Goal: Information Seeking & Learning: Learn about a topic

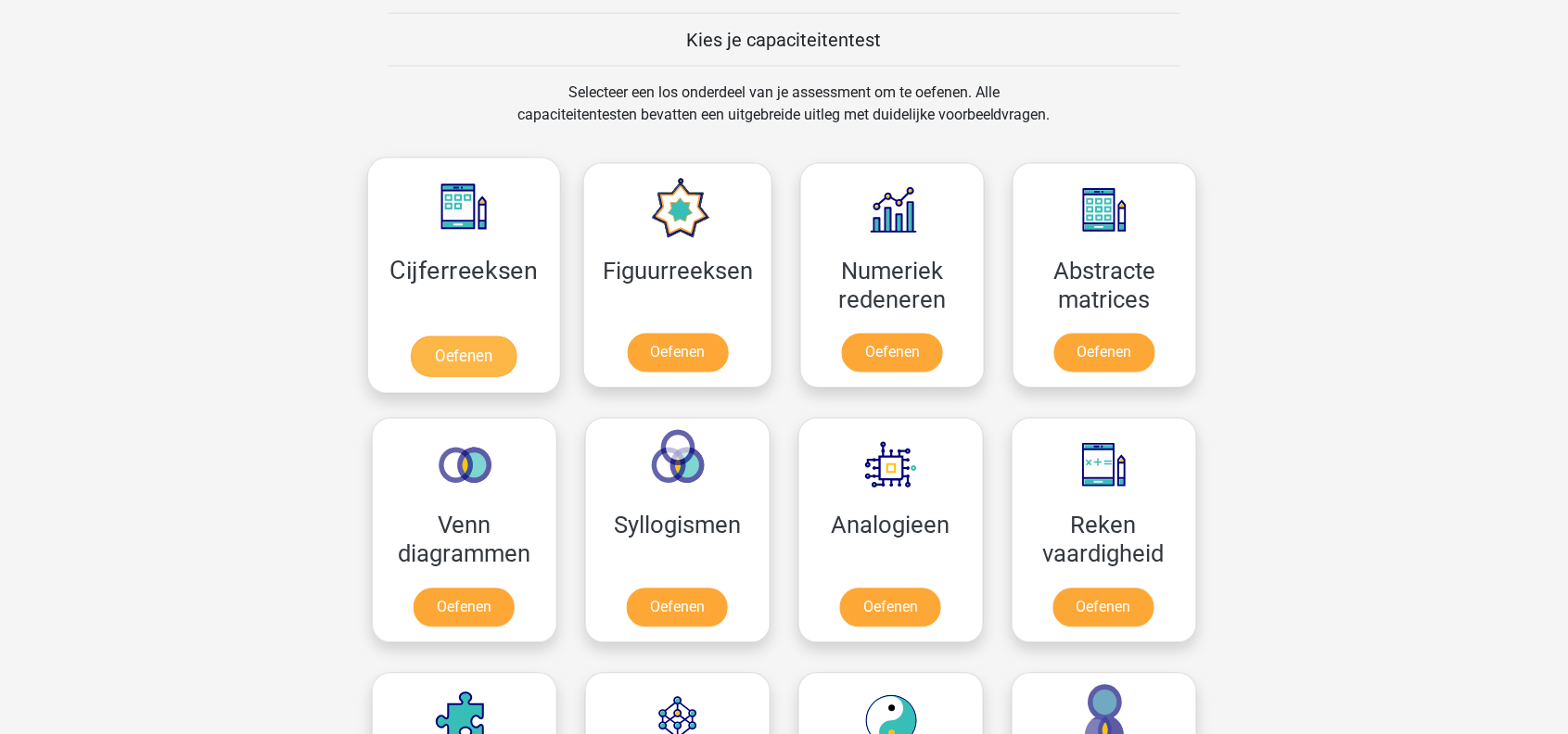
scroll to position [706, 0]
click at [425, 337] on link "Oefenen" at bounding box center [463, 357] width 105 height 41
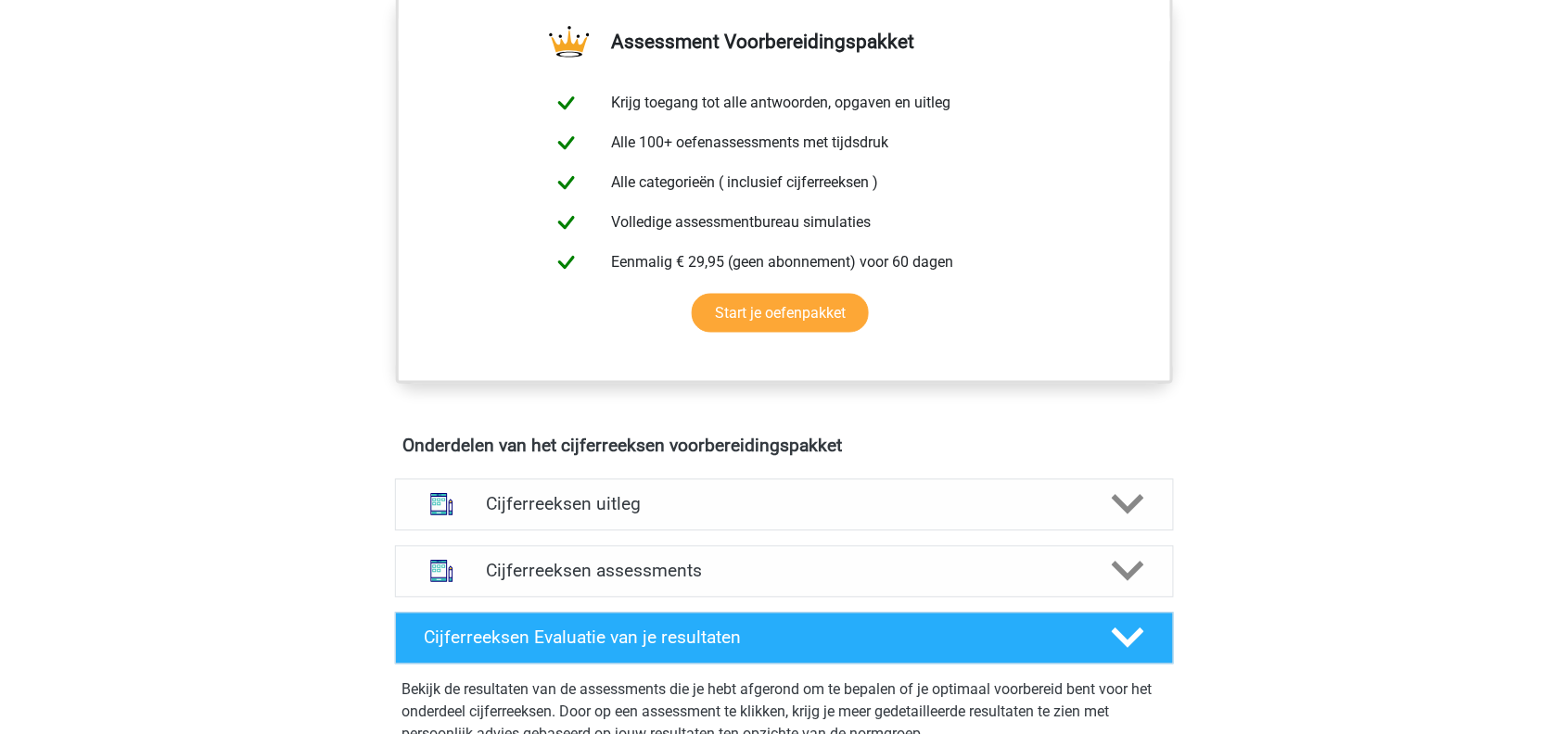
scroll to position [927, 0]
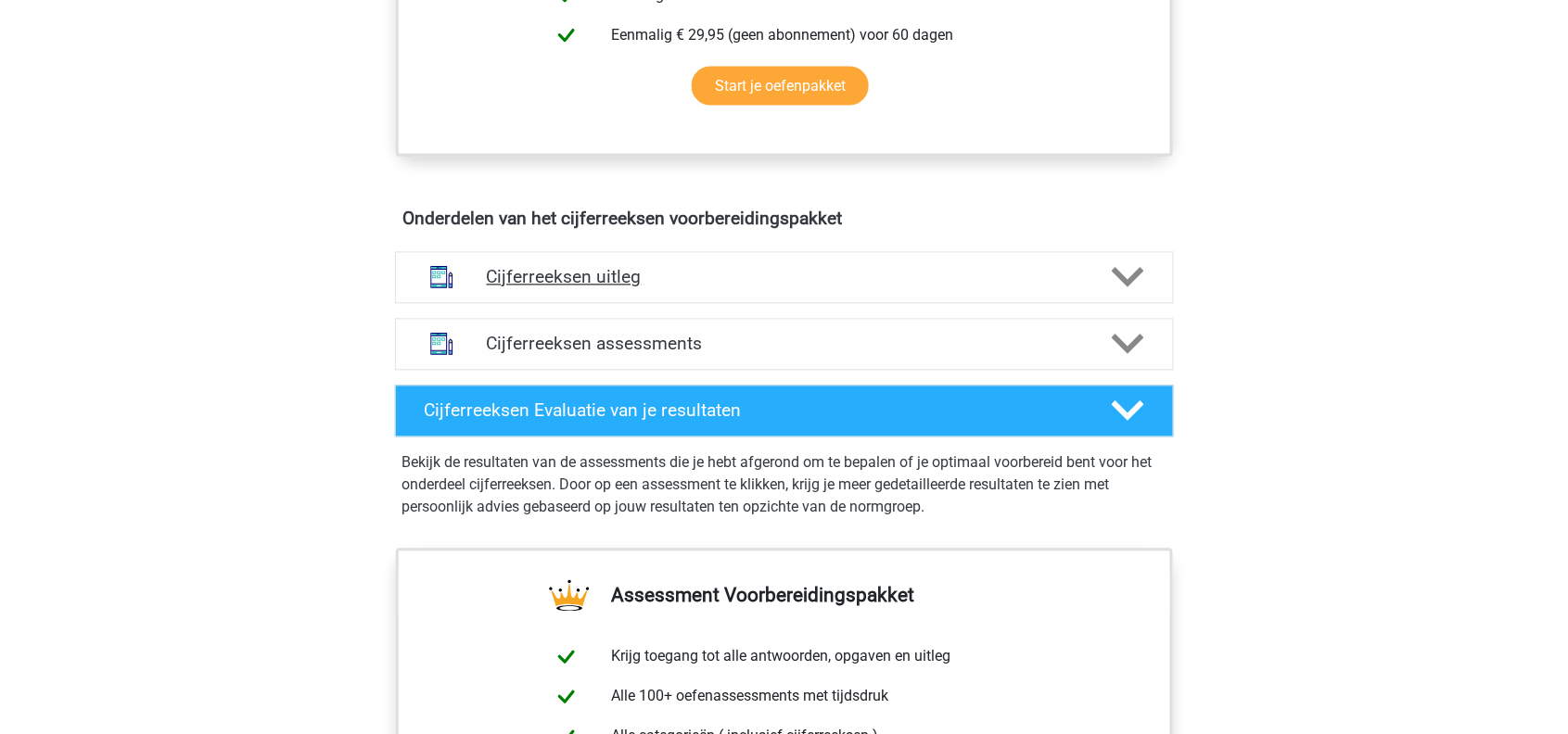
click at [563, 287] on h4 "Cijferreeksen uitleg" at bounding box center [784, 278] width 596 height 21
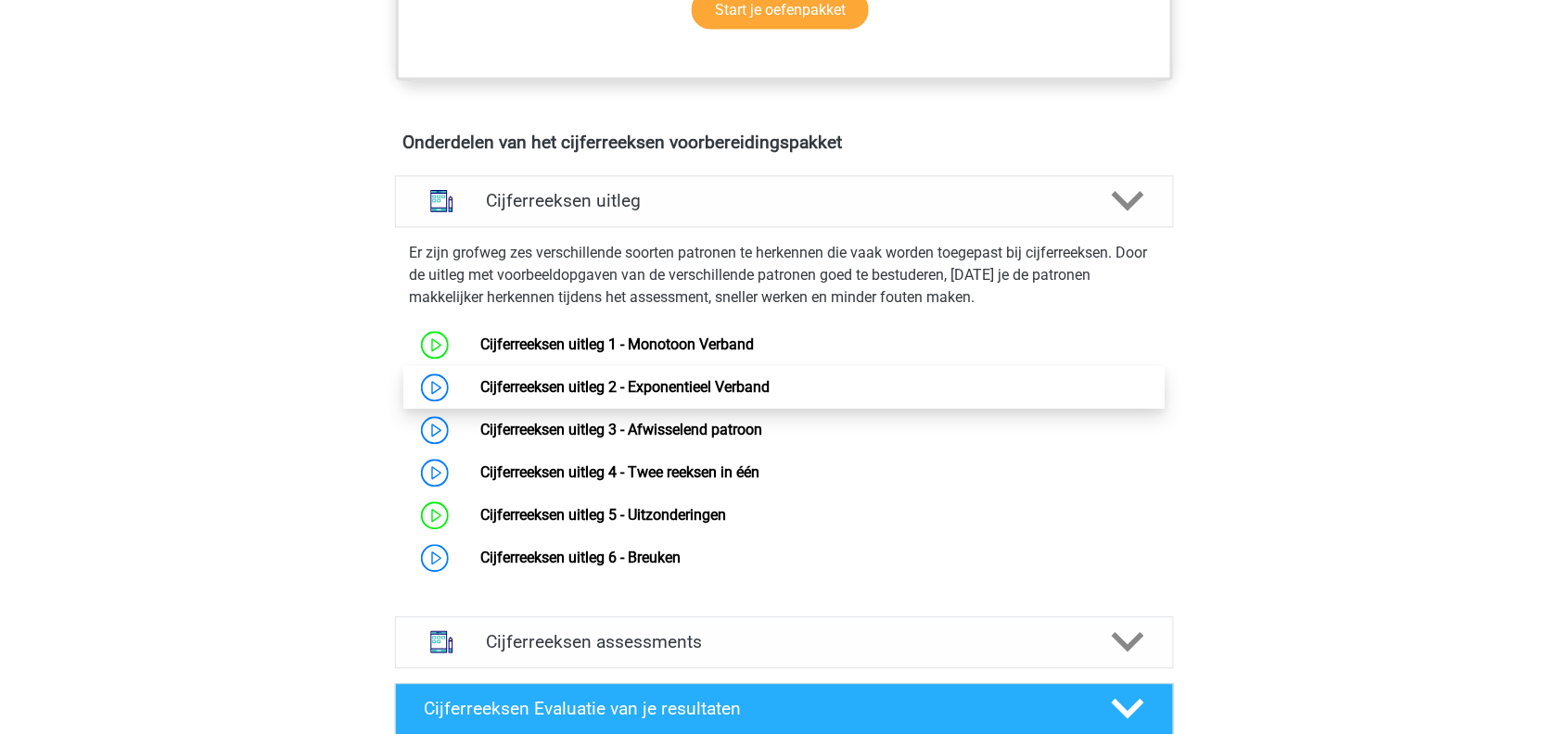
scroll to position [1009, 0]
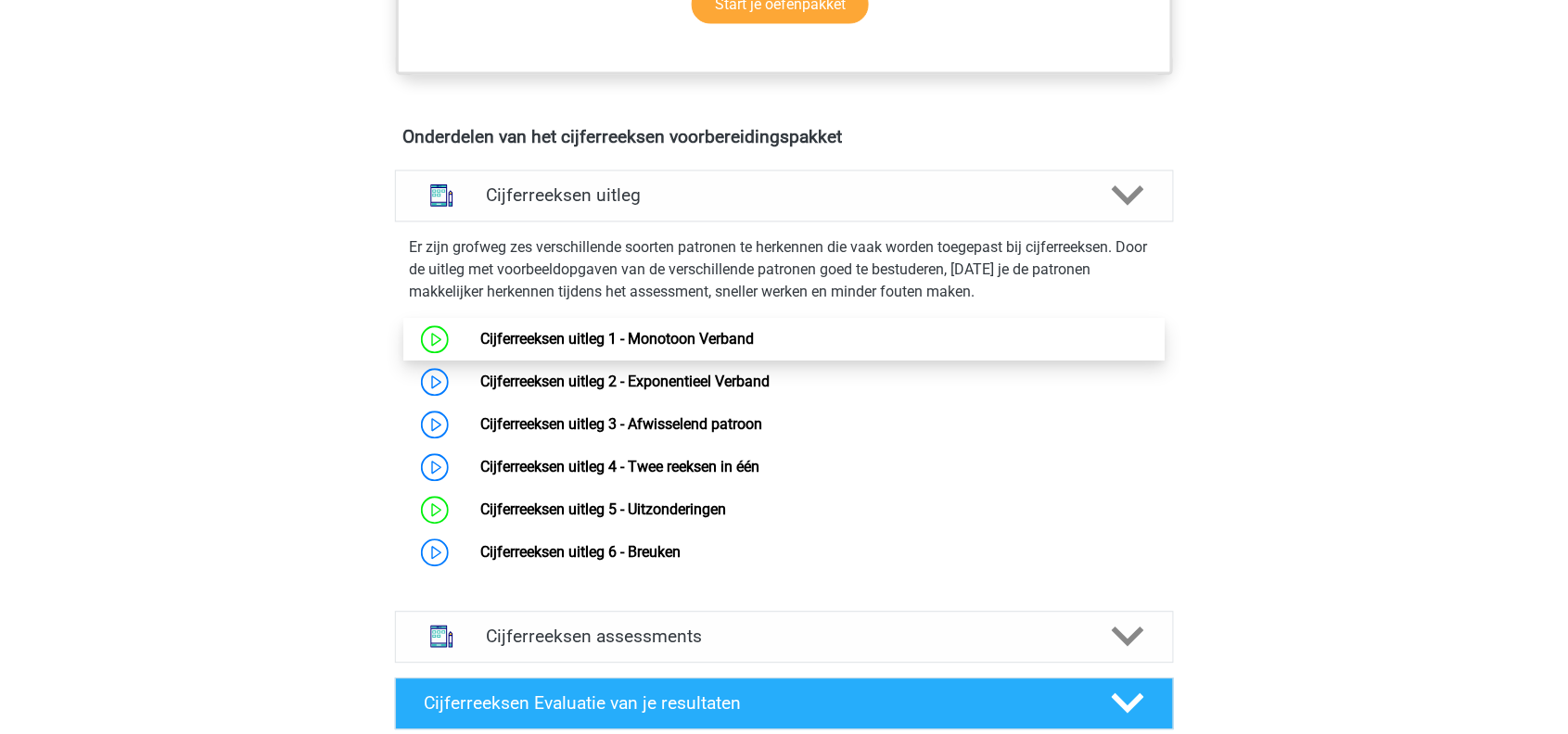
click at [639, 349] on link "Cijferreeksen uitleg 1 - Monotoon Verband" at bounding box center [617, 339] width 273 height 18
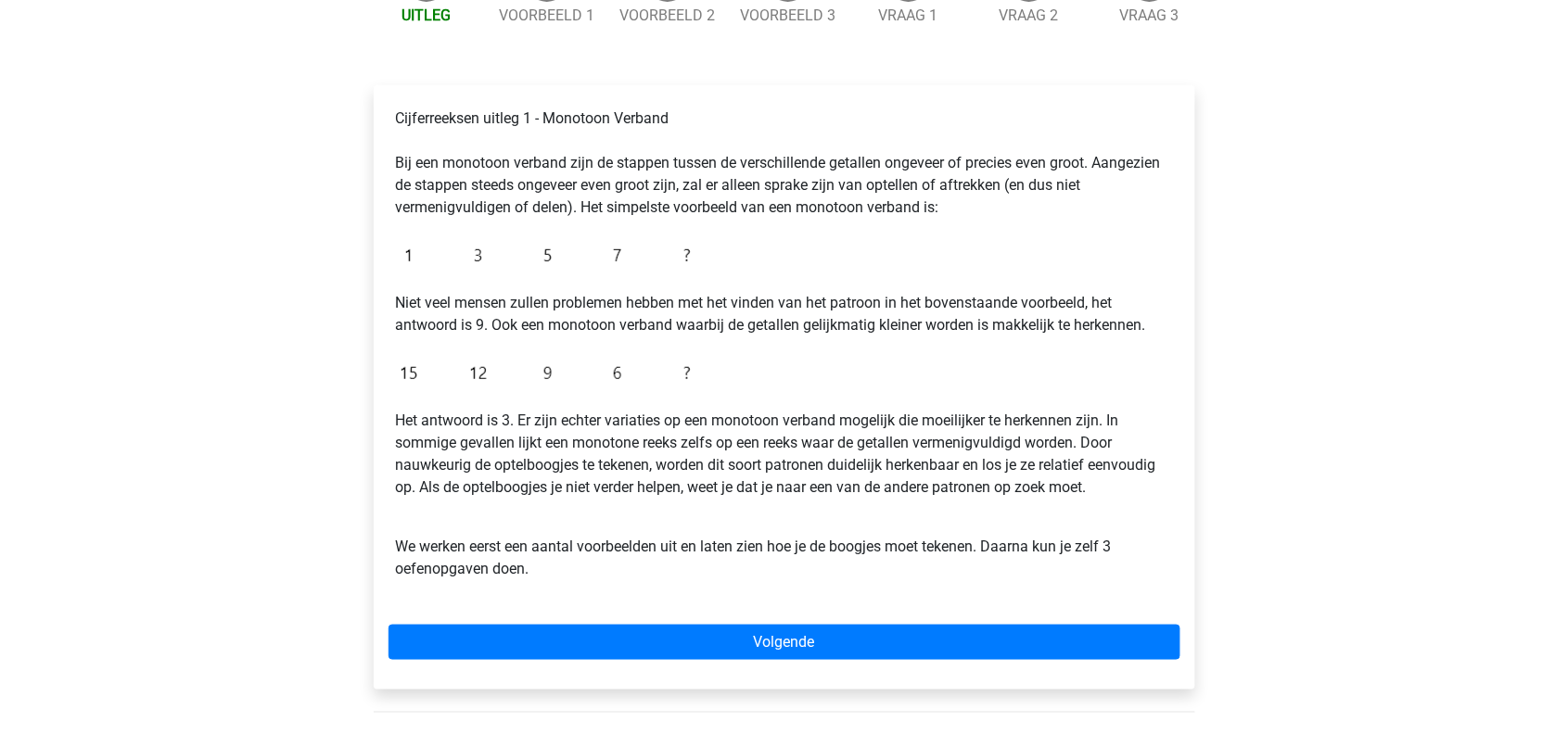
scroll to position [238, 0]
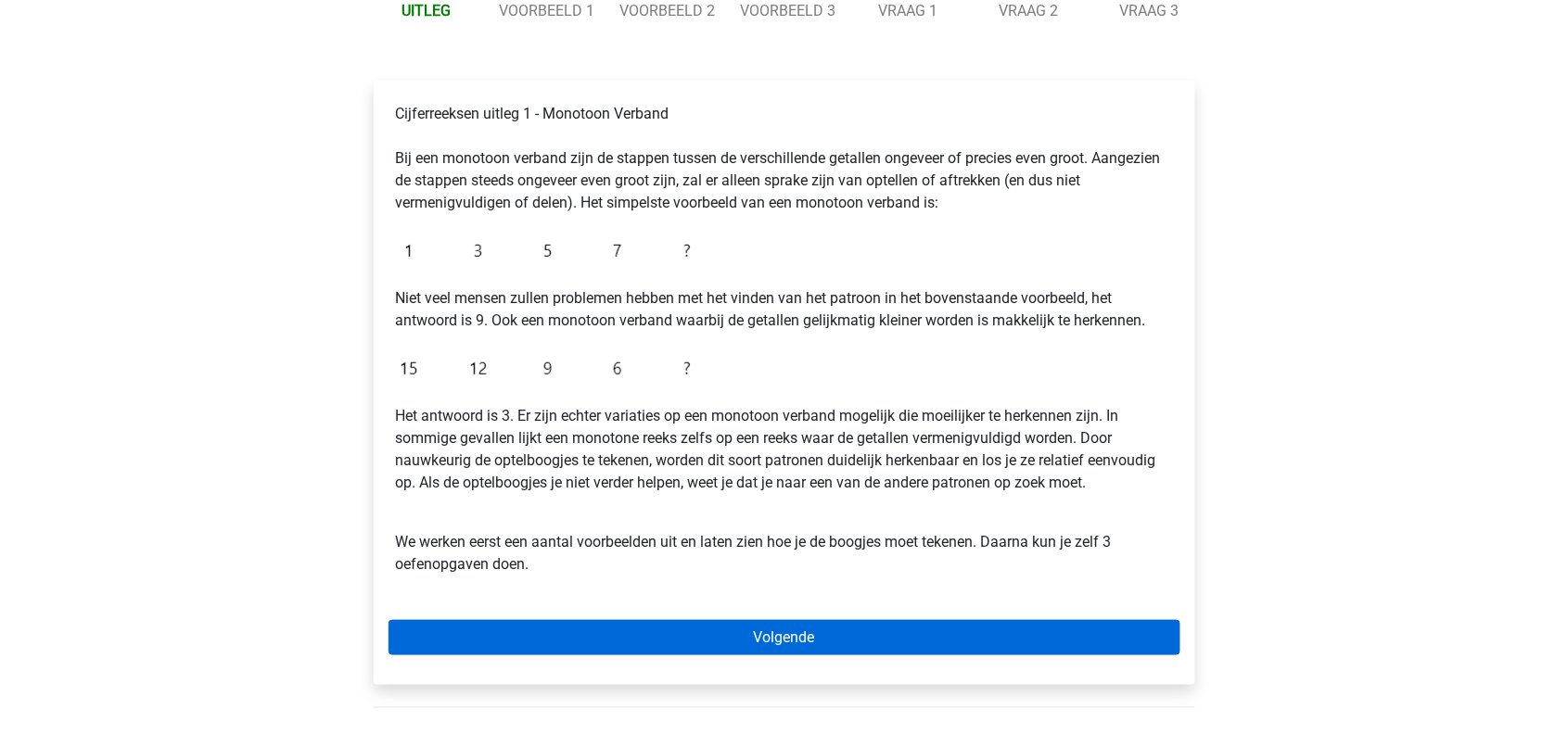
click at [673, 639] on link "Volgende" at bounding box center [784, 637] width 792 height 35
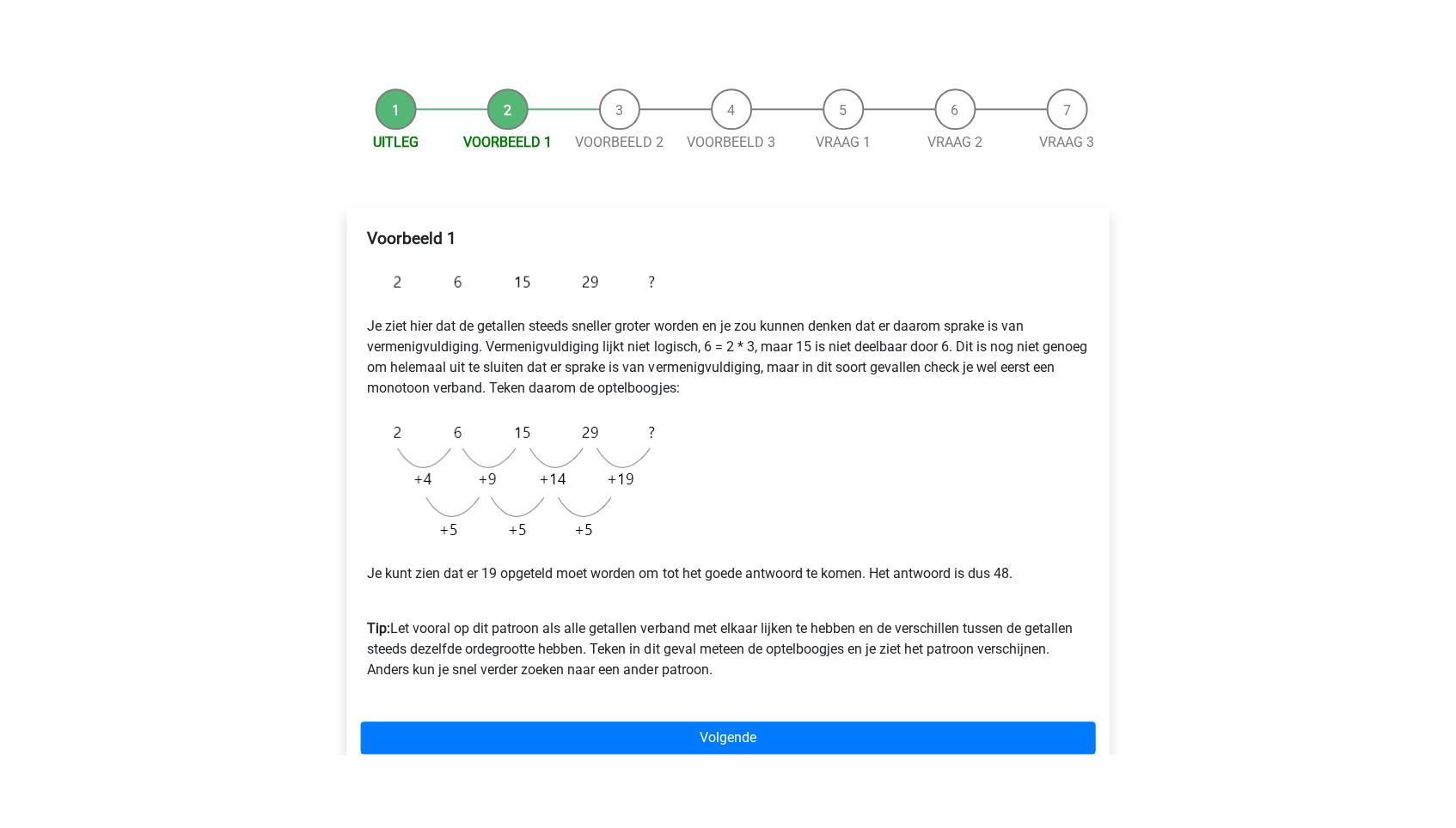
scroll to position [163, 0]
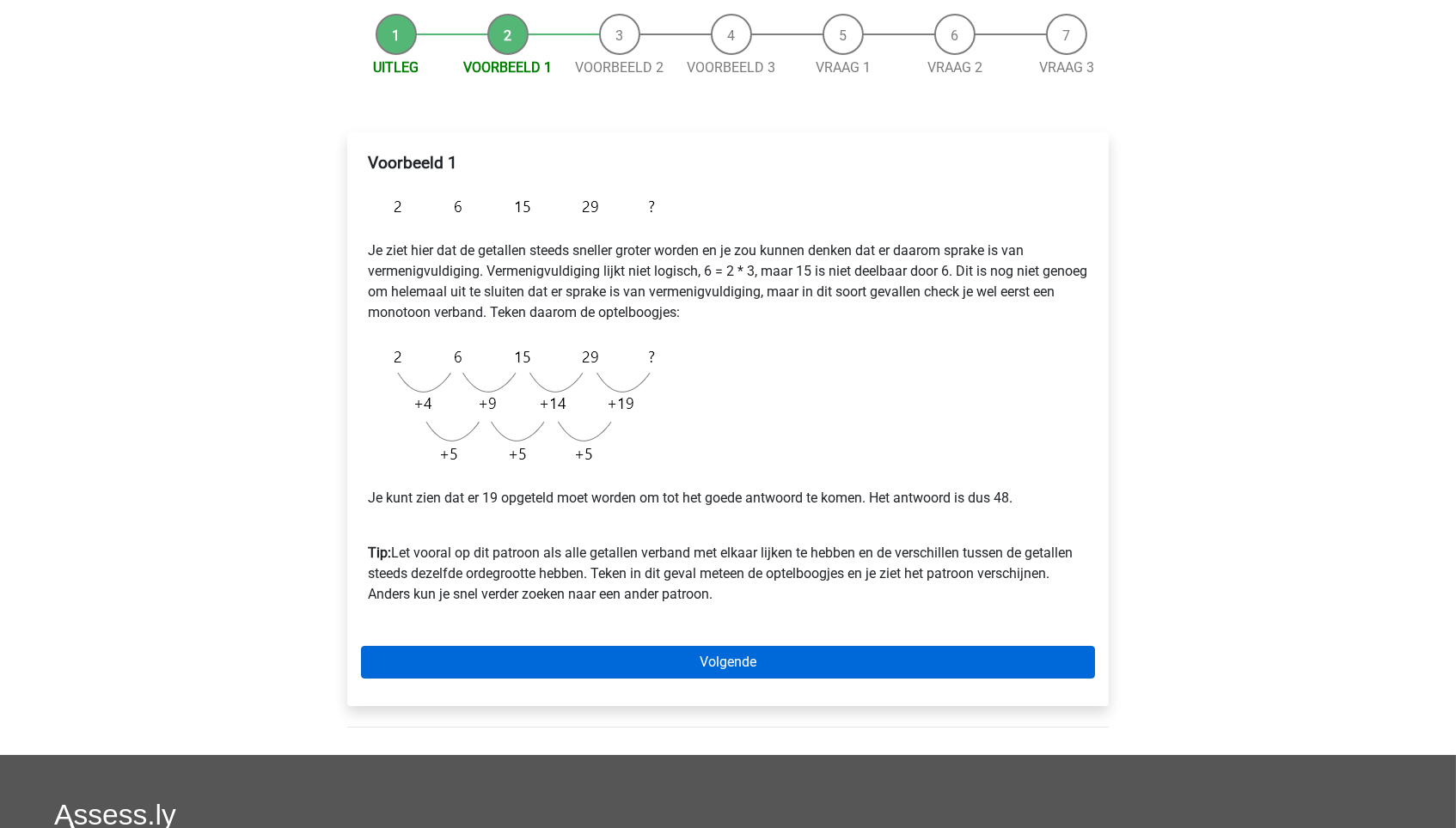
click at [666, 660] on link "Volgende" at bounding box center [728, 662] width 734 height 33
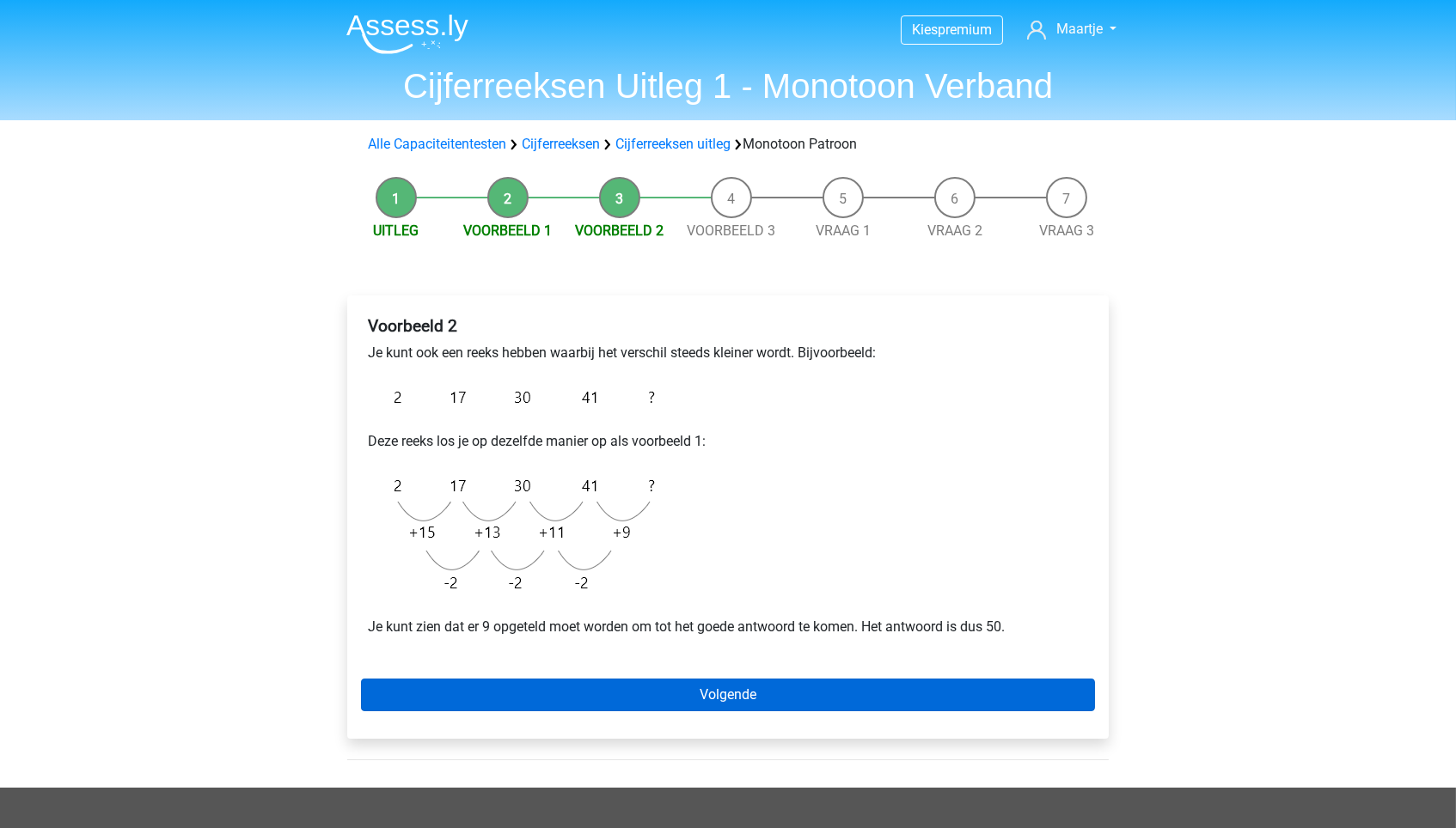
click at [604, 694] on link "Volgende" at bounding box center [728, 694] width 734 height 33
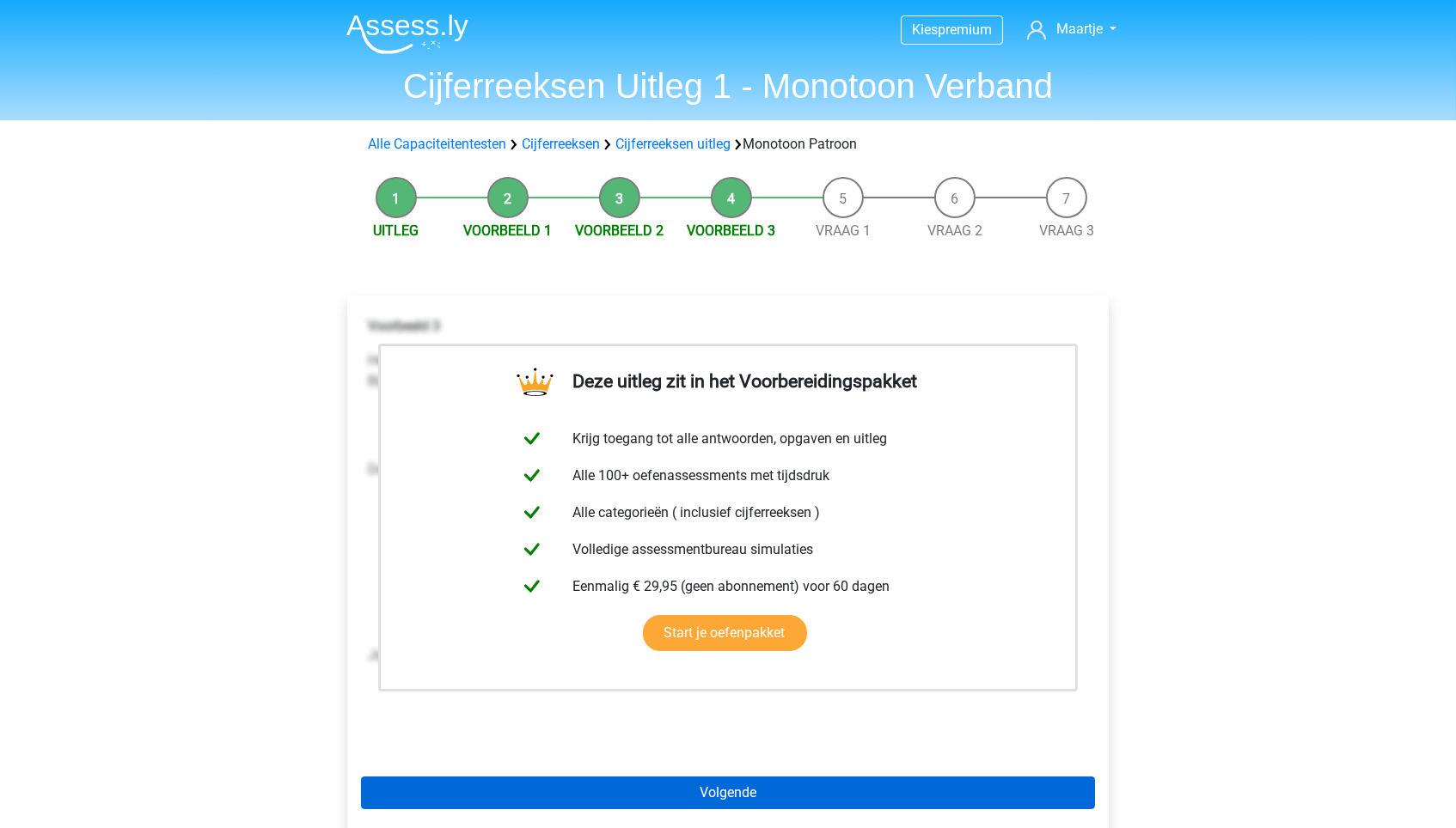
click at [650, 778] on link "Volgende" at bounding box center [728, 793] width 734 height 33
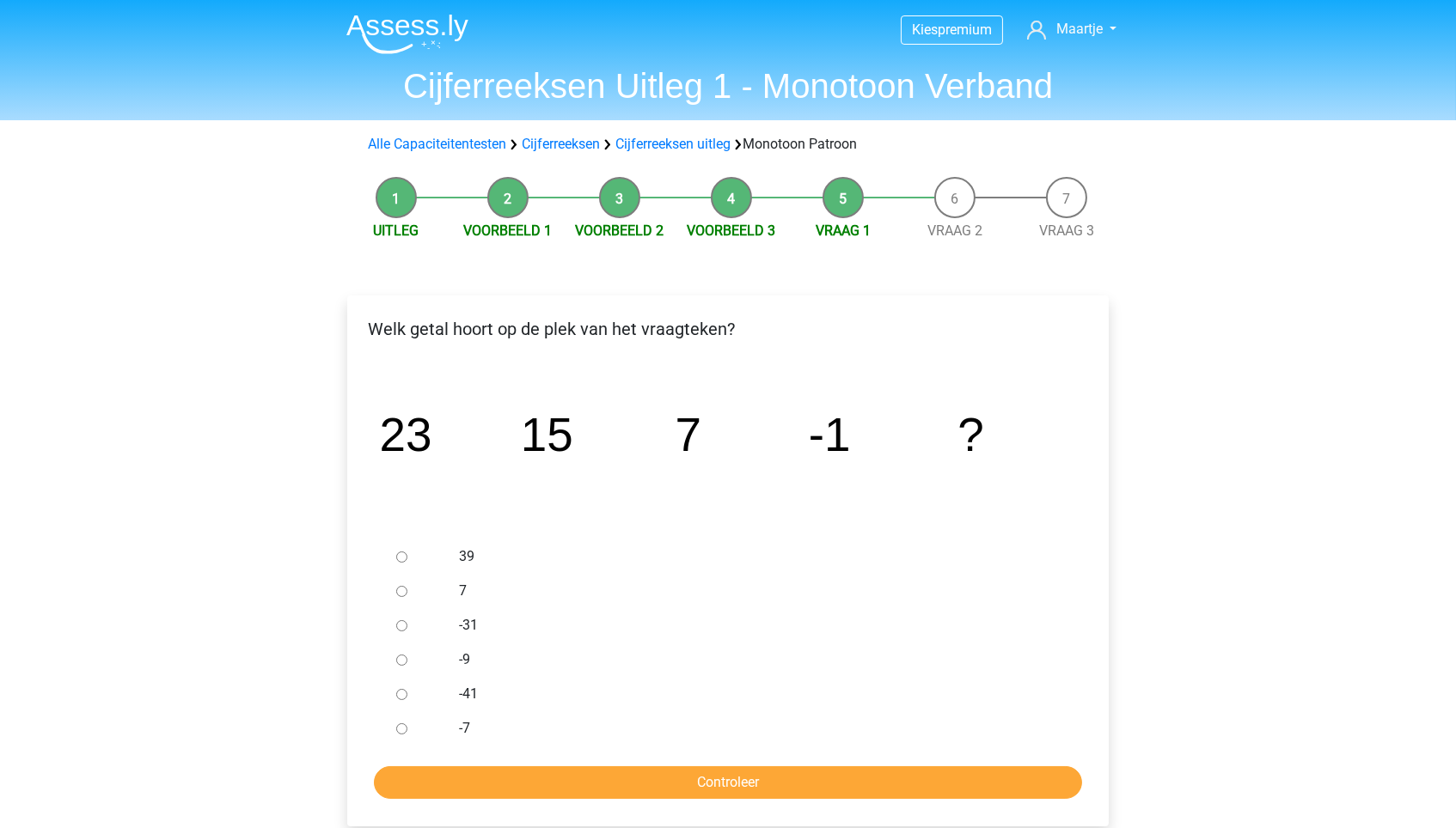
click at [400, 661] on input "-9" at bounding box center [402, 660] width 11 height 11
radio input "true"
click at [506, 791] on input "Controleer" at bounding box center [727, 782] width 708 height 33
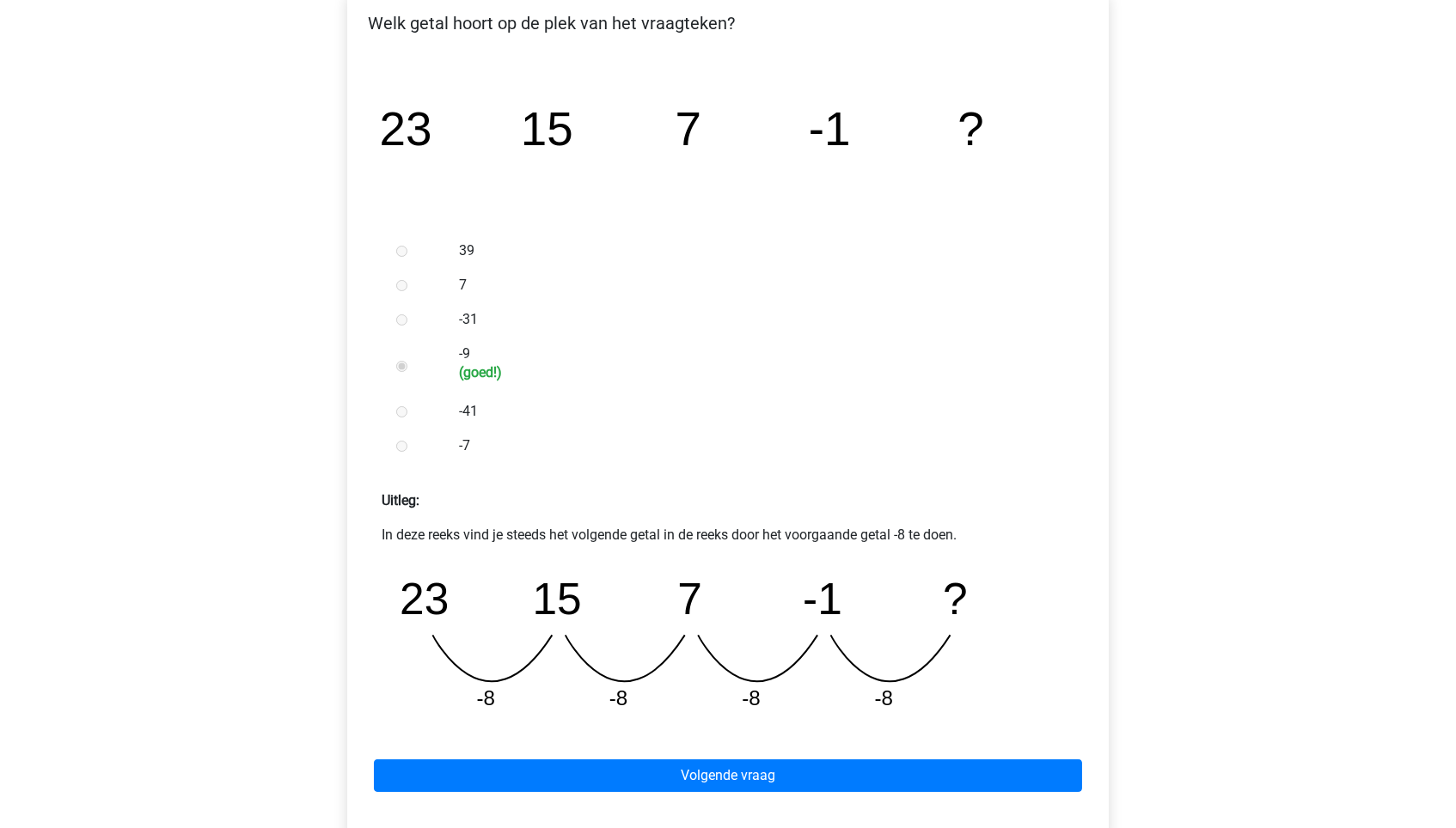
scroll to position [358, 0]
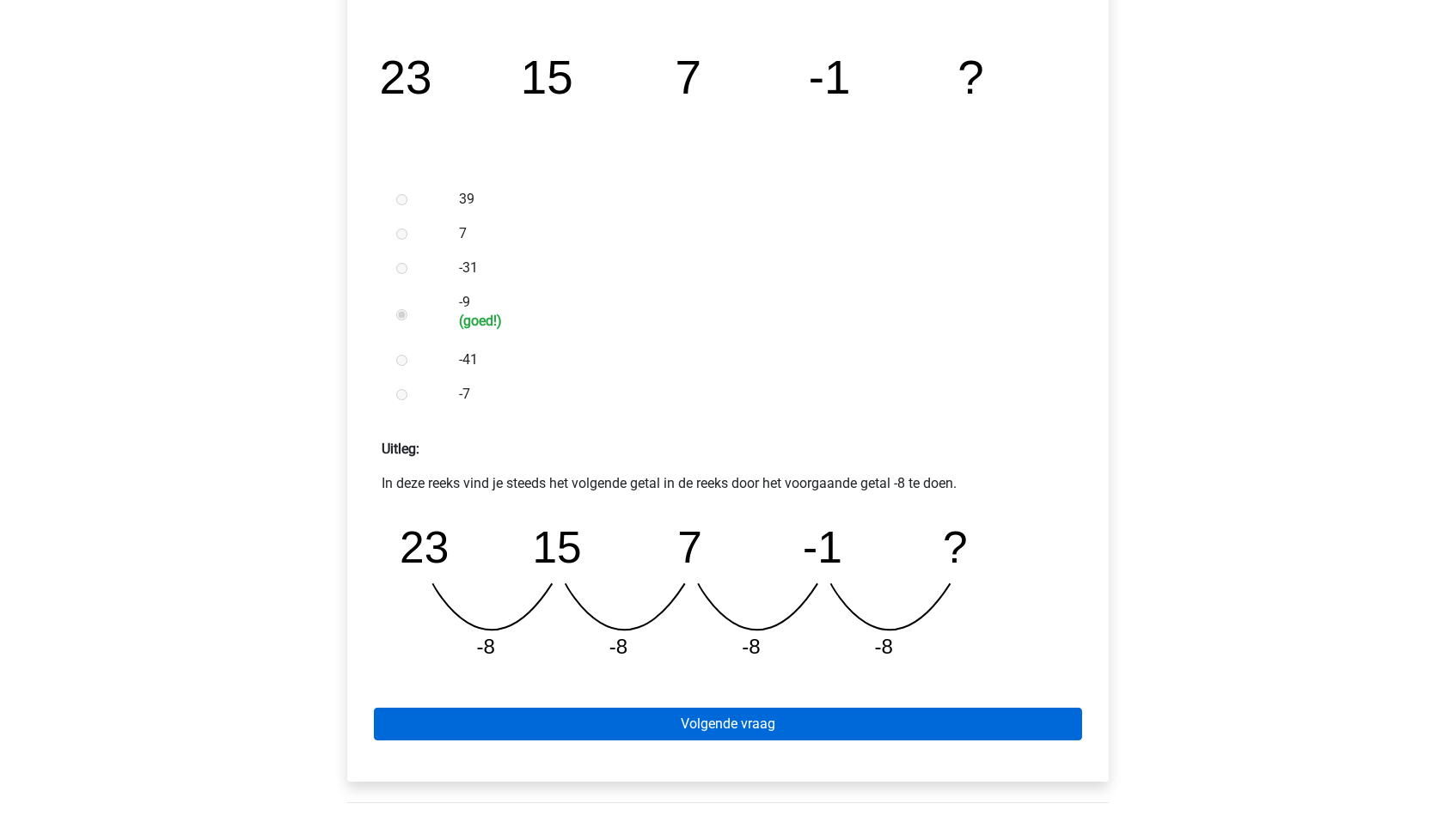
click at [578, 708] on link "Volgende vraag" at bounding box center [727, 723] width 708 height 33
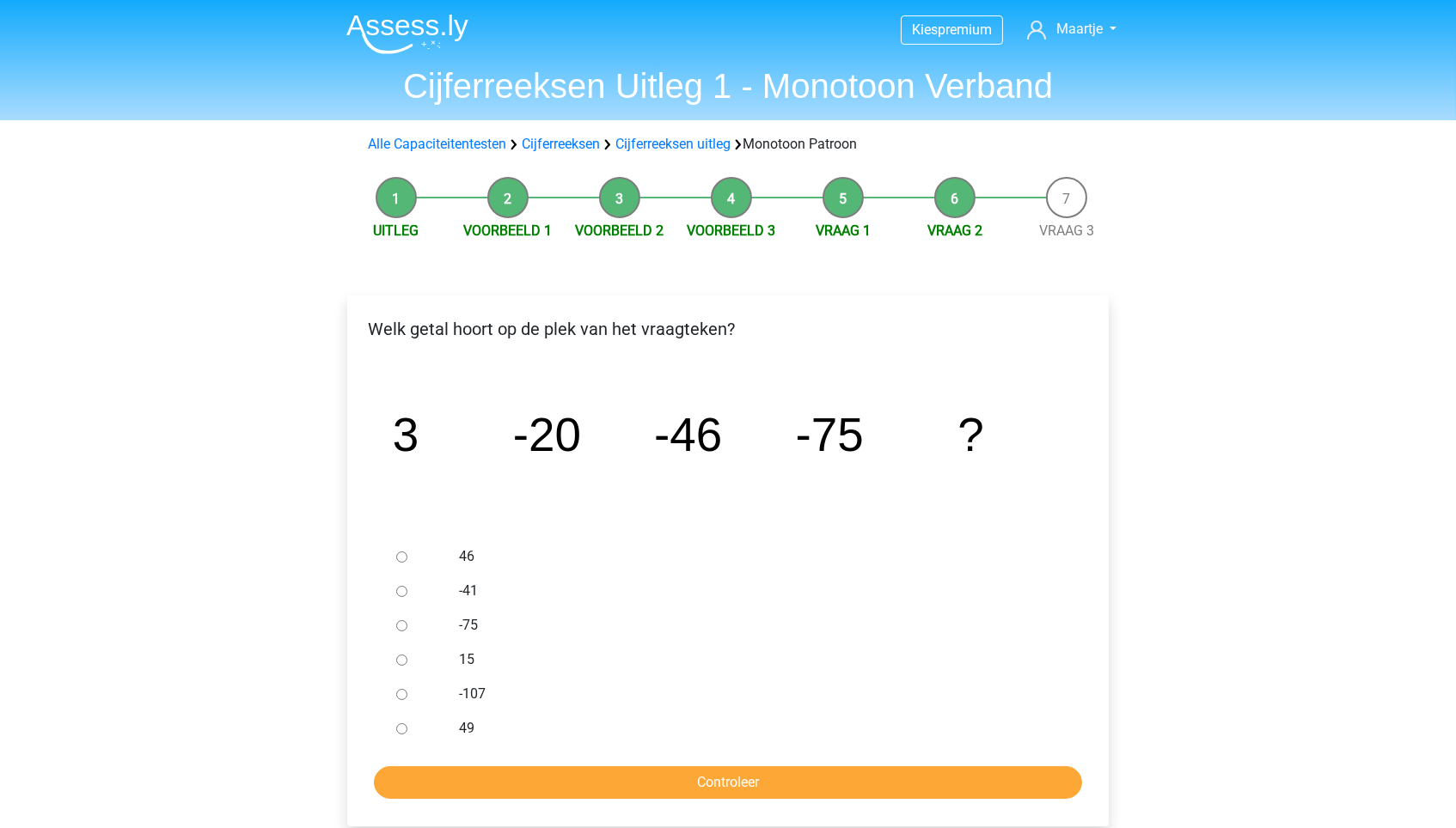
click at [470, 694] on label "-107" at bounding box center [756, 694] width 594 height 20
click at [407, 694] on input "-107" at bounding box center [402, 694] width 11 height 11
radio input "true"
click at [531, 766] on input "Controleer" at bounding box center [727, 782] width 708 height 33
click at [483, 690] on label "-107" at bounding box center [756, 694] width 594 height 20
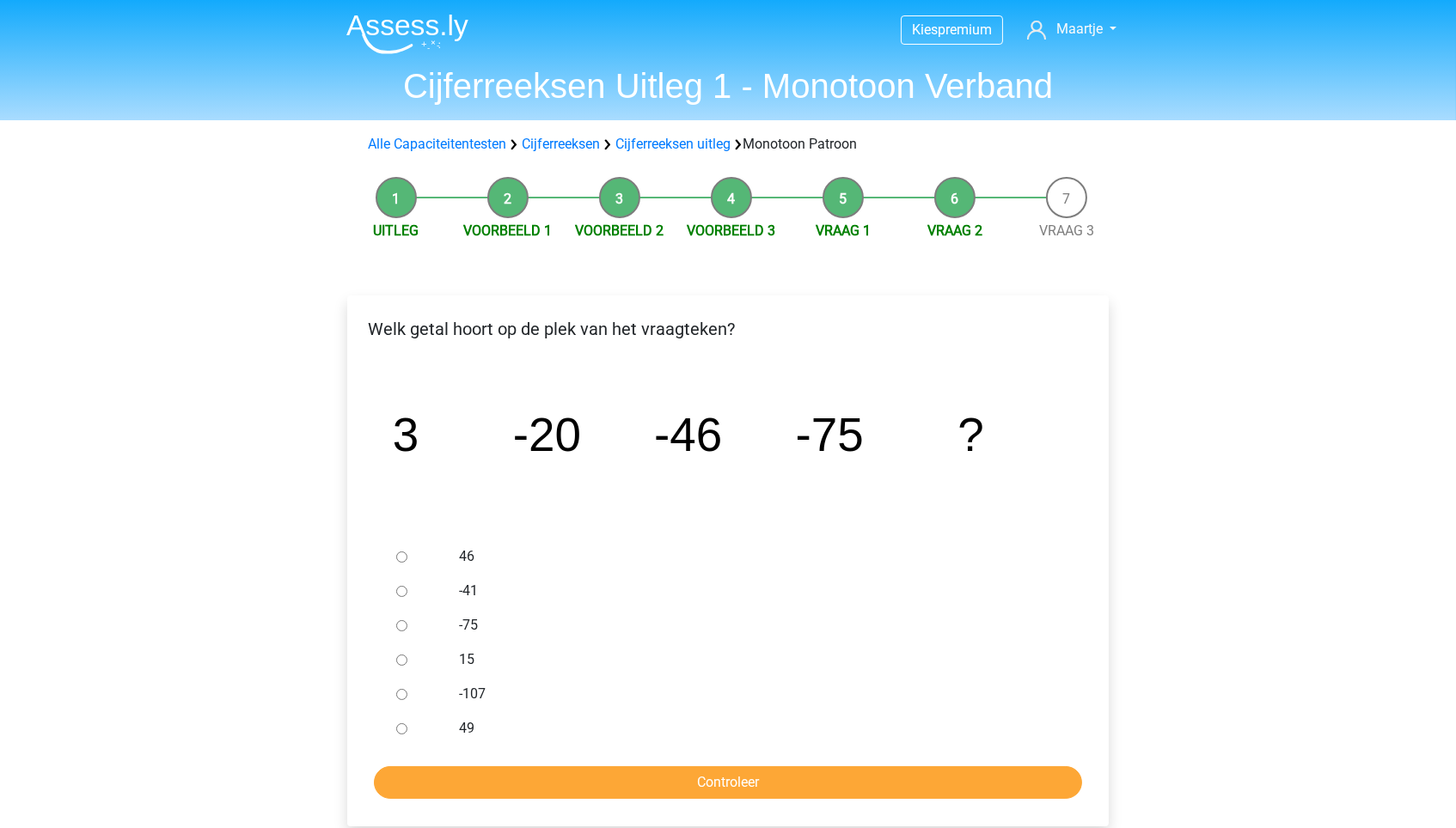
click at [407, 690] on input "-107" at bounding box center [402, 694] width 11 height 11
radio input "true"
click at [580, 770] on input "Controleer" at bounding box center [727, 782] width 708 height 33
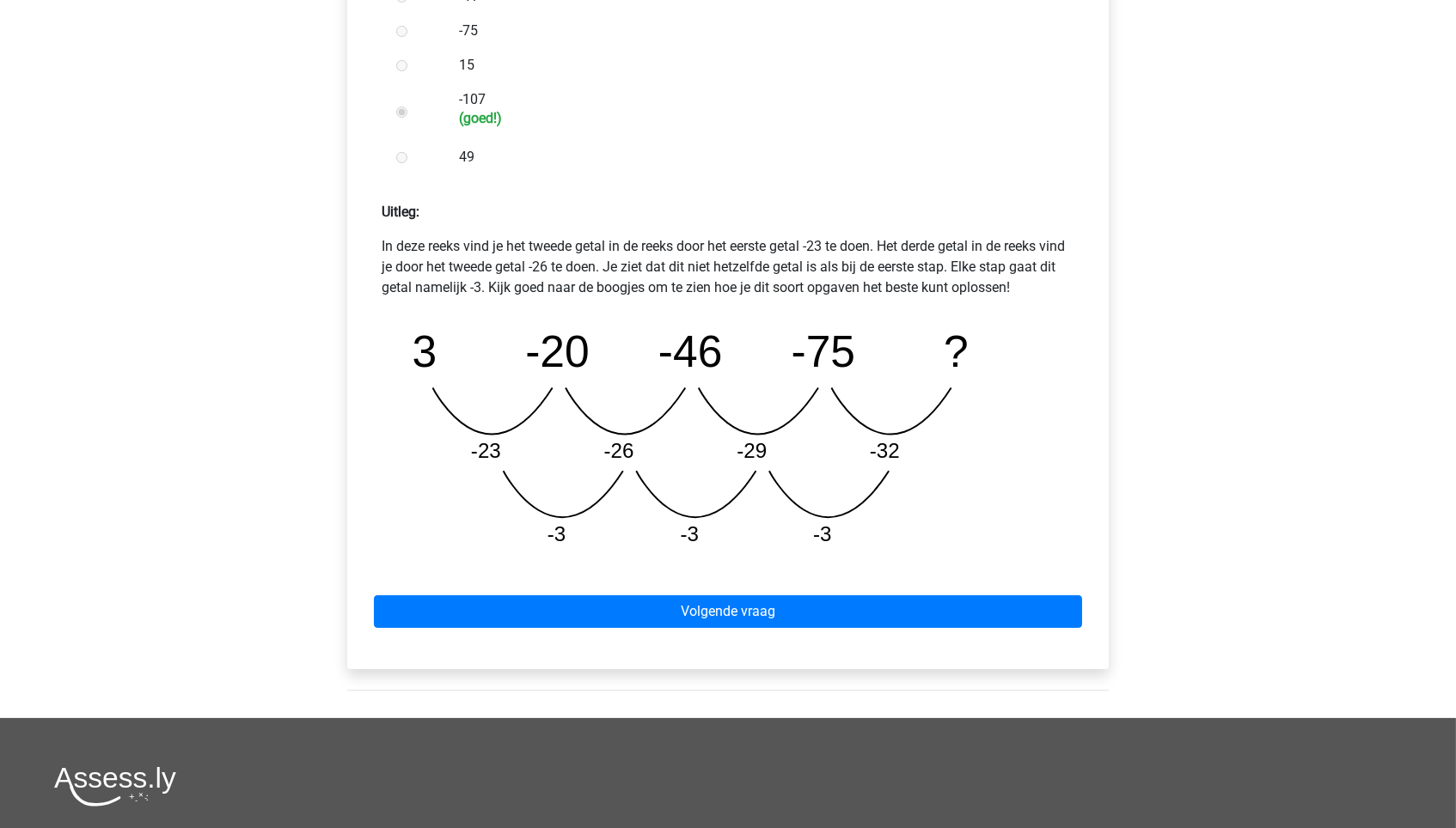
scroll to position [744, 0]
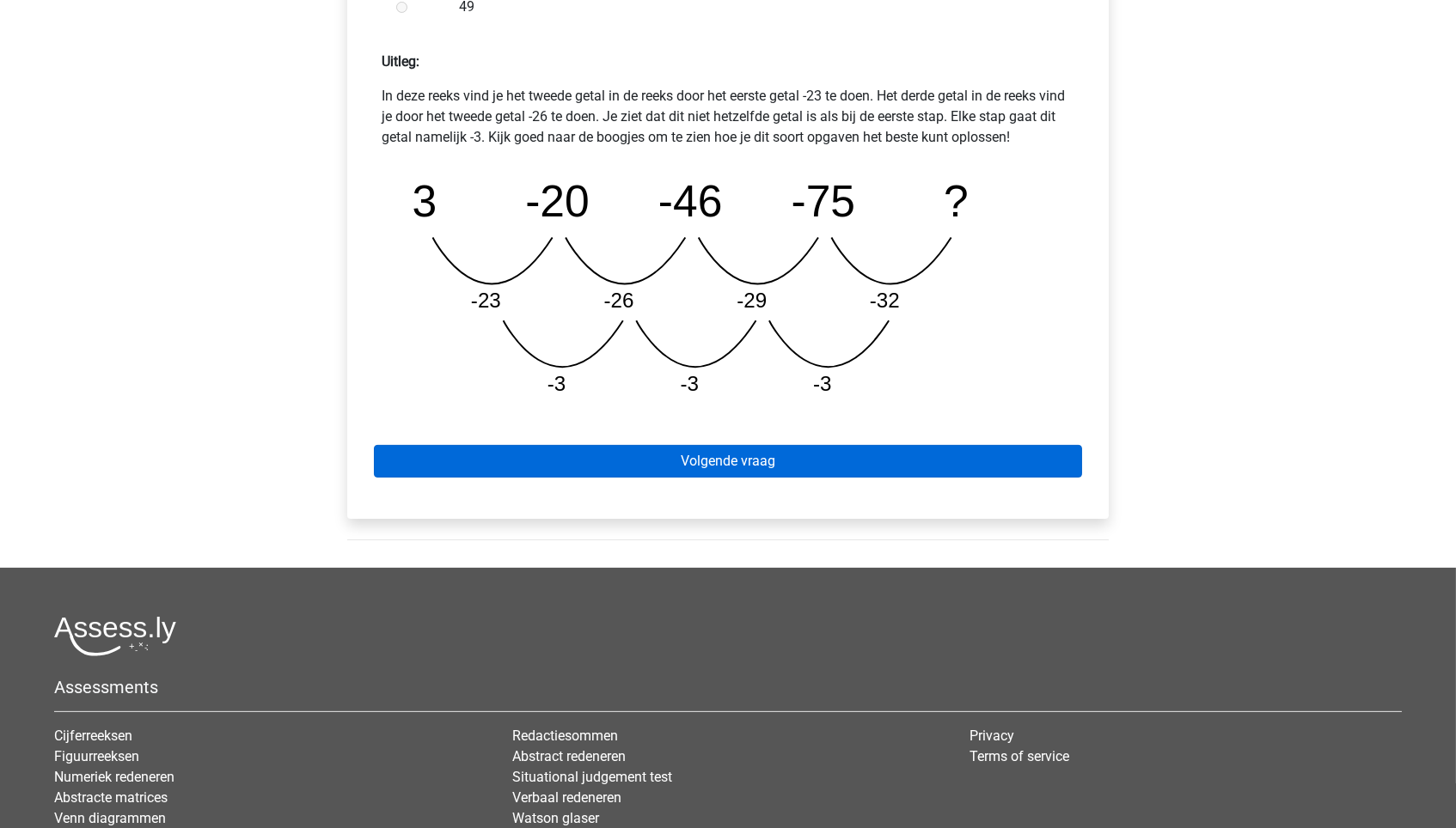
click at [745, 451] on link "Volgende vraag" at bounding box center [727, 461] width 708 height 33
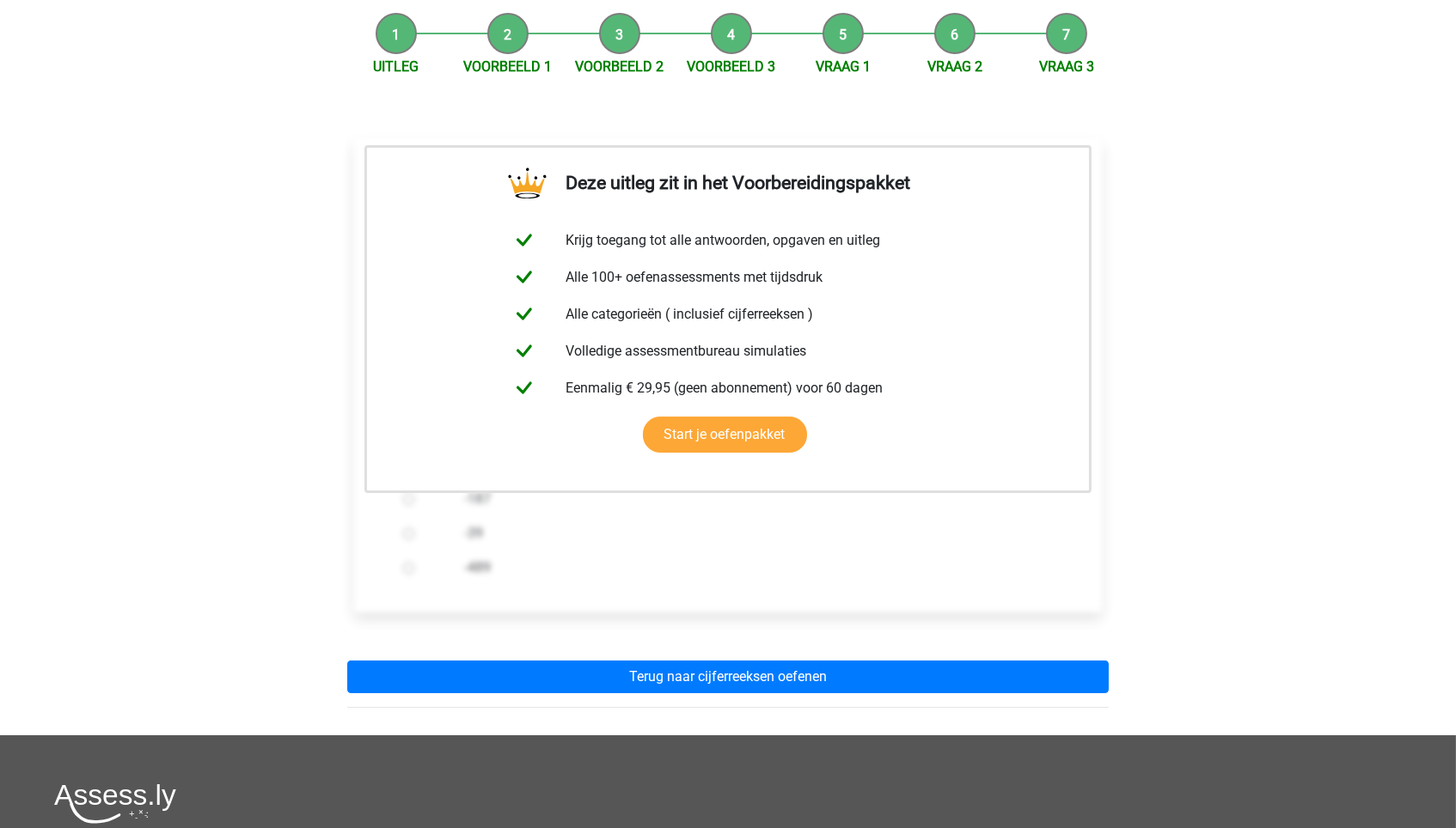
scroll to position [180, 0]
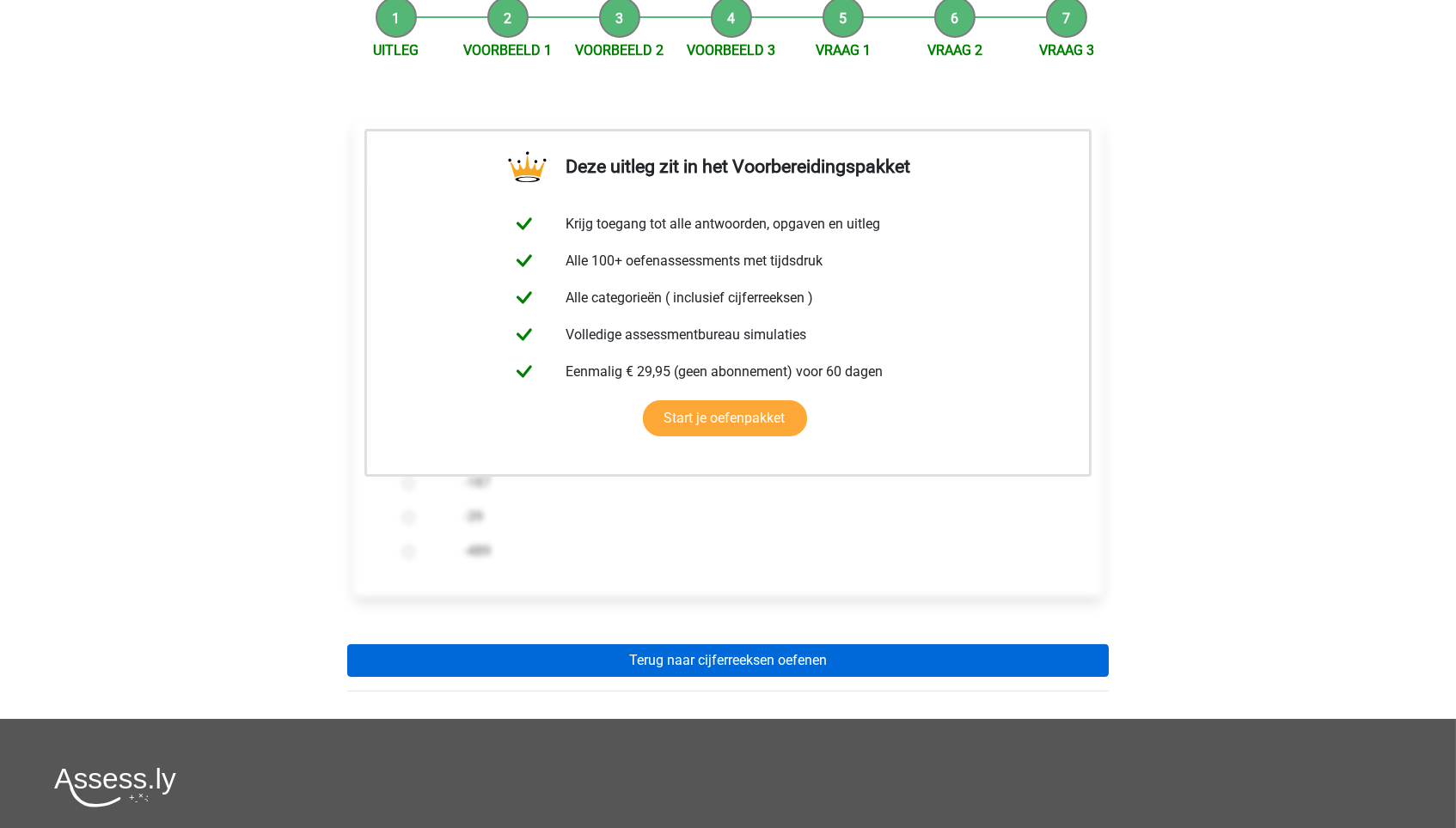
click at [664, 660] on link "Terug naar cijferreeksen oefenen" at bounding box center [728, 660] width 761 height 33
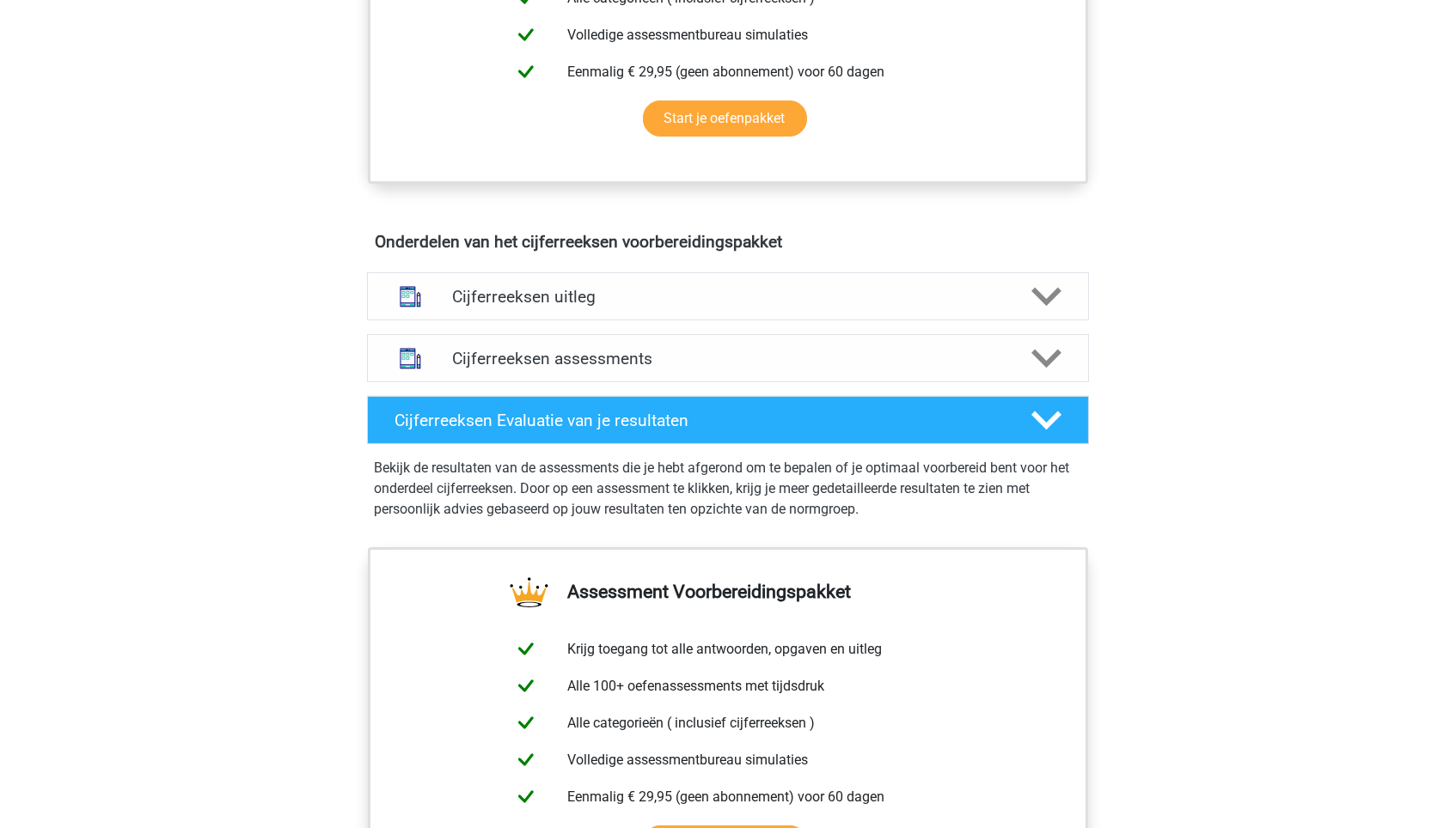
scroll to position [861, 0]
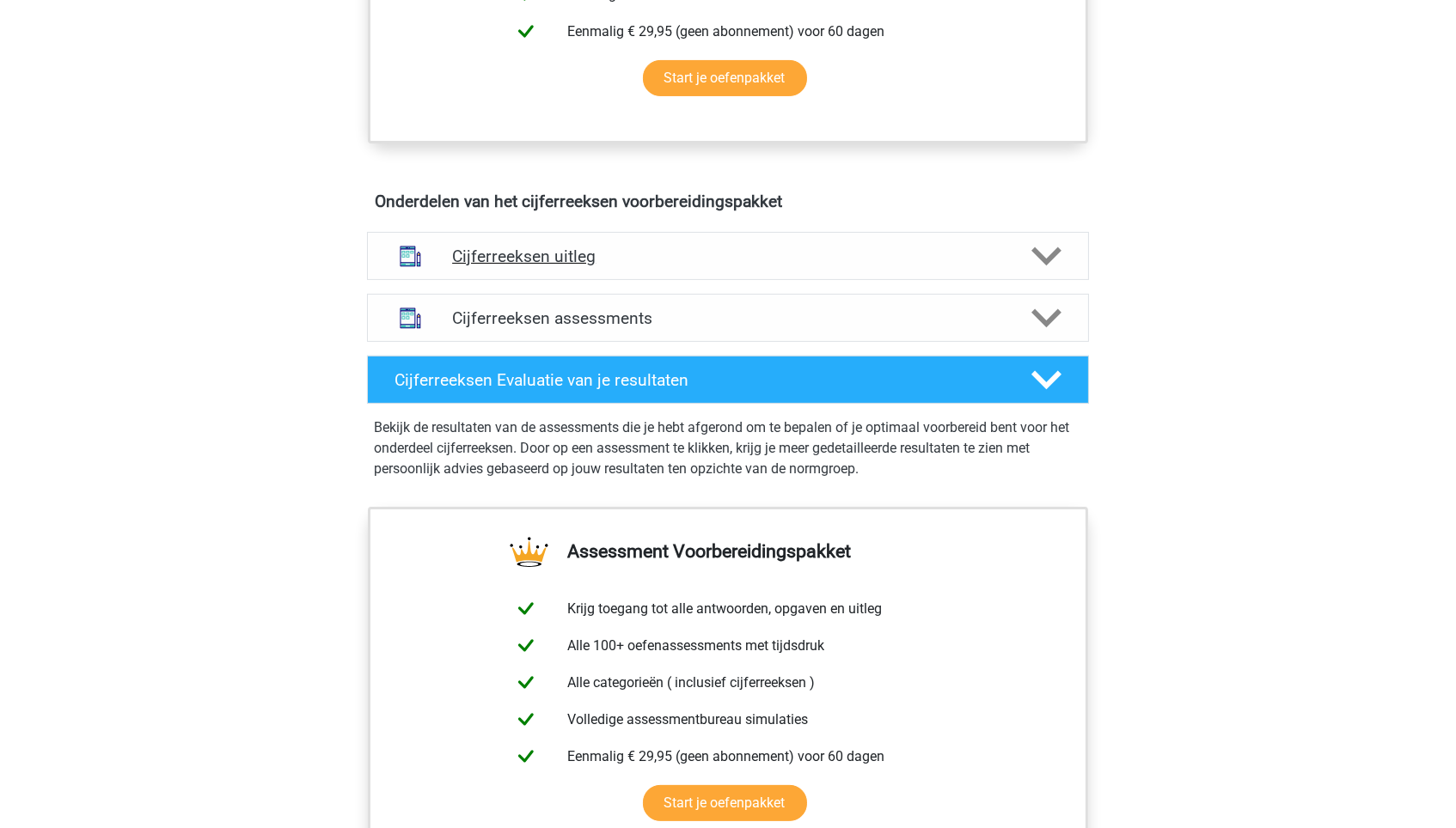
click at [696, 266] on h4 "Cijferreeksen uitleg" at bounding box center [728, 257] width 552 height 19
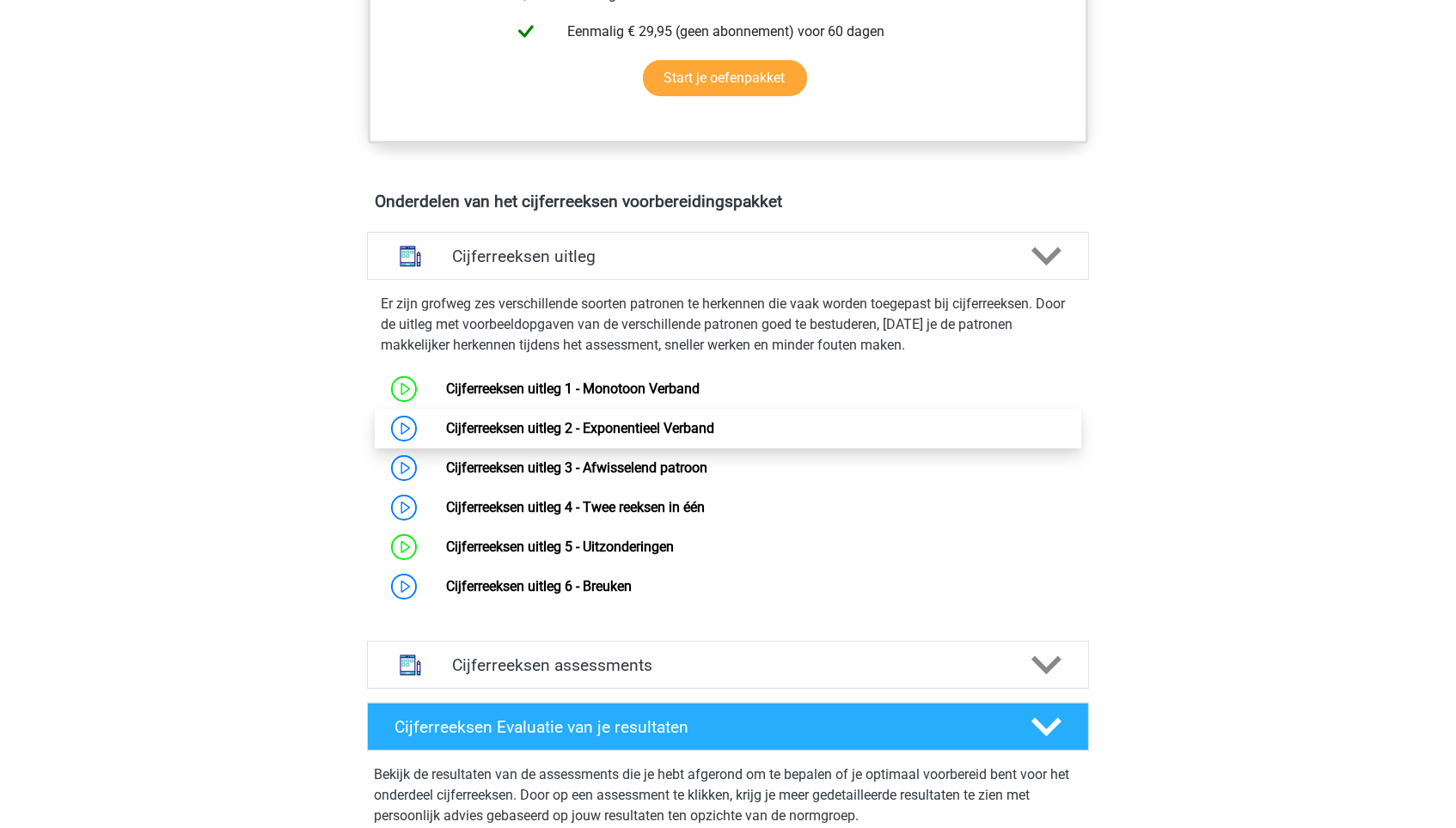
click at [637, 437] on link "Cijferreeksen uitleg 2 - Exponentieel Verband" at bounding box center [579, 428] width 268 height 17
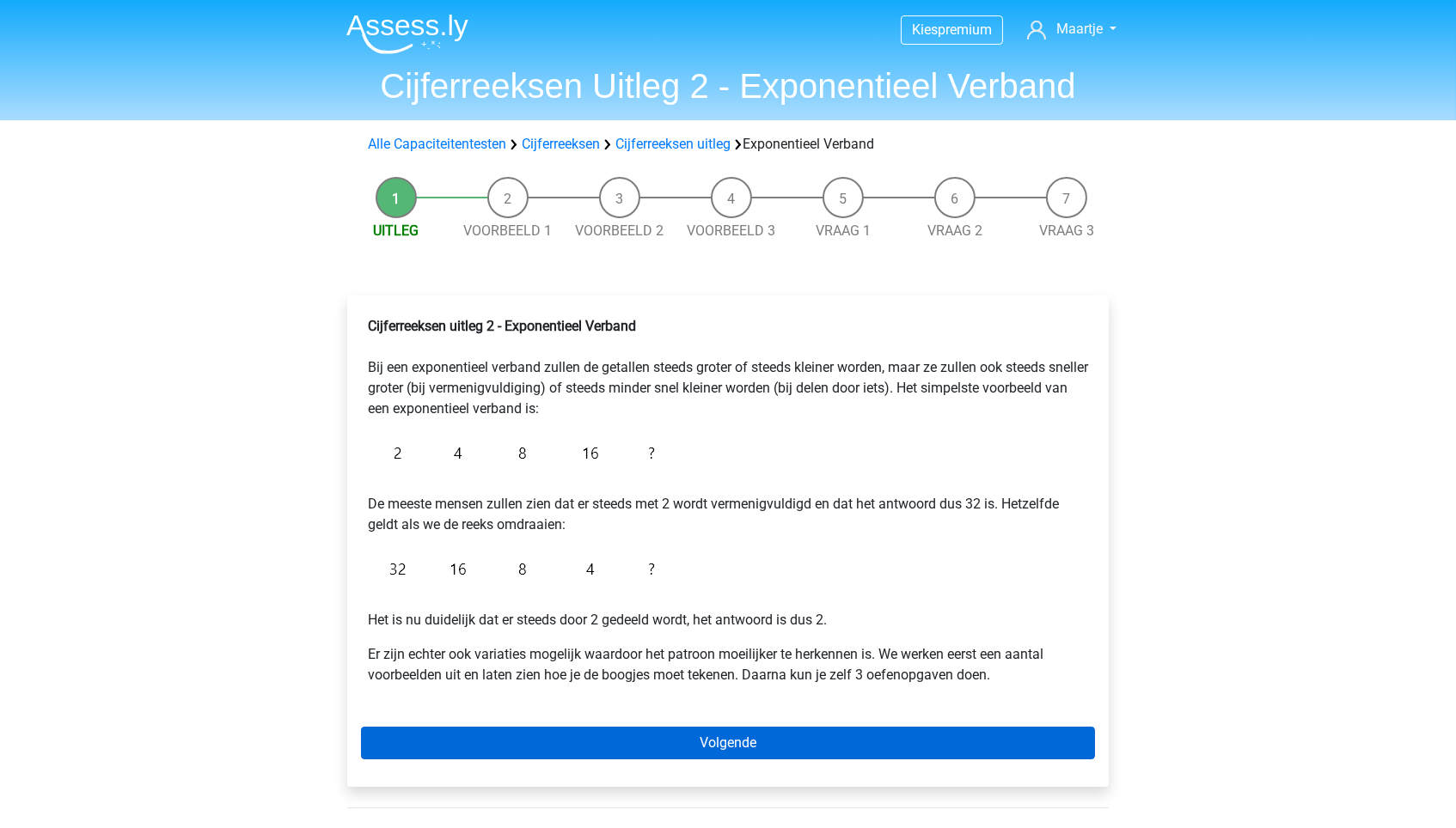
click at [685, 740] on link "Volgende" at bounding box center [728, 743] width 734 height 33
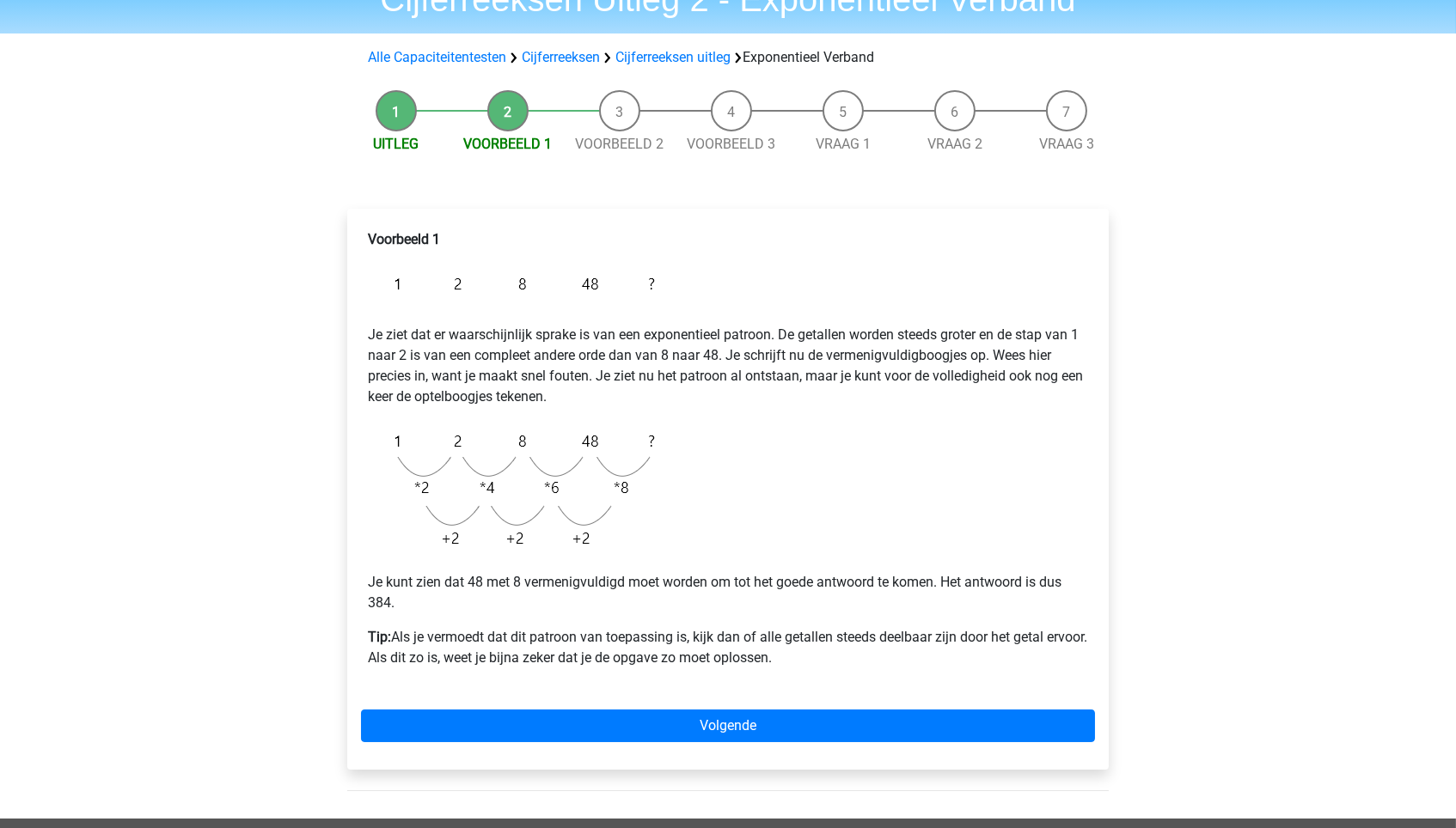
scroll to position [95, 0]
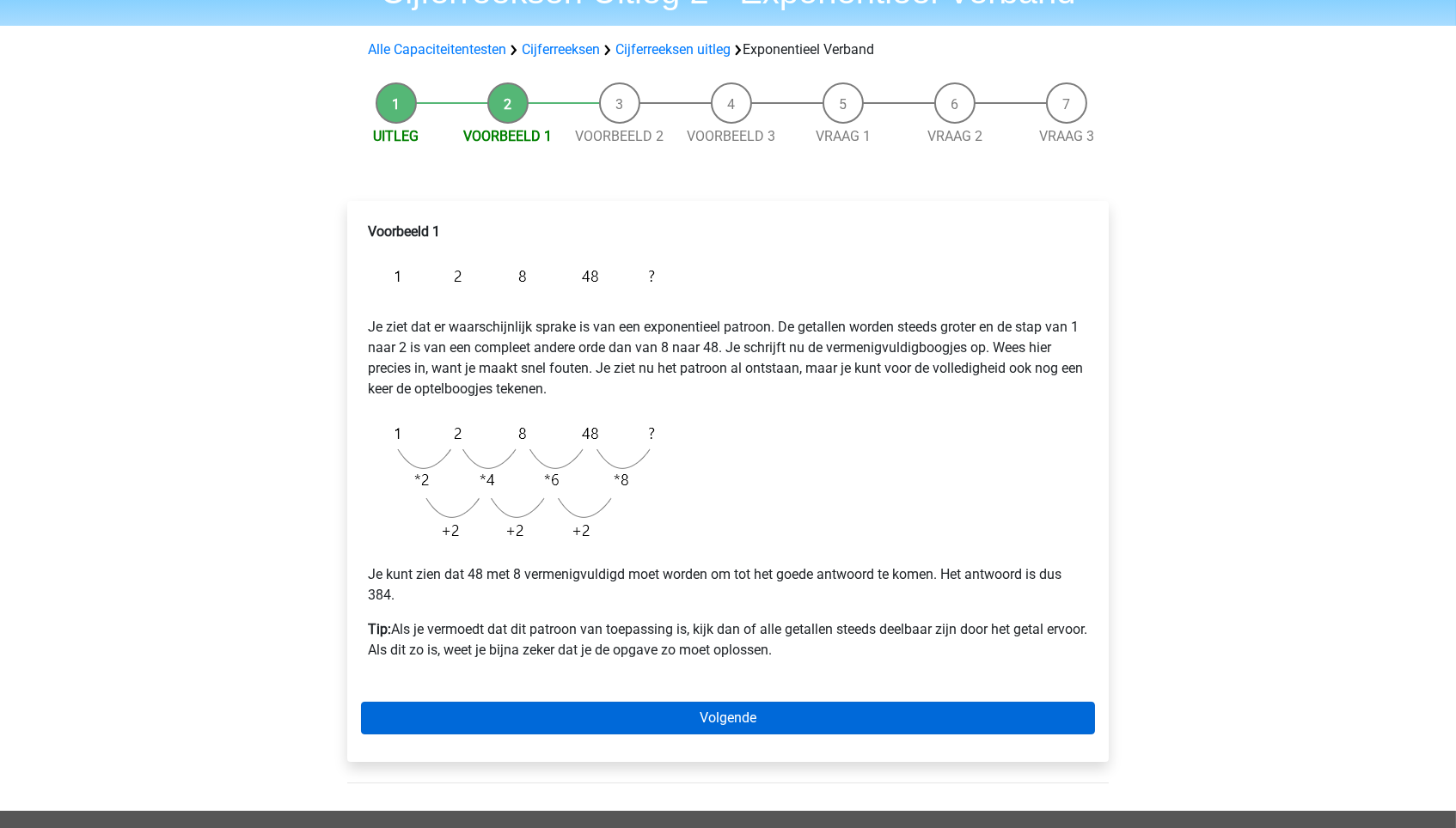
click at [569, 703] on link "Volgende" at bounding box center [728, 718] width 734 height 33
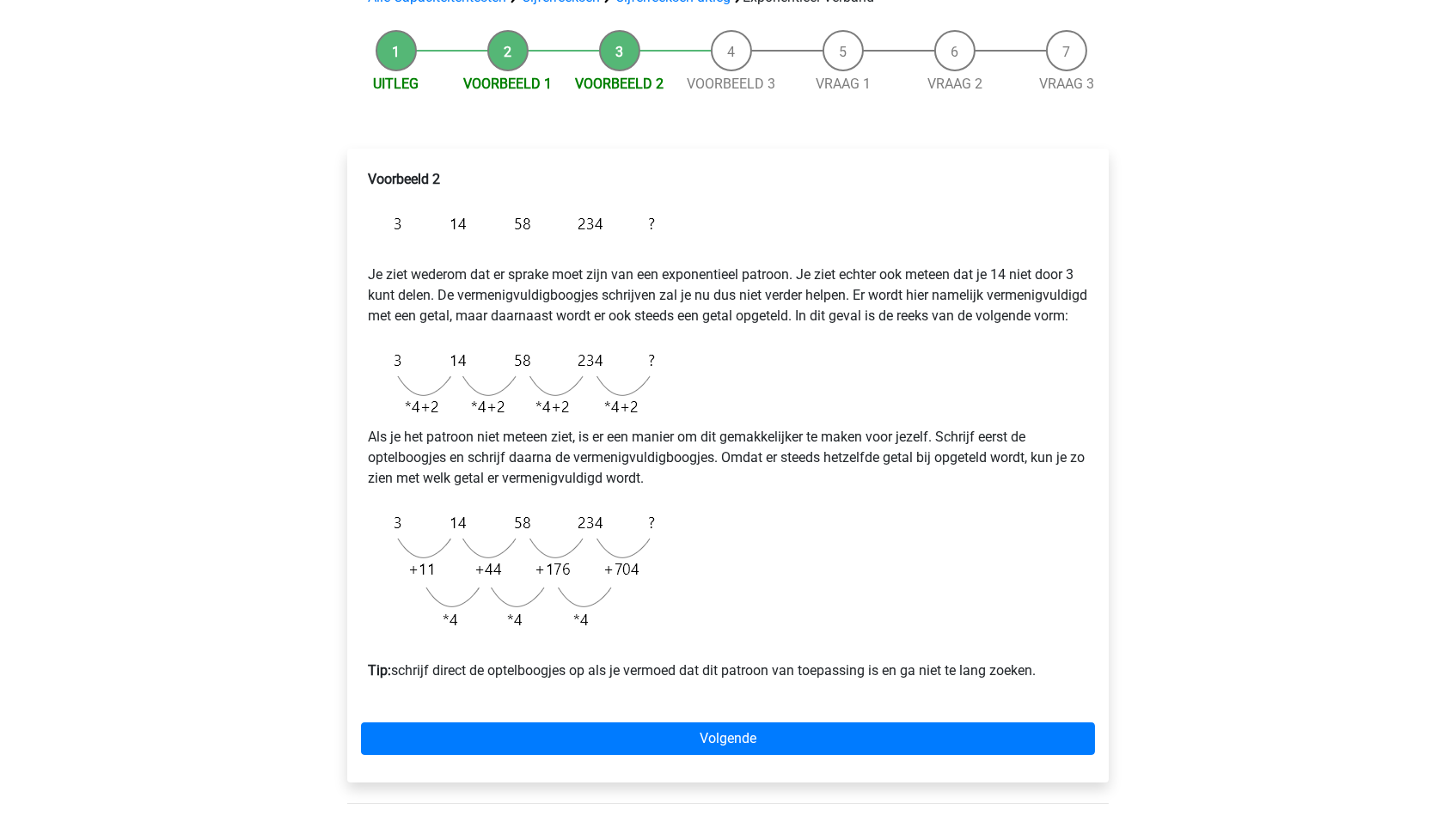
scroll to position [173, 0]
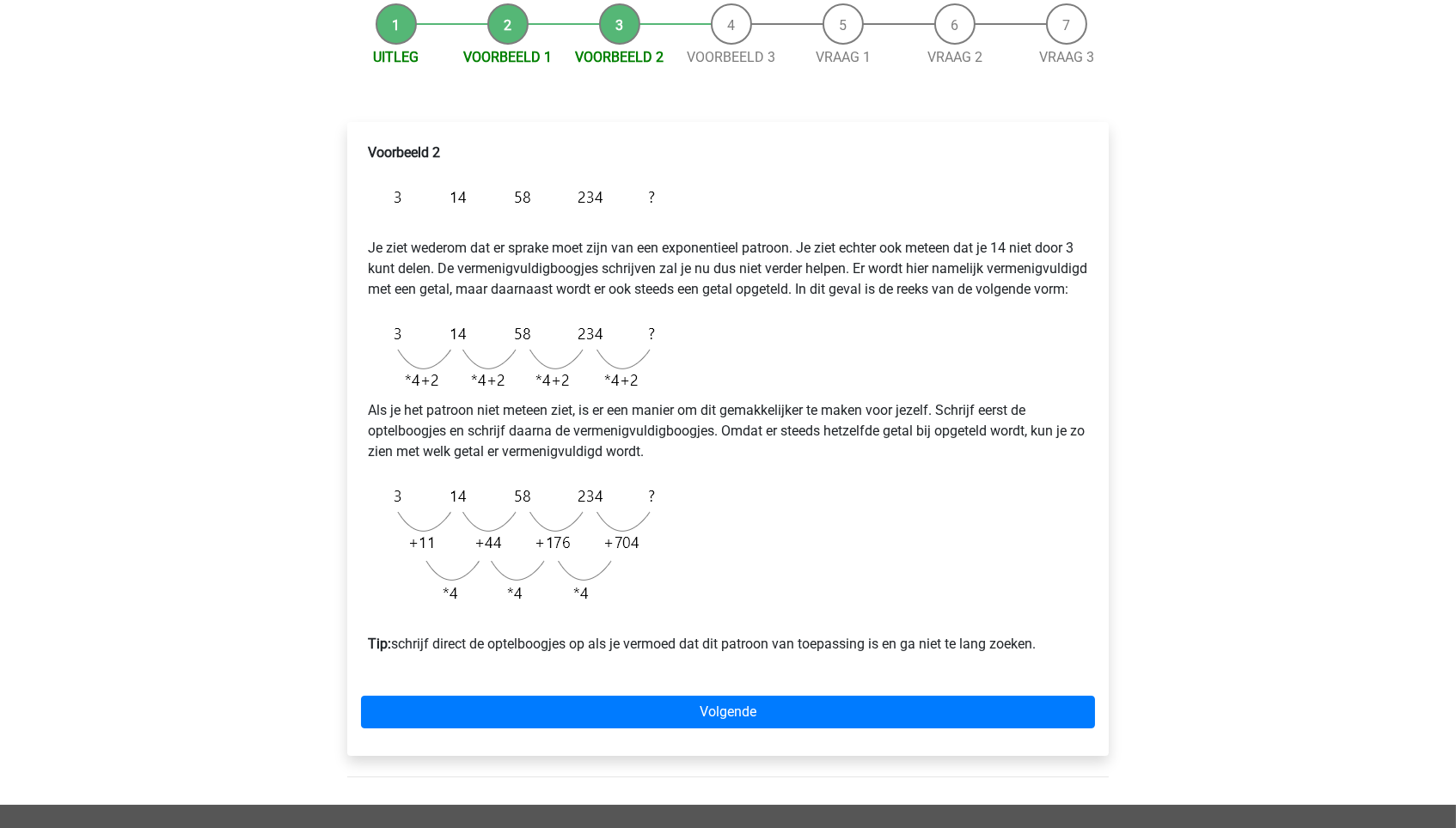
click at [569, 706] on div "Voorbeeld 2 Je ziet wederom dat er sprake moet zijn van een exponentieel patroo…" at bounding box center [728, 439] width 761 height 634
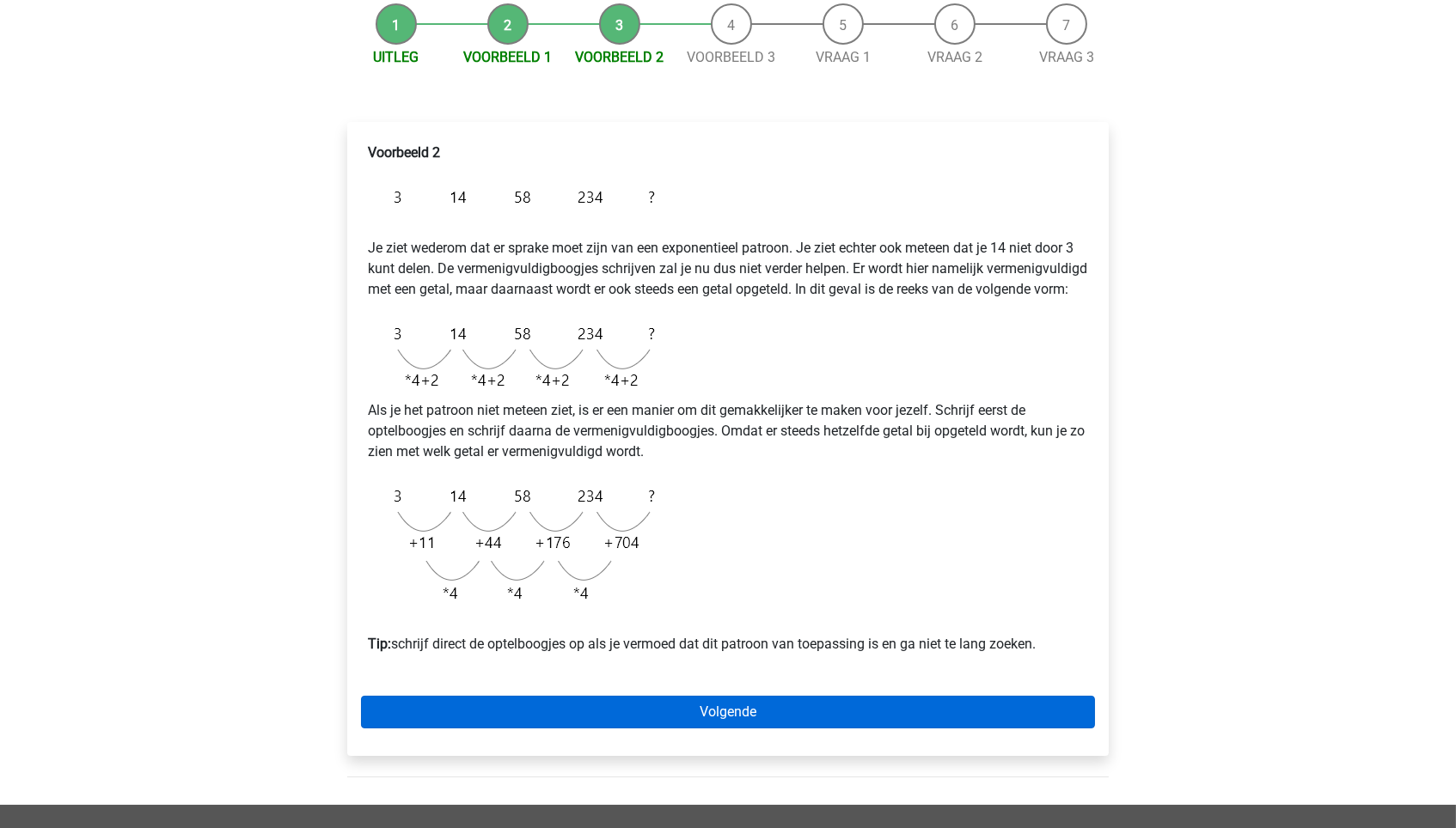
click at [568, 721] on link "Volgende" at bounding box center [728, 712] width 734 height 33
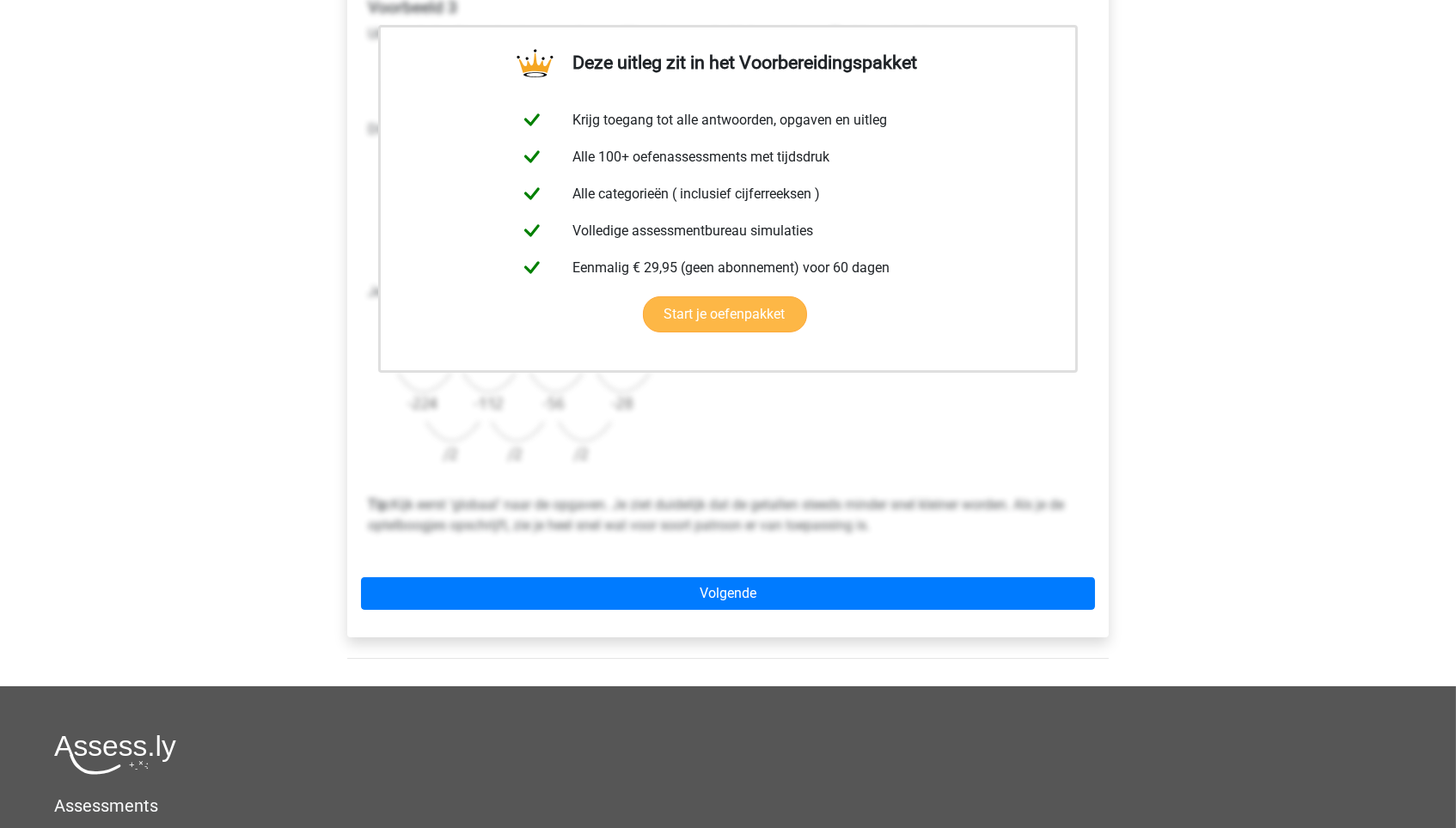
scroll to position [340, 0]
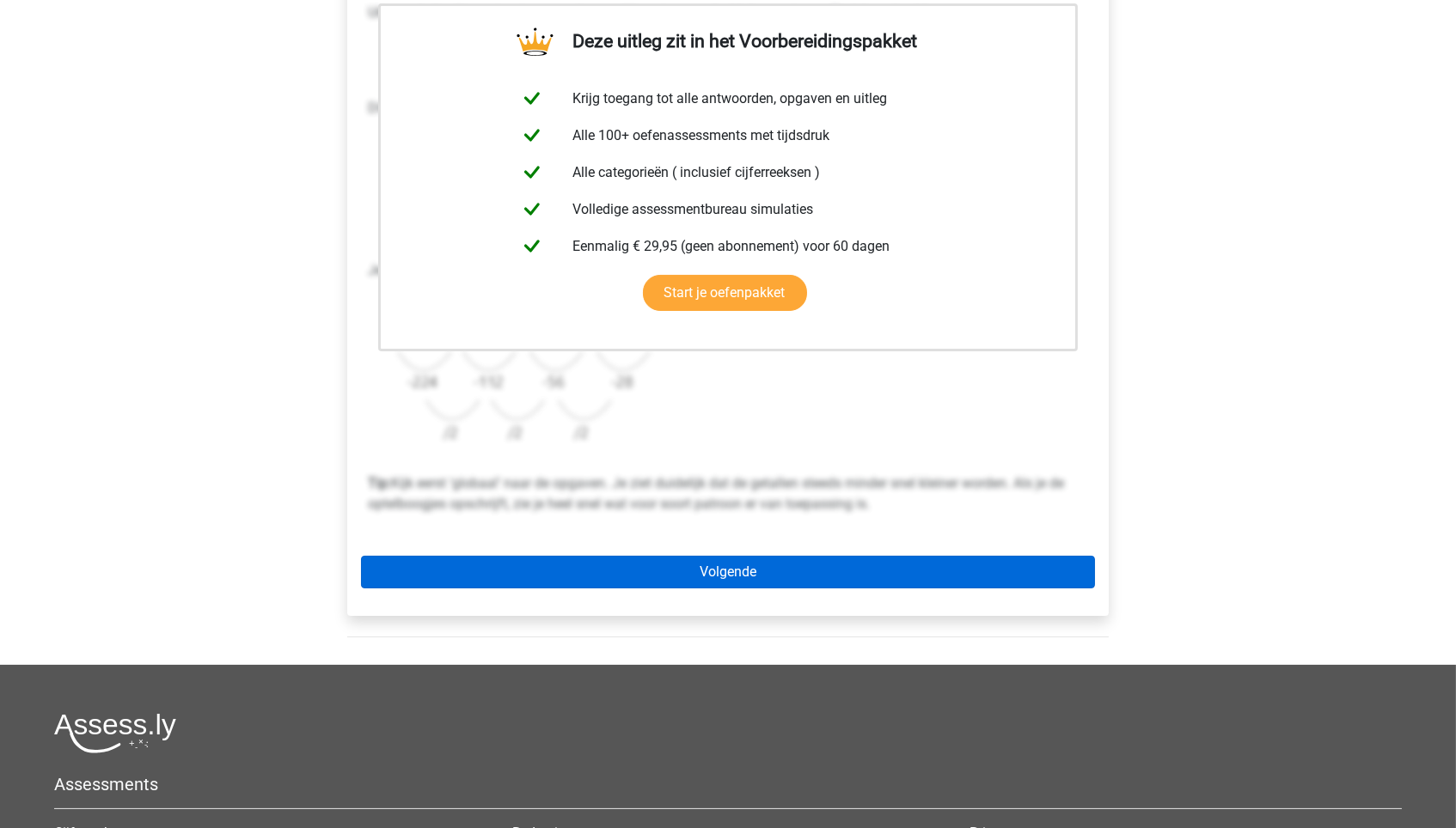
click at [778, 577] on link "Volgende" at bounding box center [728, 571] width 734 height 33
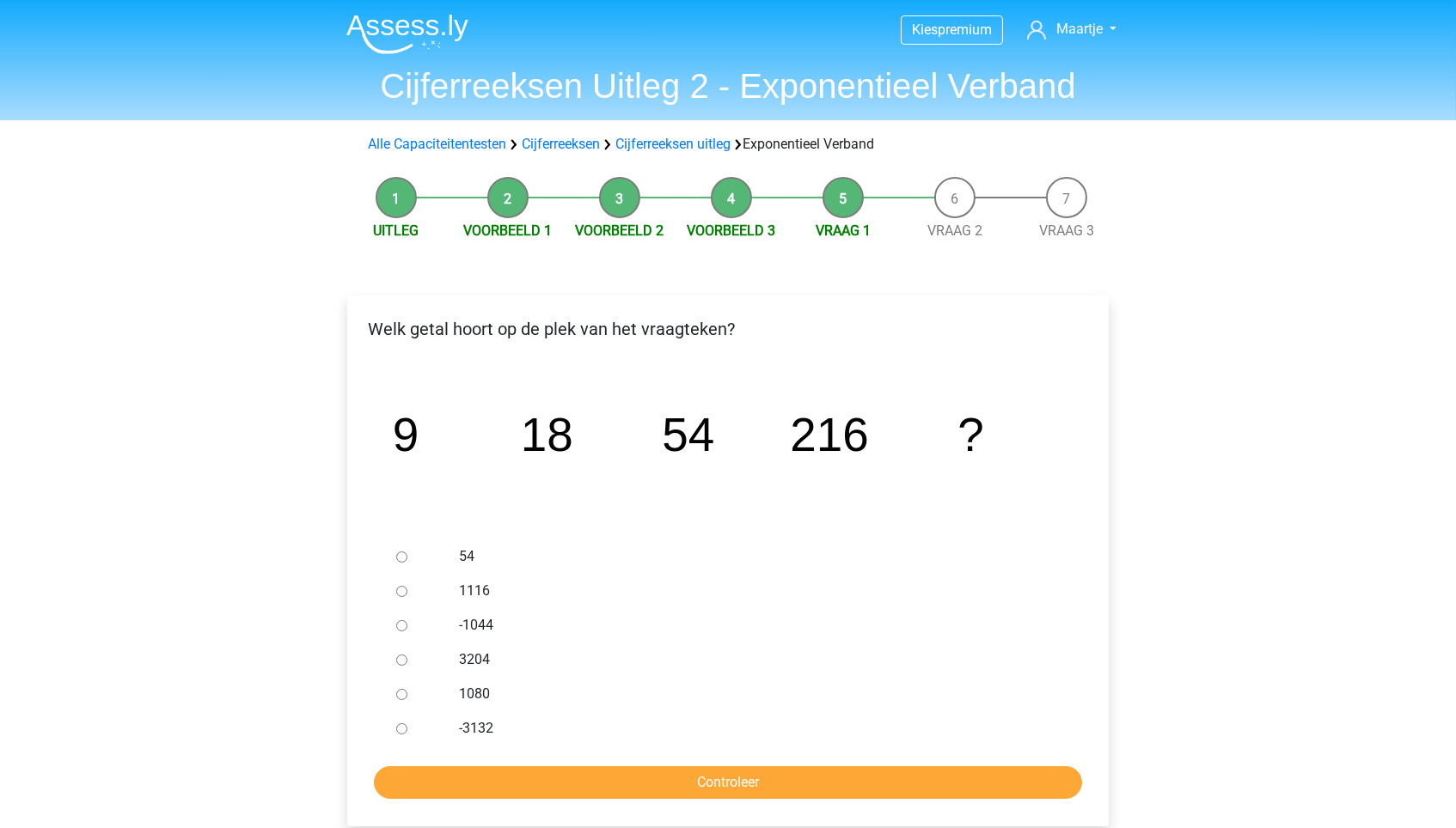
click at [454, 688] on div "1080" at bounding box center [756, 694] width 621 height 34
click at [473, 692] on label "1080" at bounding box center [756, 694] width 594 height 20
click at [407, 692] on input "1080" at bounding box center [402, 694] width 11 height 11
radio input "true"
click at [570, 770] on input "Controleer" at bounding box center [727, 782] width 708 height 33
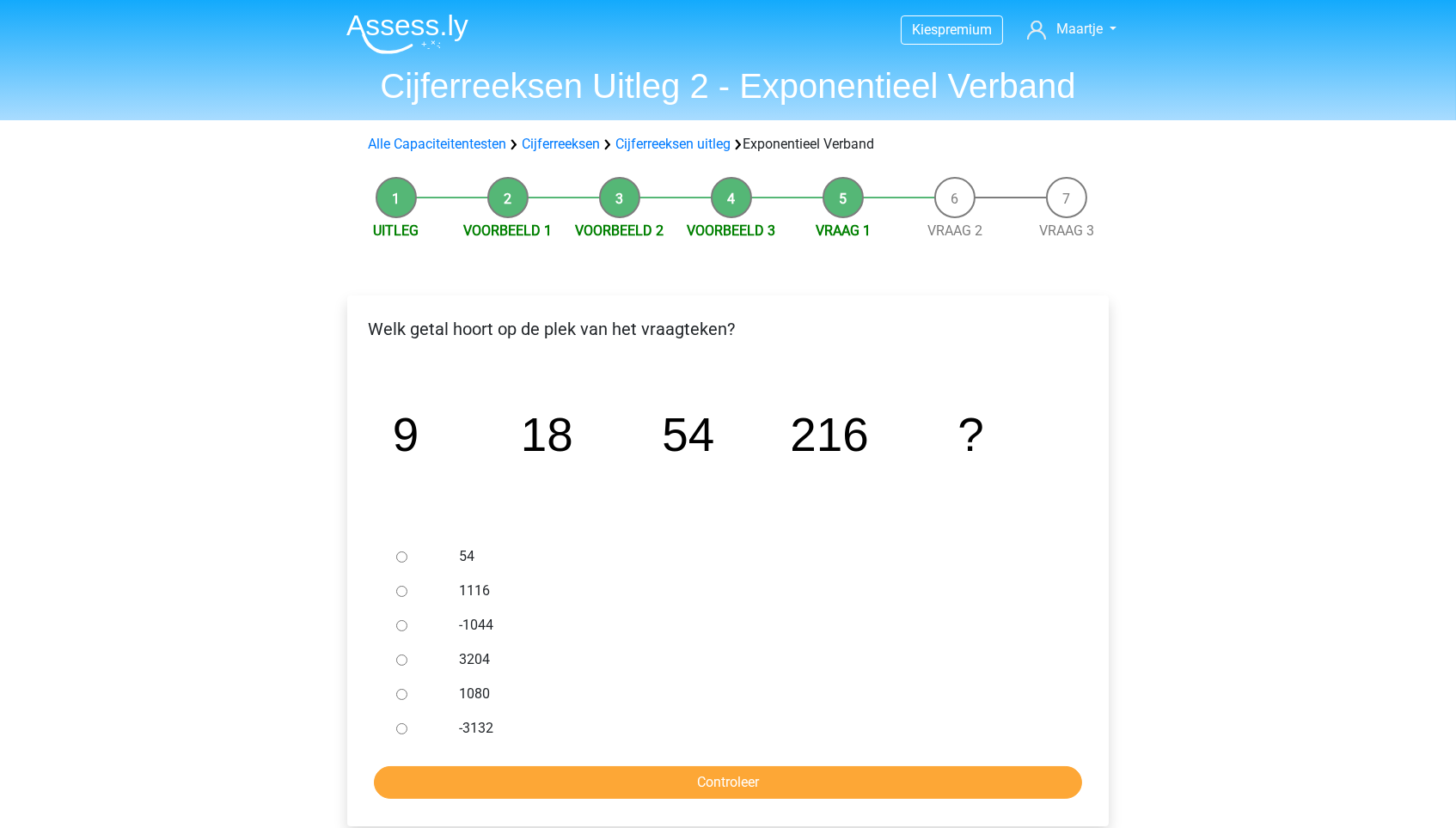
click at [475, 691] on label "1080" at bounding box center [756, 694] width 594 height 20
click at [407, 691] on input "1080" at bounding box center [402, 694] width 11 height 11
radio input "true"
click at [588, 772] on input "Controleer" at bounding box center [727, 782] width 708 height 33
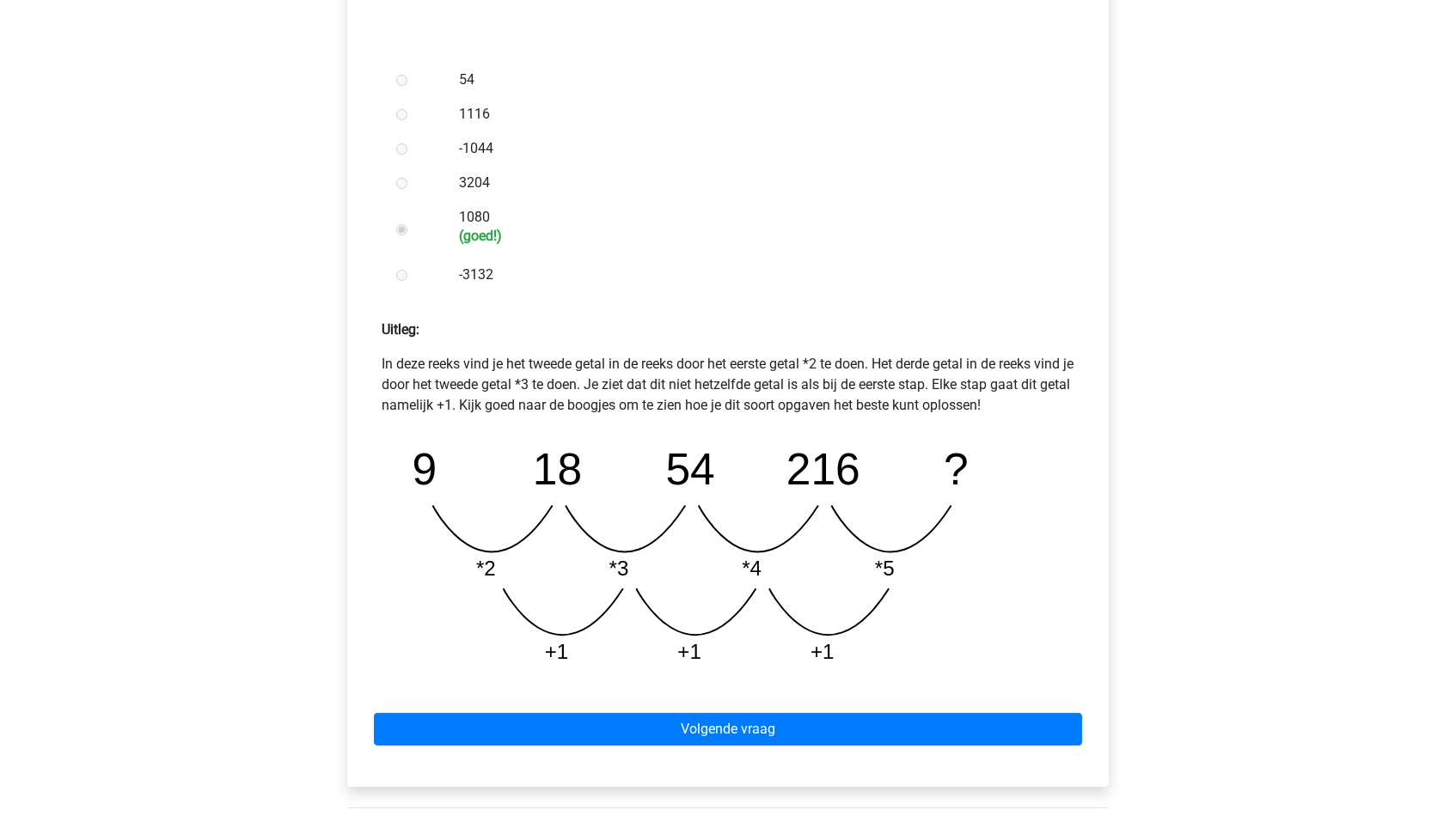
scroll to position [548, 0]
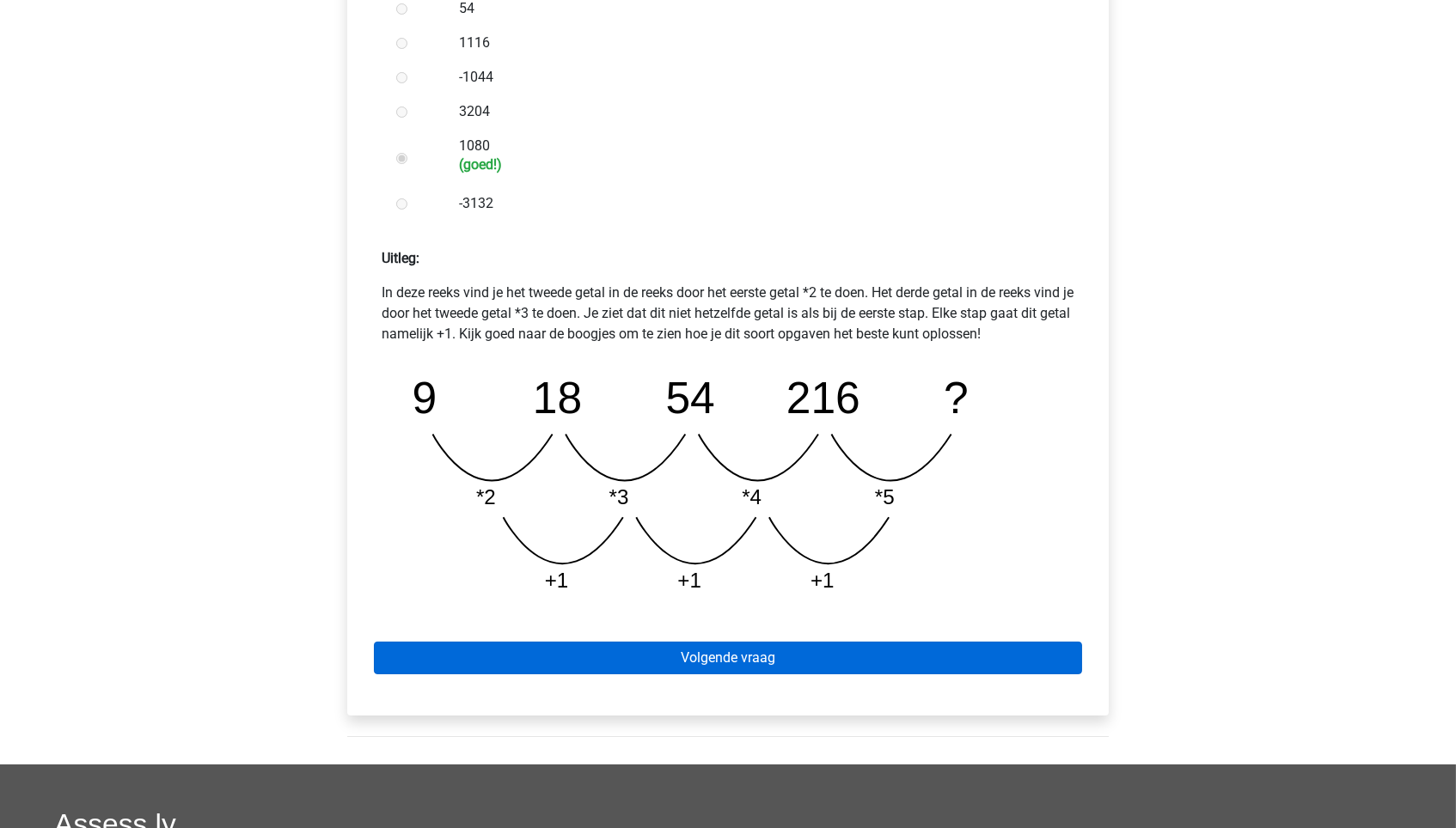
click at [724, 646] on link "Volgende vraag" at bounding box center [727, 657] width 708 height 33
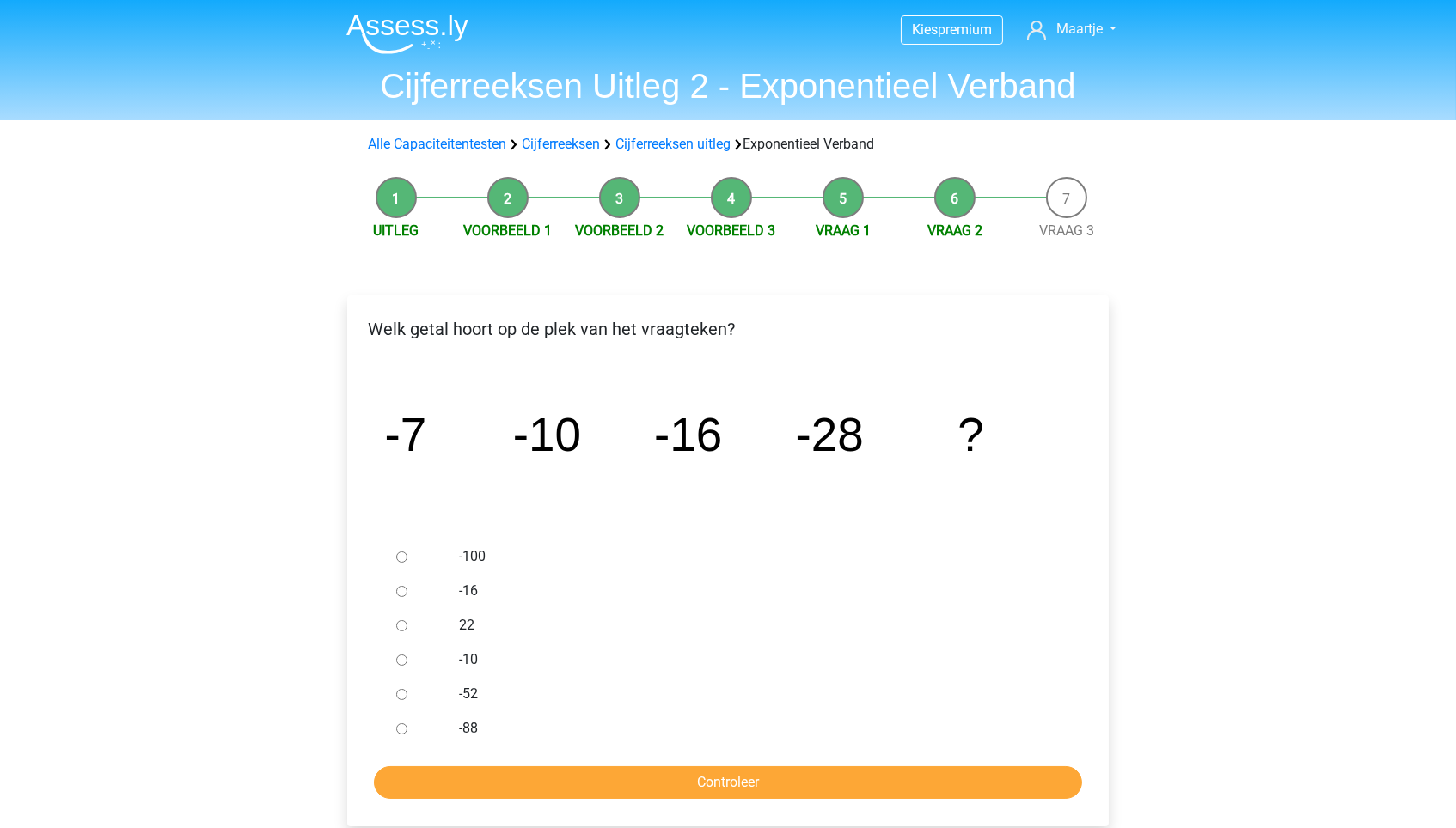
click at [400, 694] on input "-52" at bounding box center [402, 694] width 11 height 11
radio input "true"
click at [539, 789] on input "Controleer" at bounding box center [727, 782] width 708 height 33
click at [432, 686] on div at bounding box center [418, 694] width 57 height 34
click at [454, 686] on div "-52" at bounding box center [756, 694] width 621 height 34
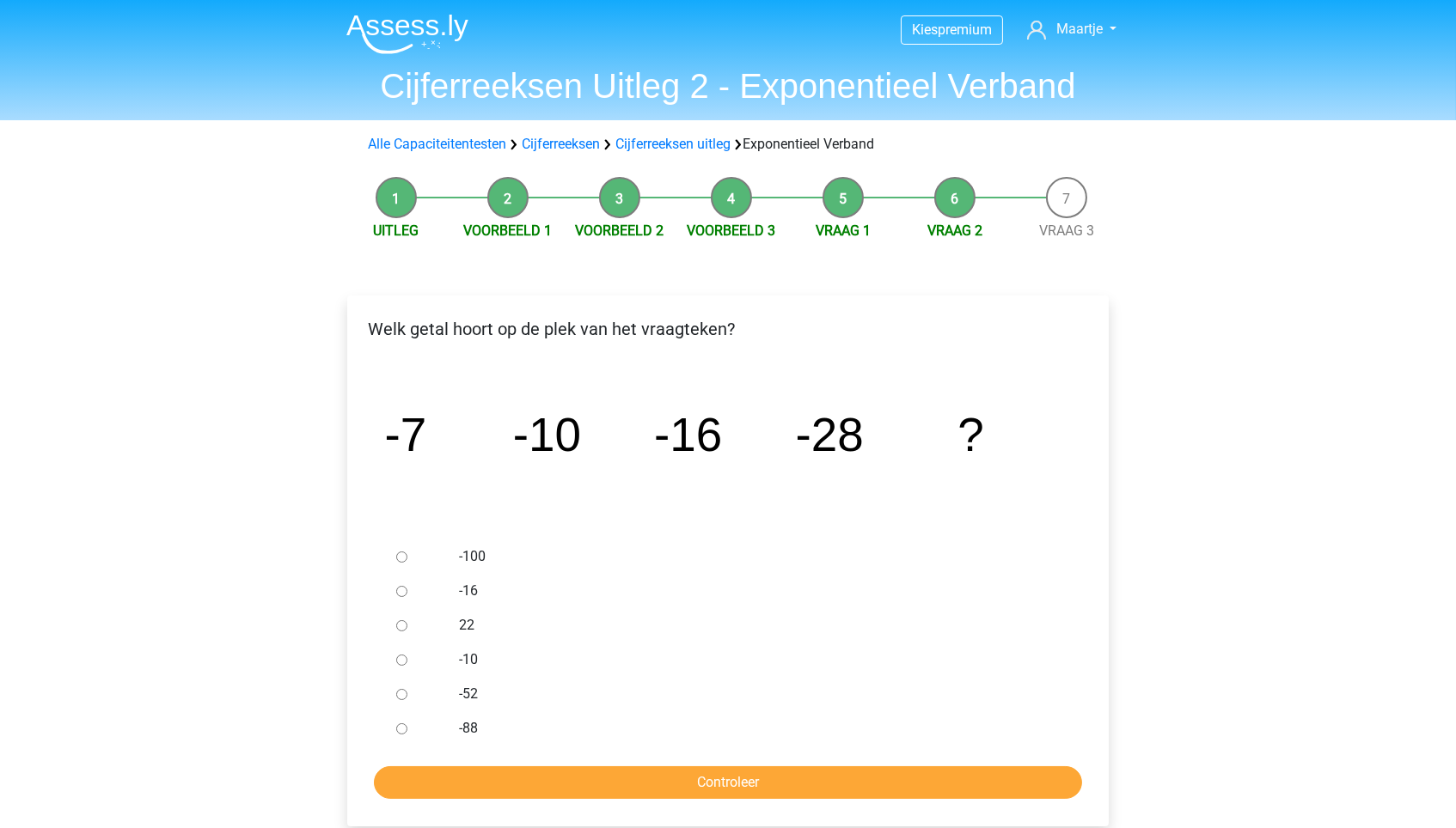
click at [466, 686] on label "-52" at bounding box center [756, 694] width 594 height 20
click at [407, 689] on input "-52" at bounding box center [402, 694] width 11 height 11
radio input "true"
click at [557, 772] on input "Controleer" at bounding box center [727, 782] width 708 height 33
click at [475, 697] on label "-52" at bounding box center [756, 694] width 594 height 20
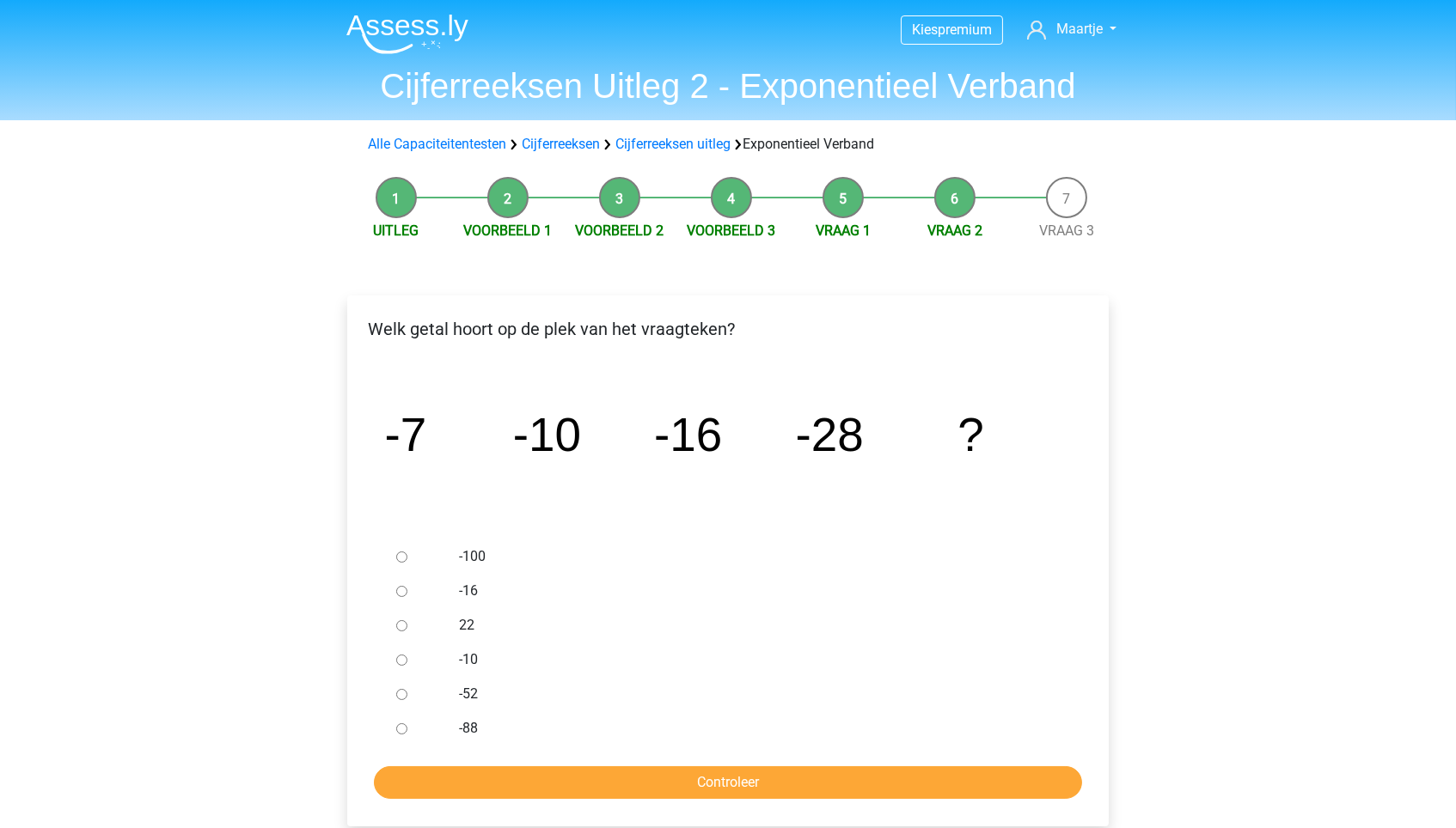
click at [407, 697] on input "-52" at bounding box center [402, 694] width 11 height 11
radio input "true"
click at [548, 775] on input "Controleer" at bounding box center [727, 782] width 708 height 33
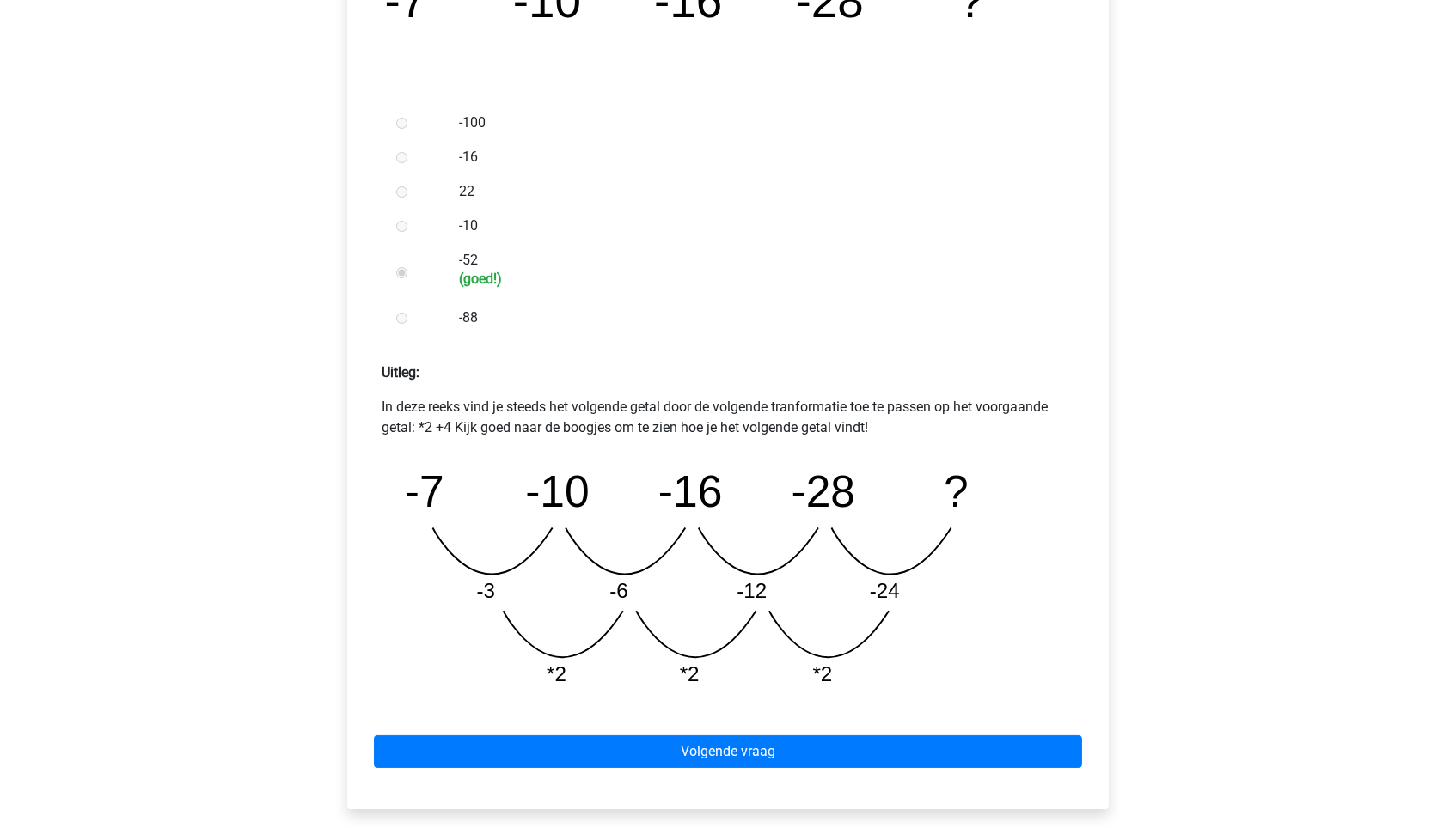
scroll to position [484, 0]
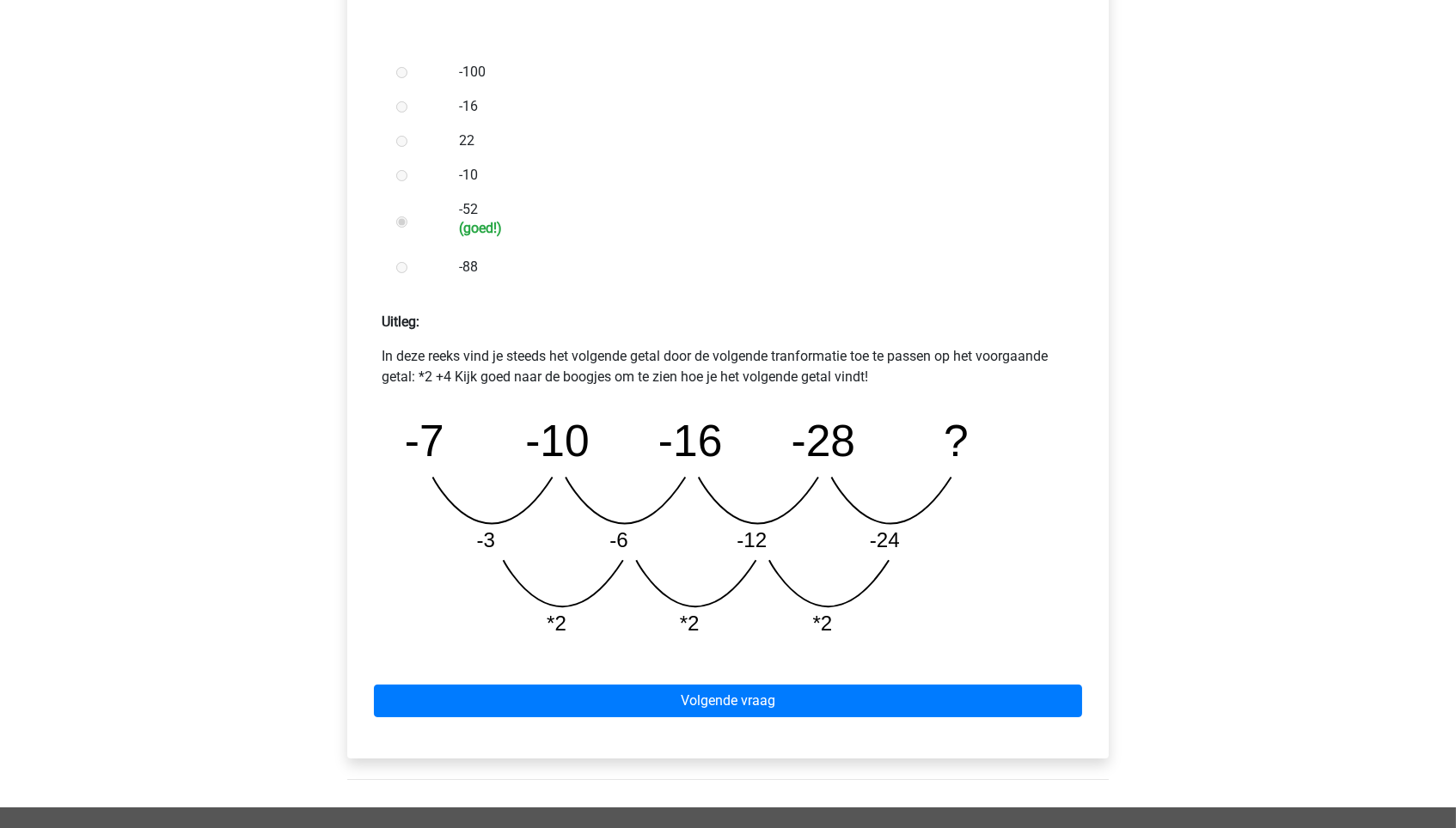
click at [849, 677] on div "Volgende vraag" at bounding box center [728, 698] width 734 height 95
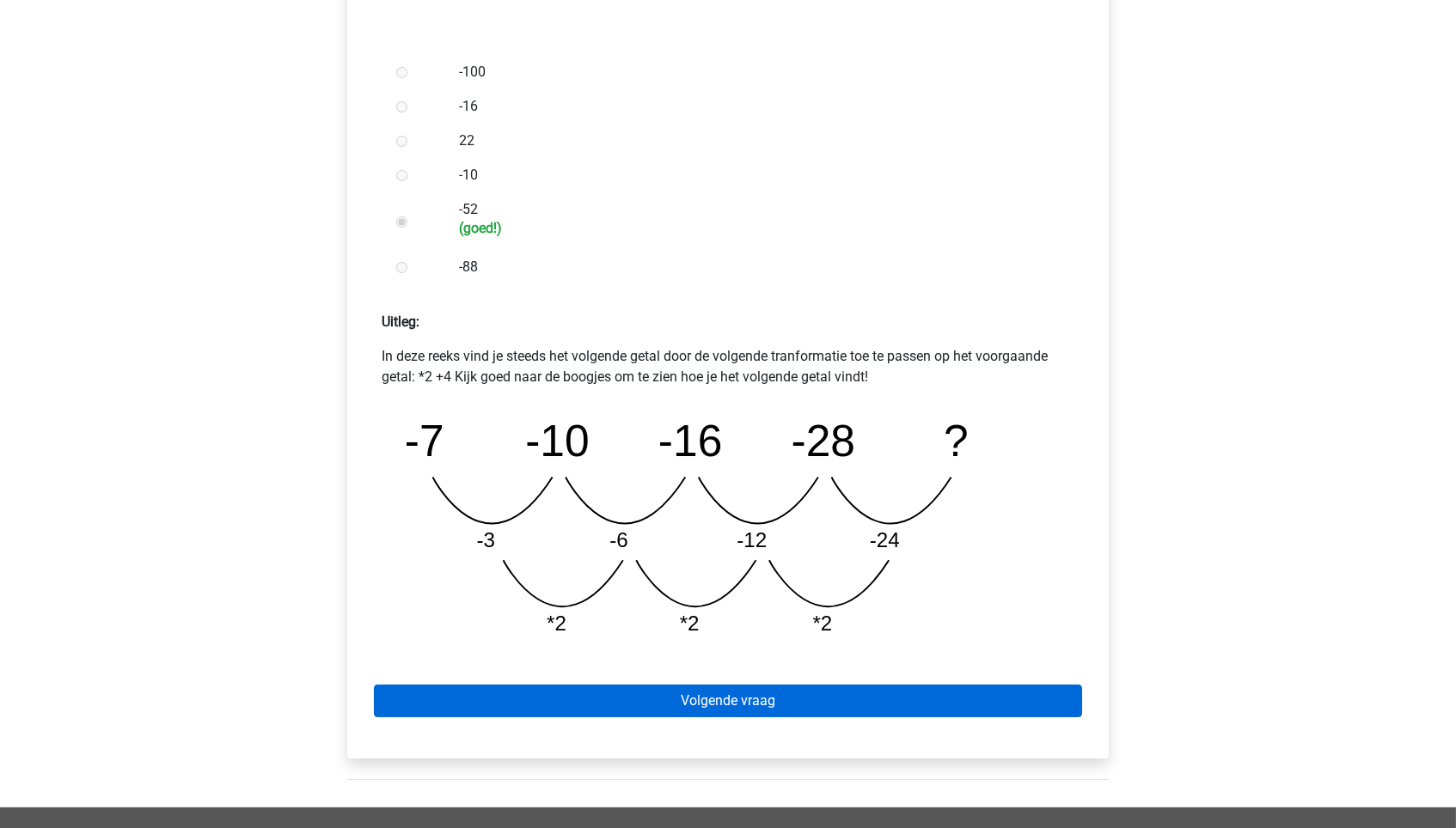
click at [828, 690] on link "Volgende vraag" at bounding box center [727, 701] width 708 height 33
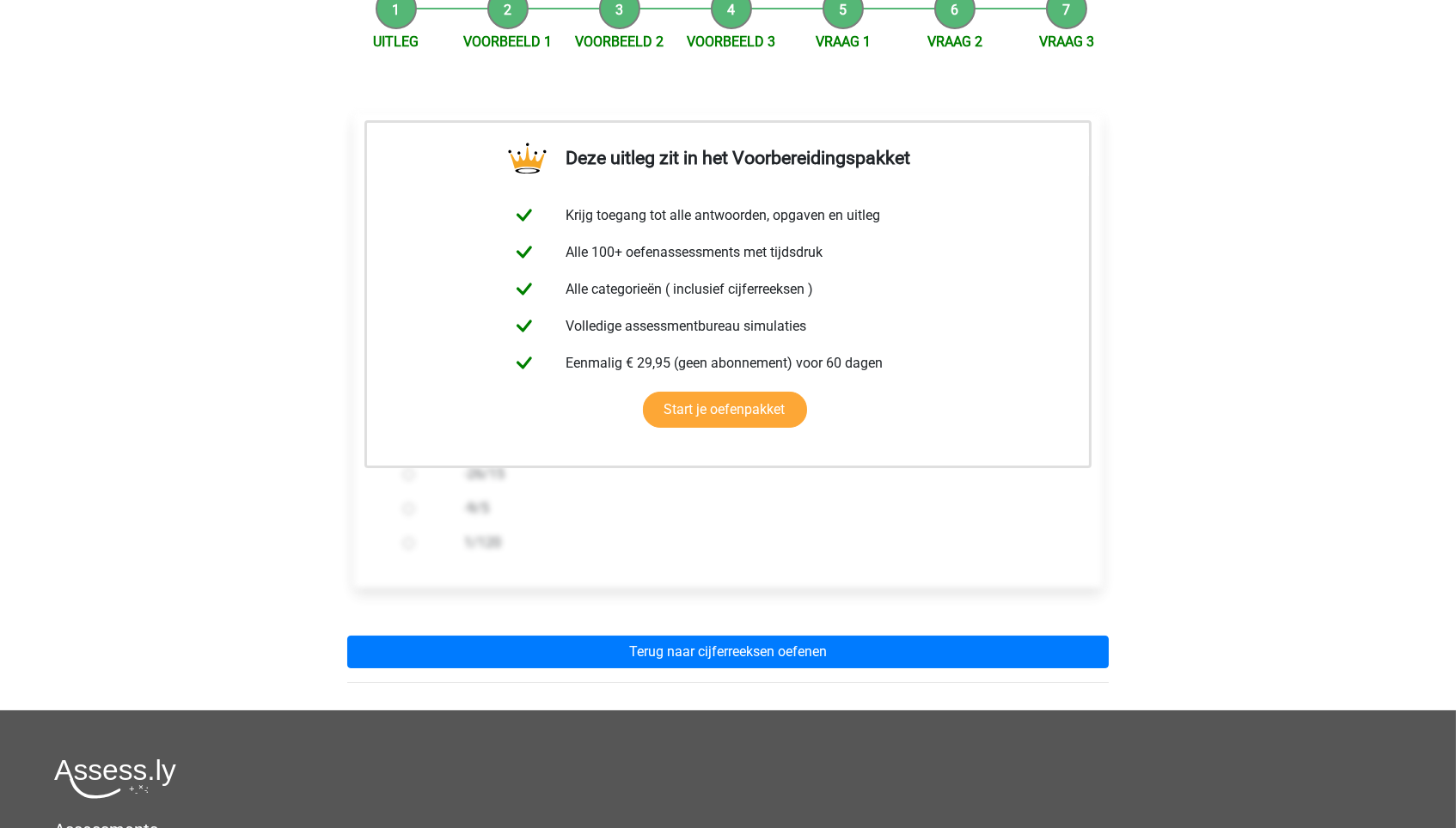
scroll to position [207, 0]
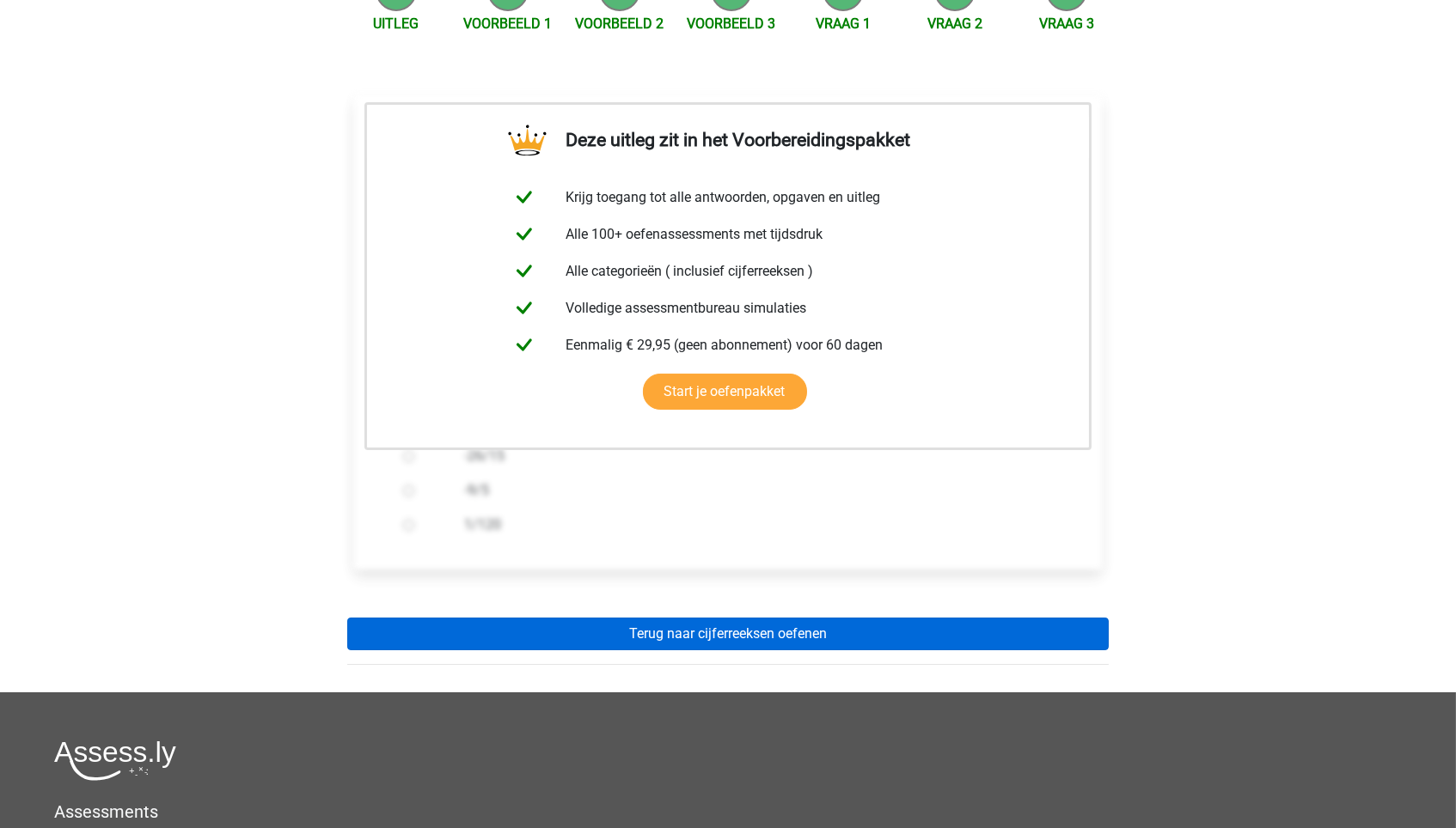
click at [855, 636] on link "Terug naar cijferreeksen oefenen" at bounding box center [728, 634] width 761 height 33
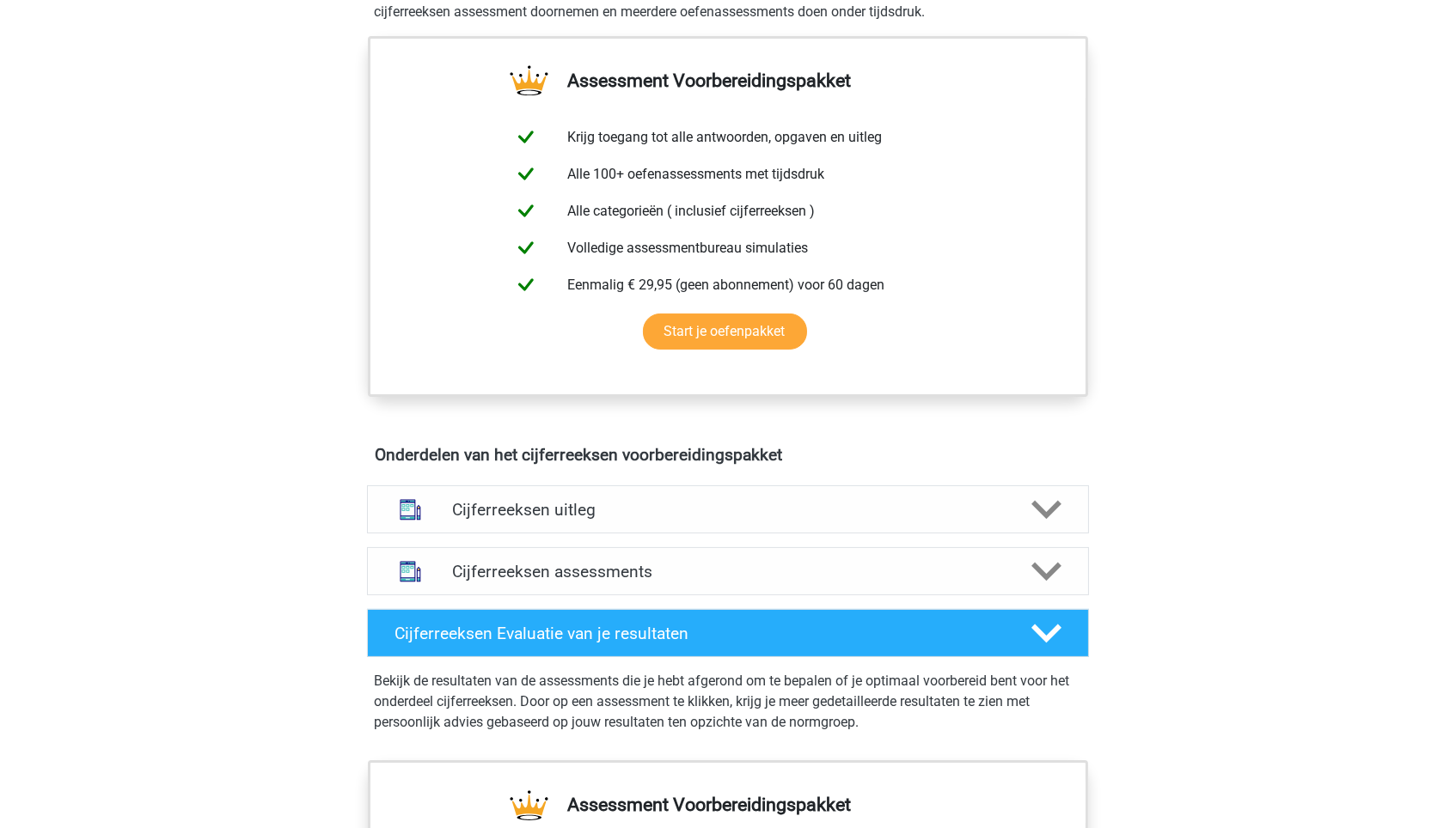
scroll to position [610, 0]
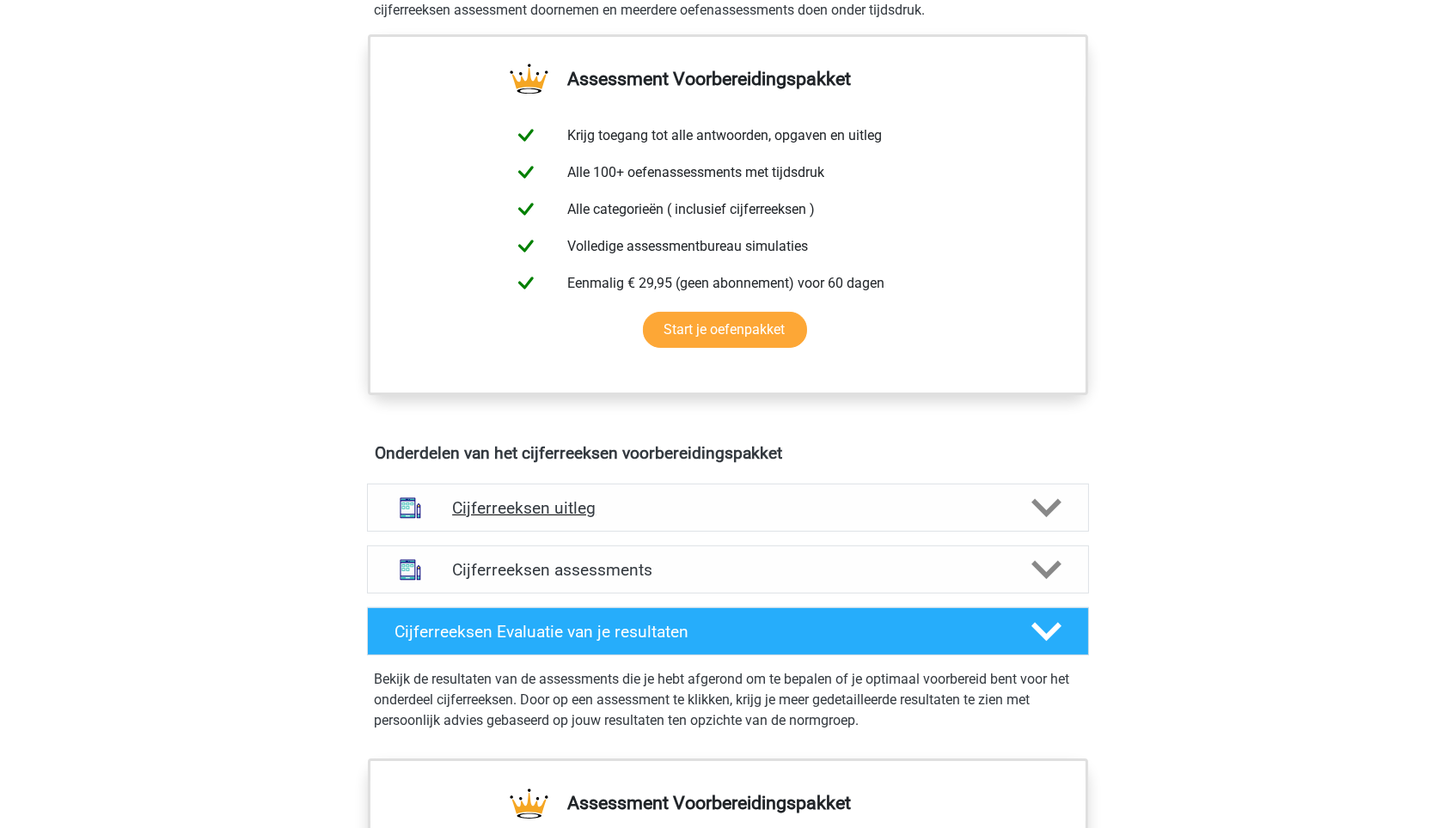
click at [703, 507] on div "Cijferreeksen uitleg" at bounding box center [727, 507] width 722 height 48
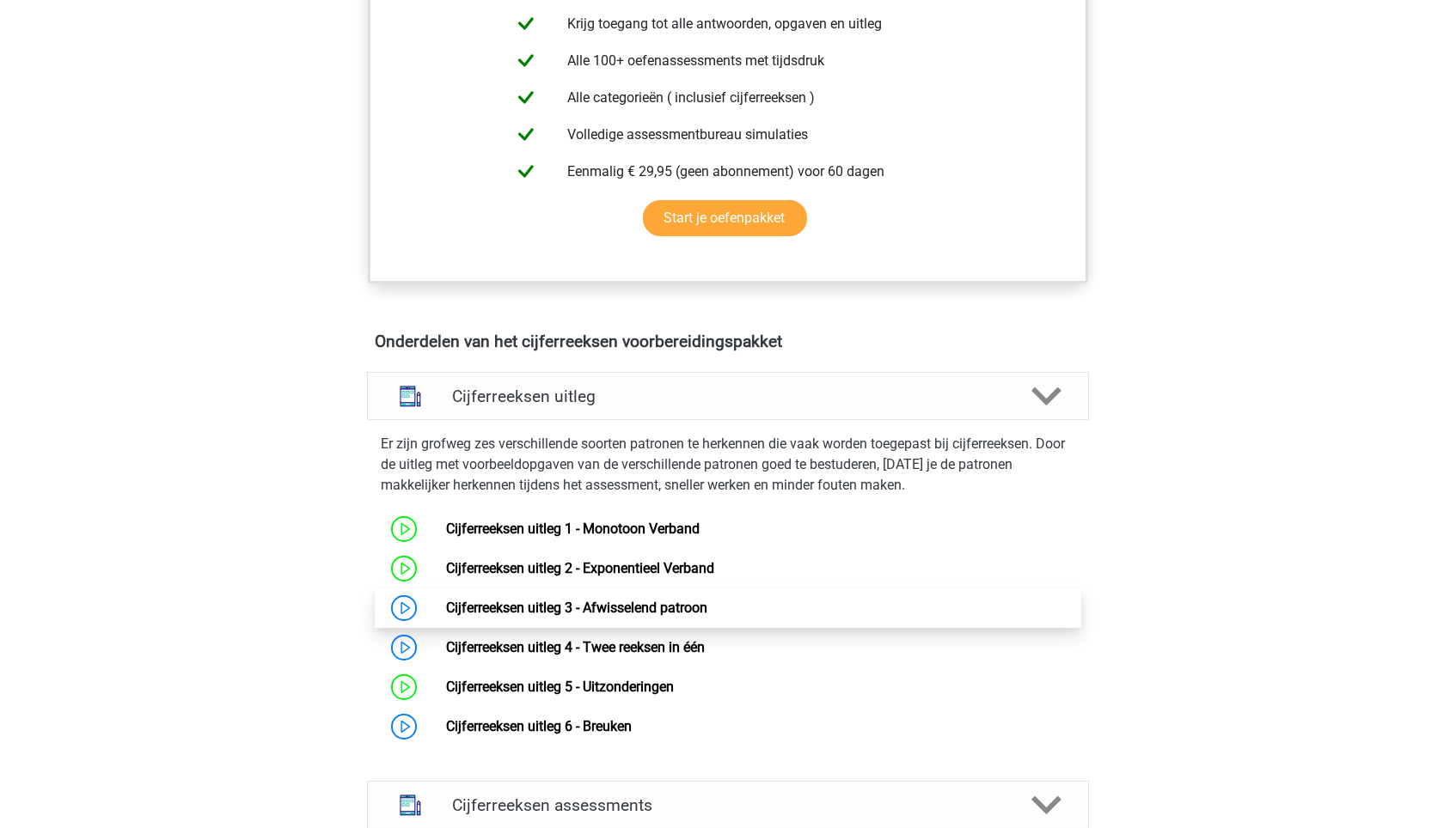
scroll to position [772, 0]
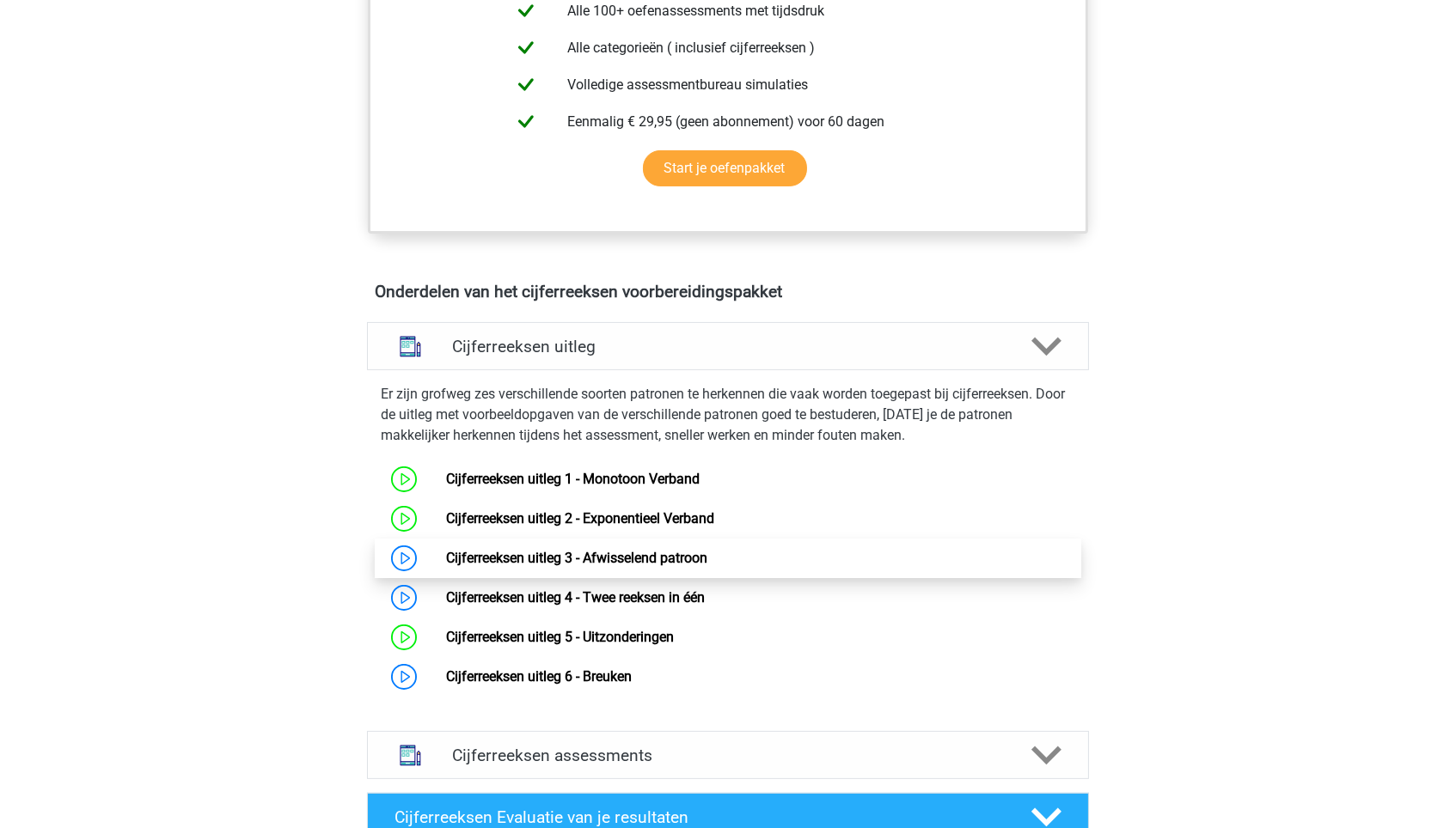
click at [628, 566] on link "Cijferreeksen uitleg 3 - Afwisselend patroon" at bounding box center [576, 558] width 261 height 17
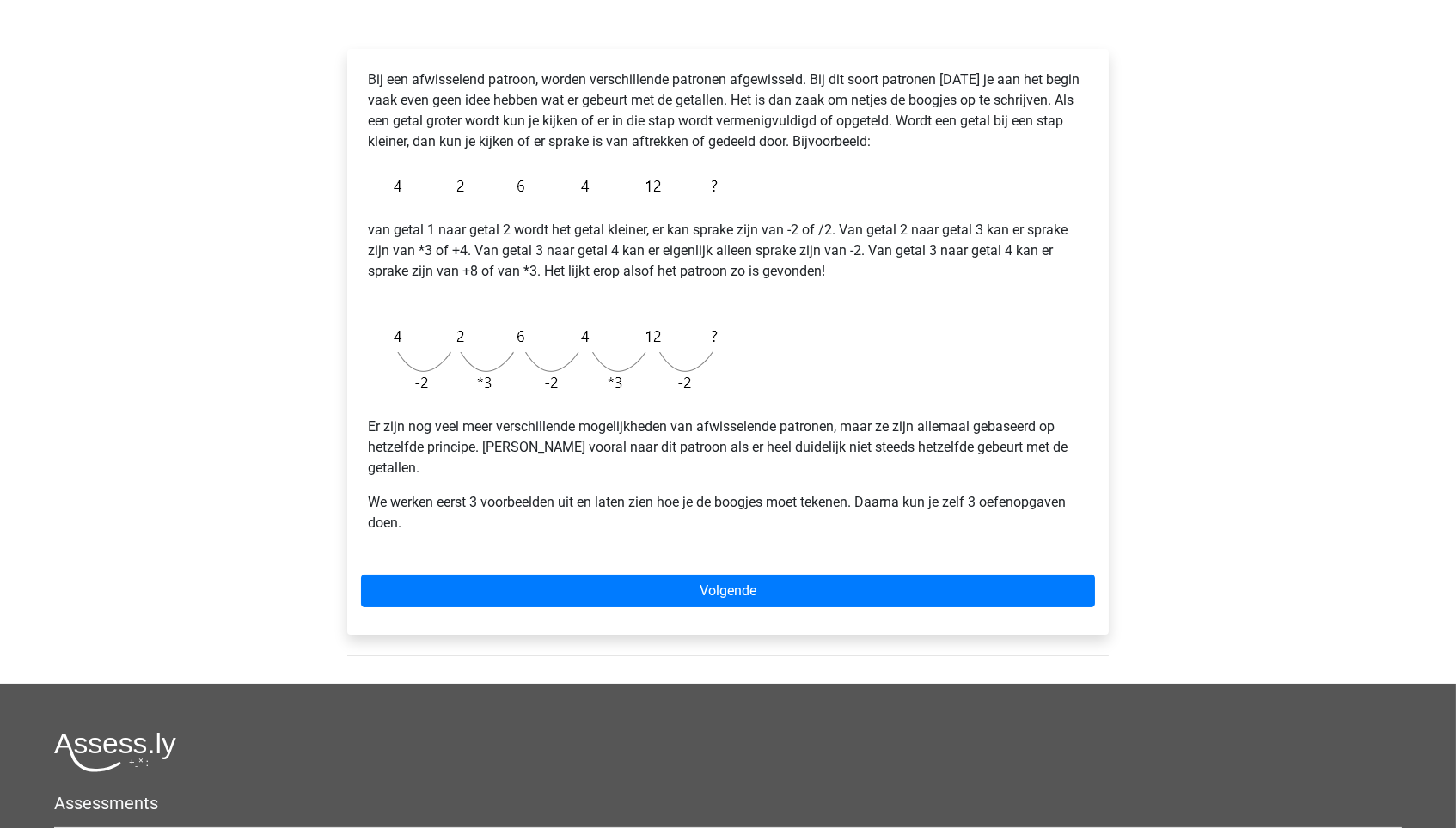
scroll to position [309, 0]
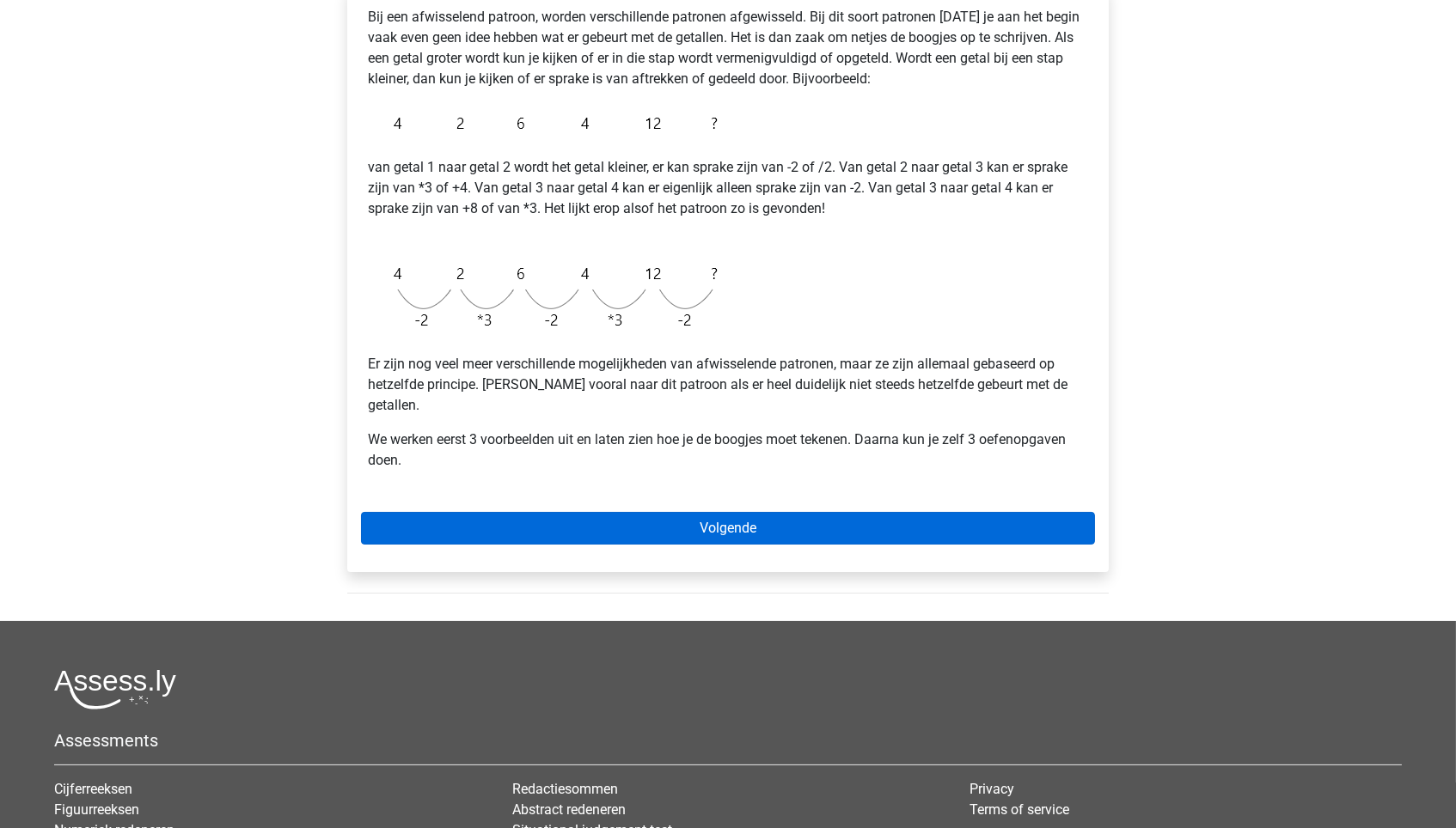
click at [806, 512] on link "Volgende" at bounding box center [728, 528] width 734 height 33
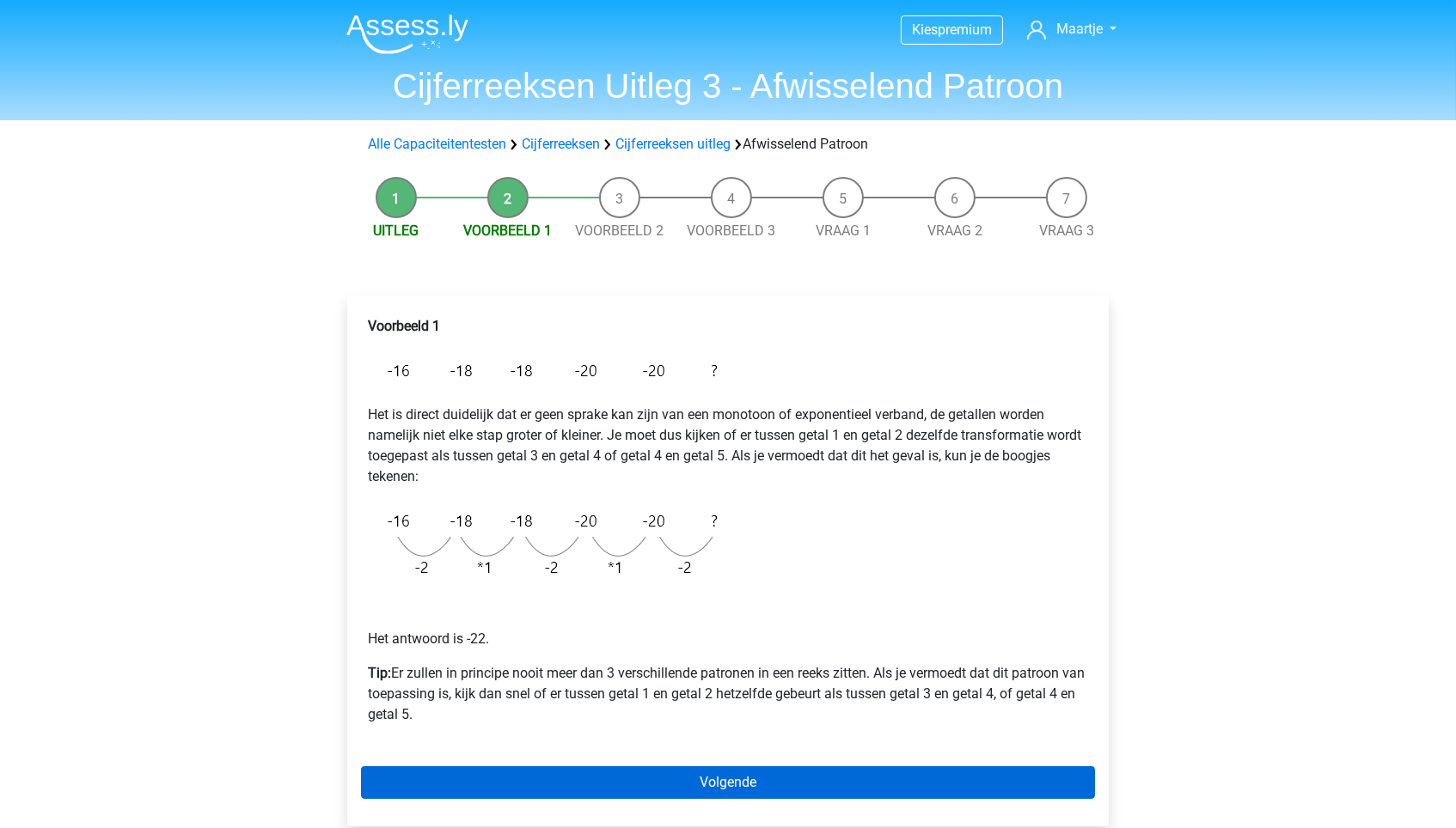
click at [676, 782] on link "Volgende" at bounding box center [728, 782] width 734 height 33
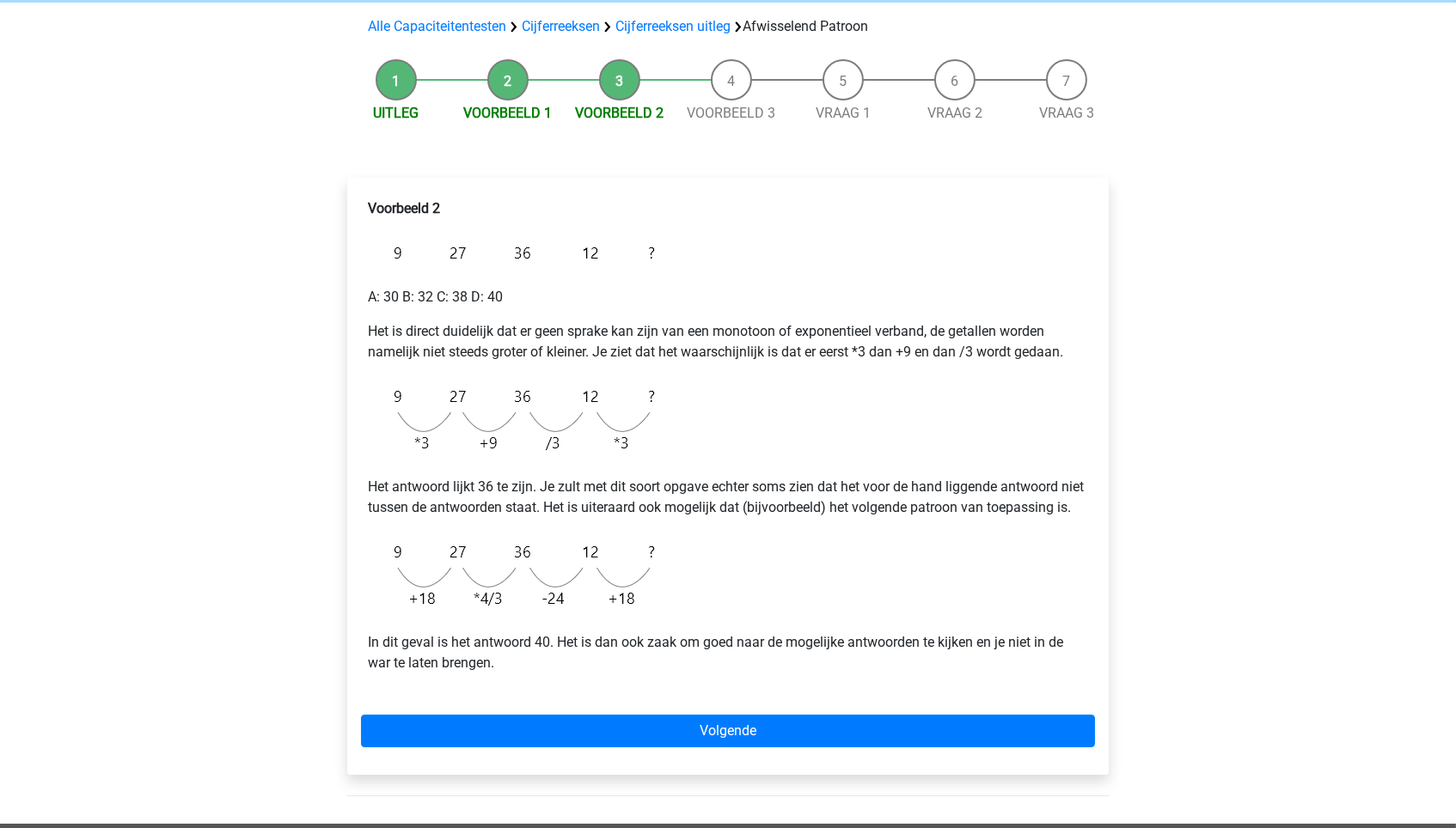
scroll to position [117, 0]
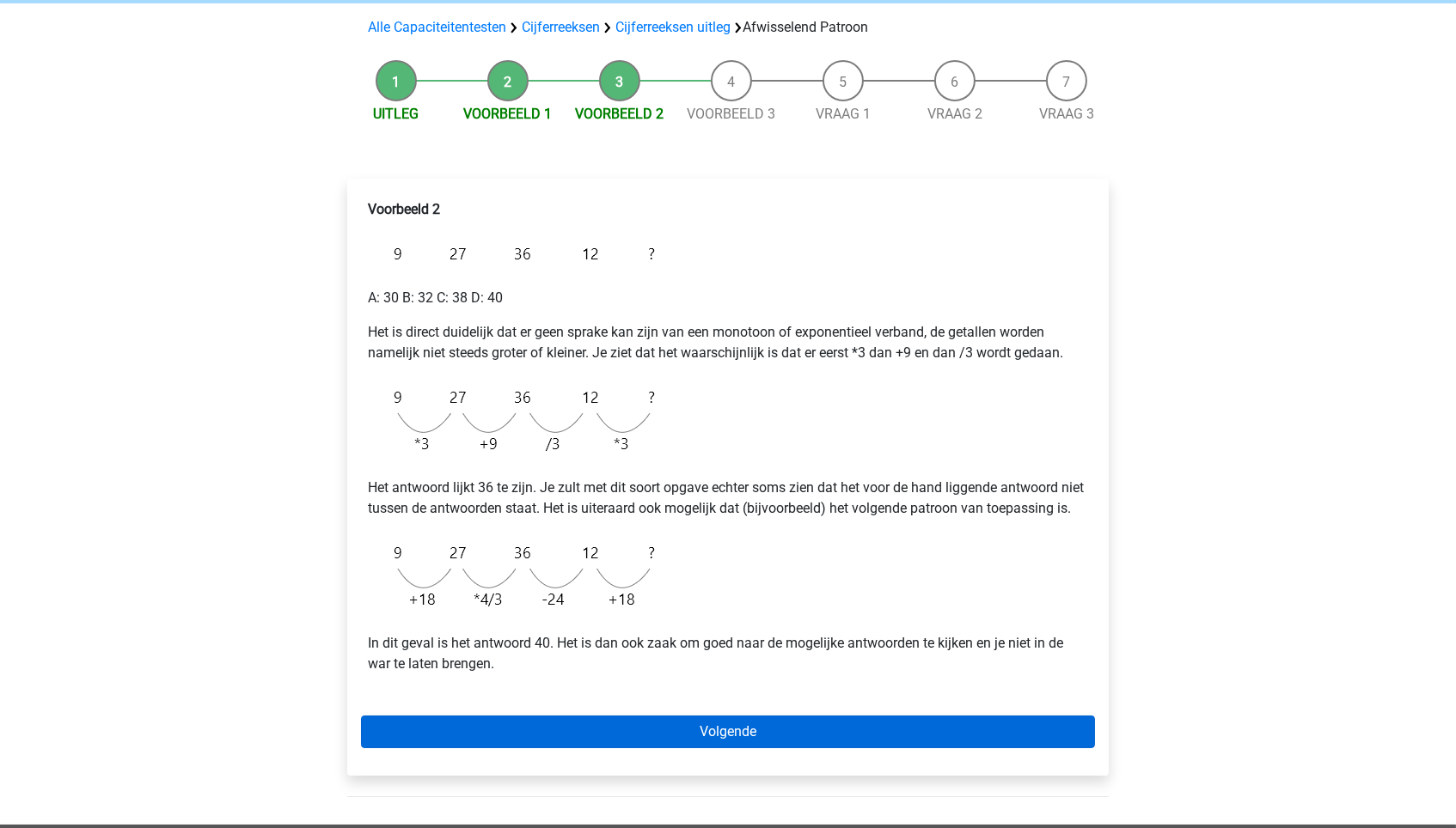
click at [671, 738] on link "Volgende" at bounding box center [728, 731] width 734 height 33
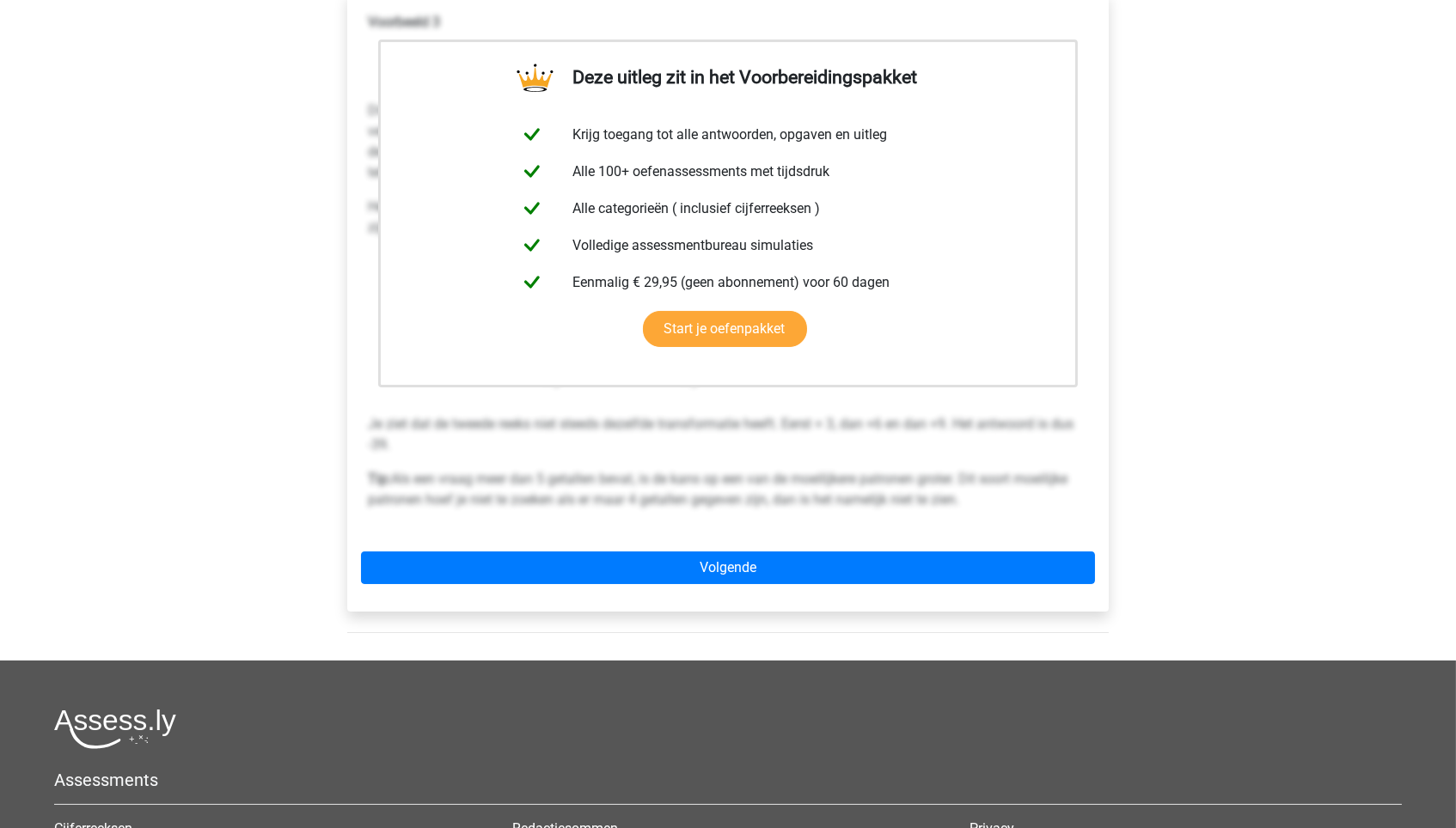
scroll to position [505, 0]
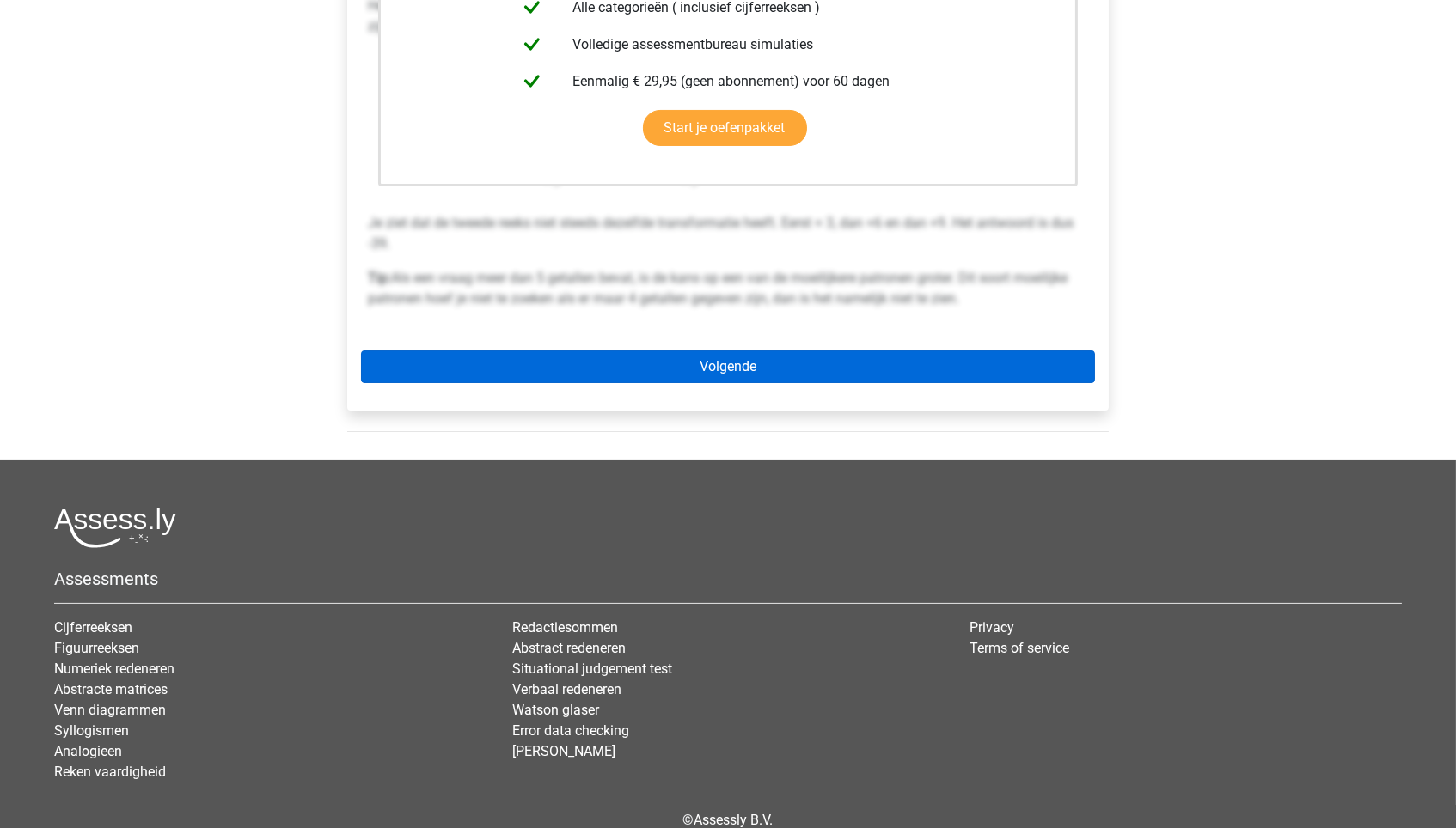
click at [755, 356] on link "Volgende" at bounding box center [728, 367] width 734 height 33
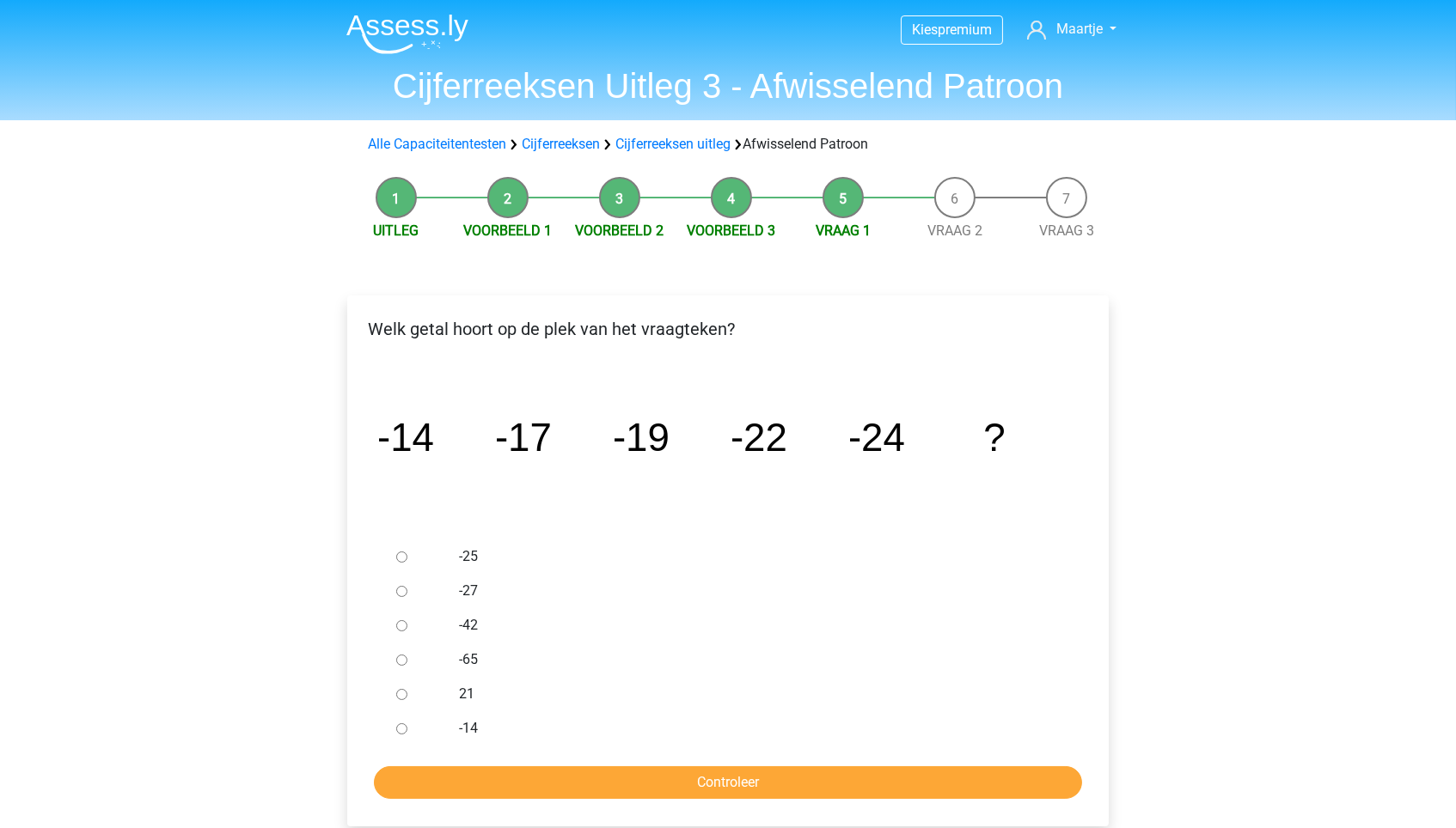
click at [403, 591] on input "-27" at bounding box center [402, 592] width 11 height 11
radio input "true"
click at [545, 776] on input "Controleer" at bounding box center [727, 782] width 708 height 33
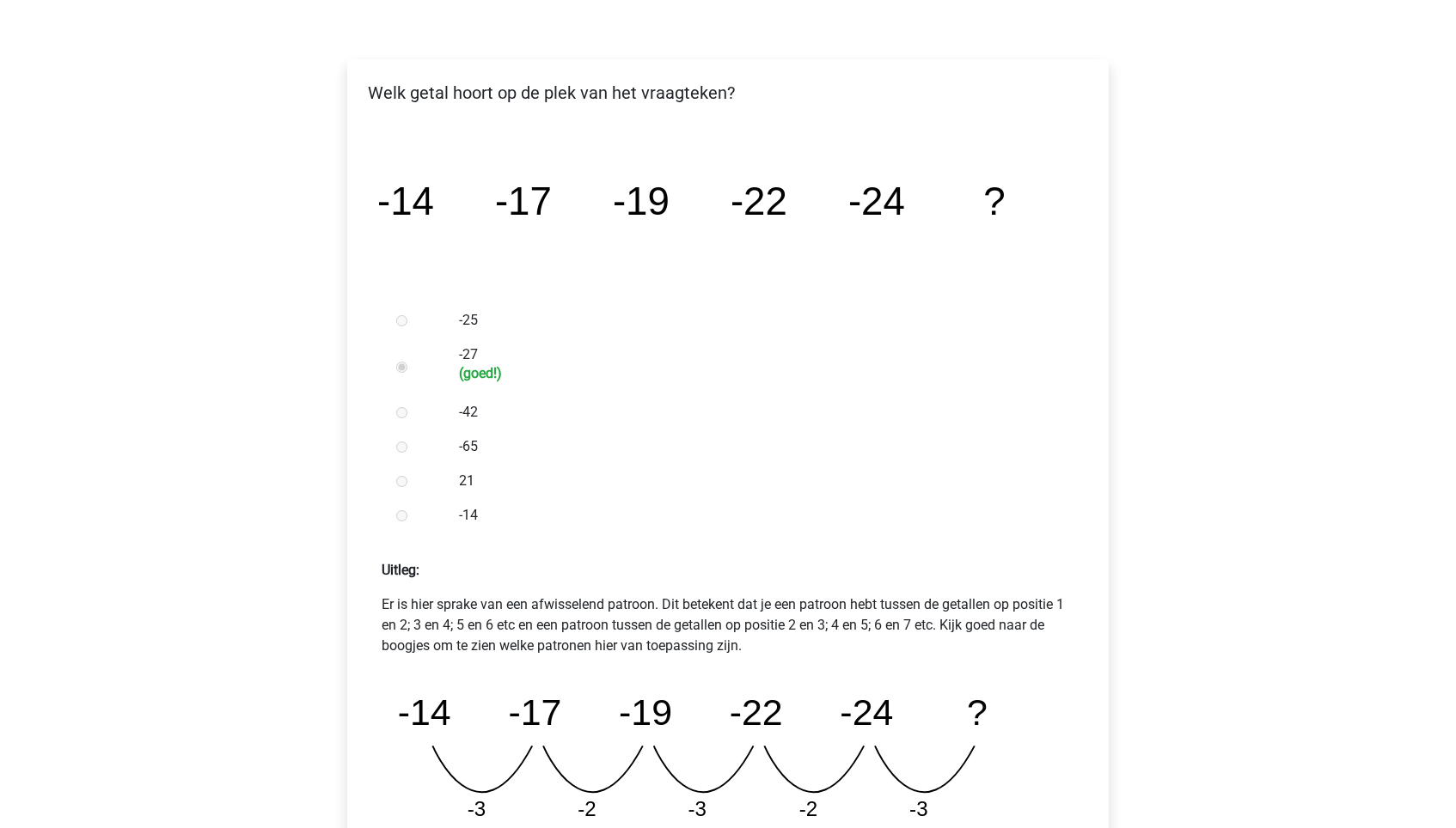
scroll to position [334, 0]
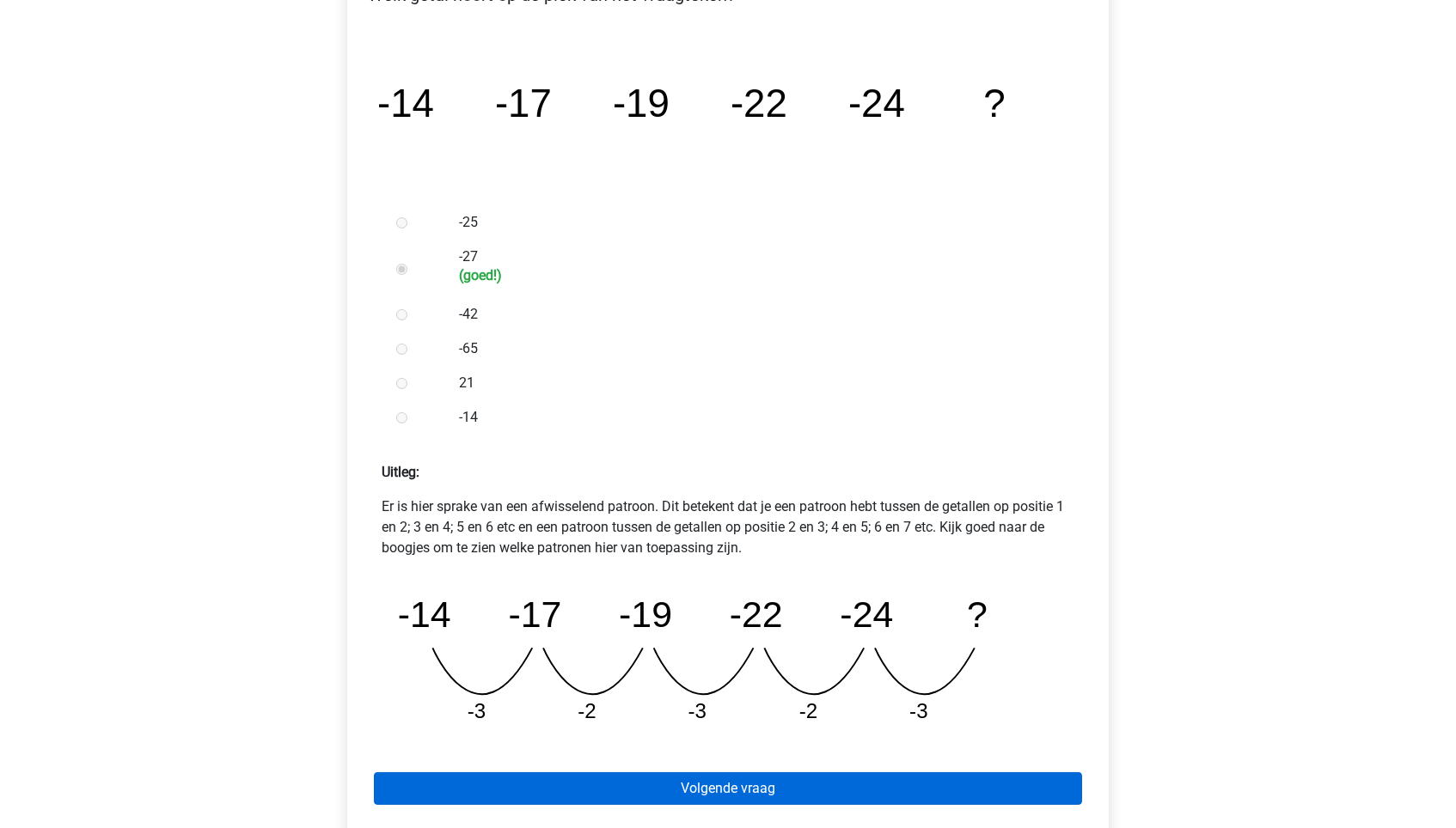
click at [580, 773] on link "Volgende vraag" at bounding box center [727, 788] width 708 height 33
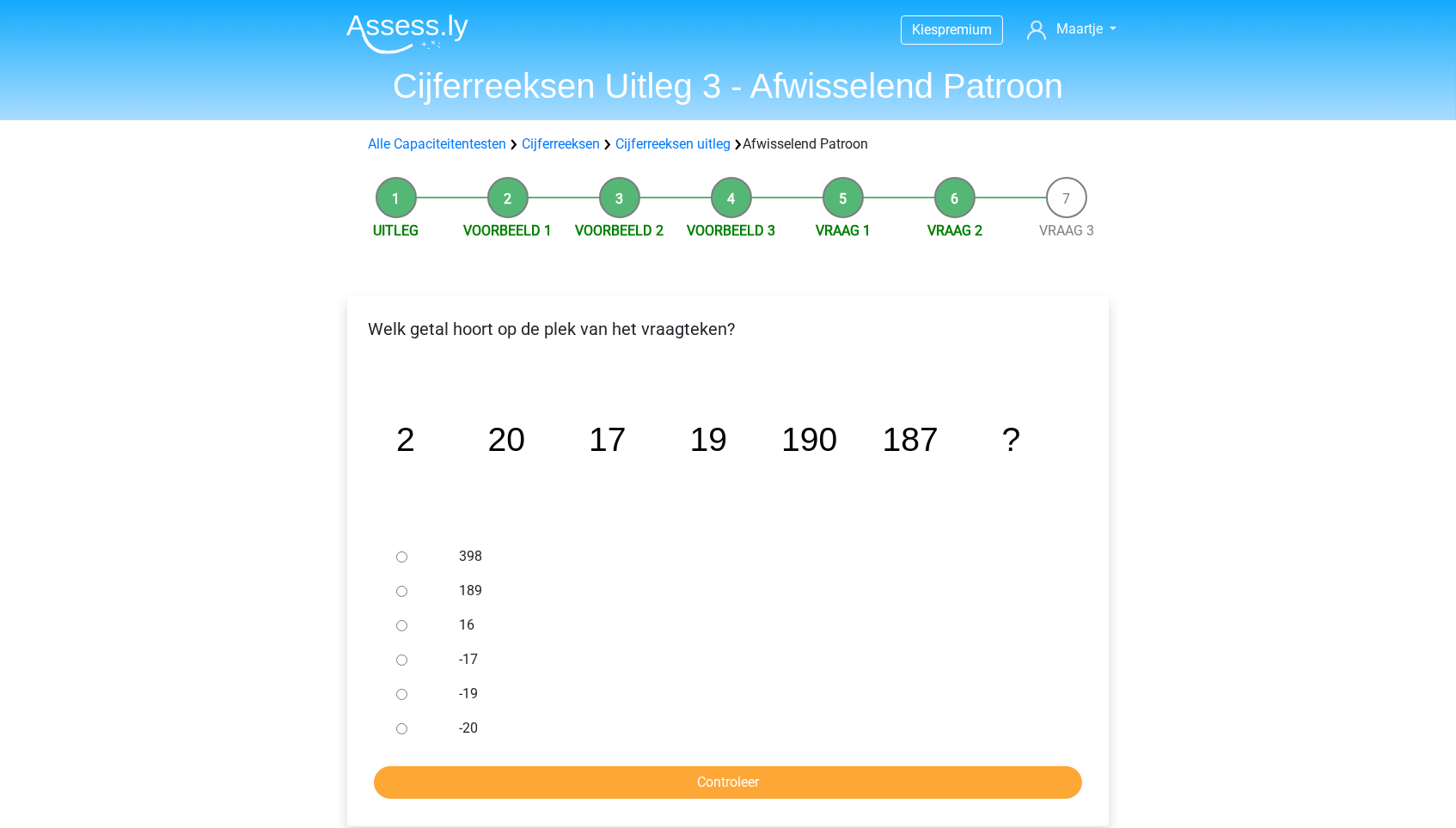
click at [395, 591] on div at bounding box center [418, 591] width 57 height 34
click at [398, 592] on input "189" at bounding box center [402, 592] width 11 height 11
radio input "true"
click at [515, 791] on input "Controleer" at bounding box center [727, 782] width 708 height 33
click at [410, 591] on div at bounding box center [418, 591] width 57 height 34
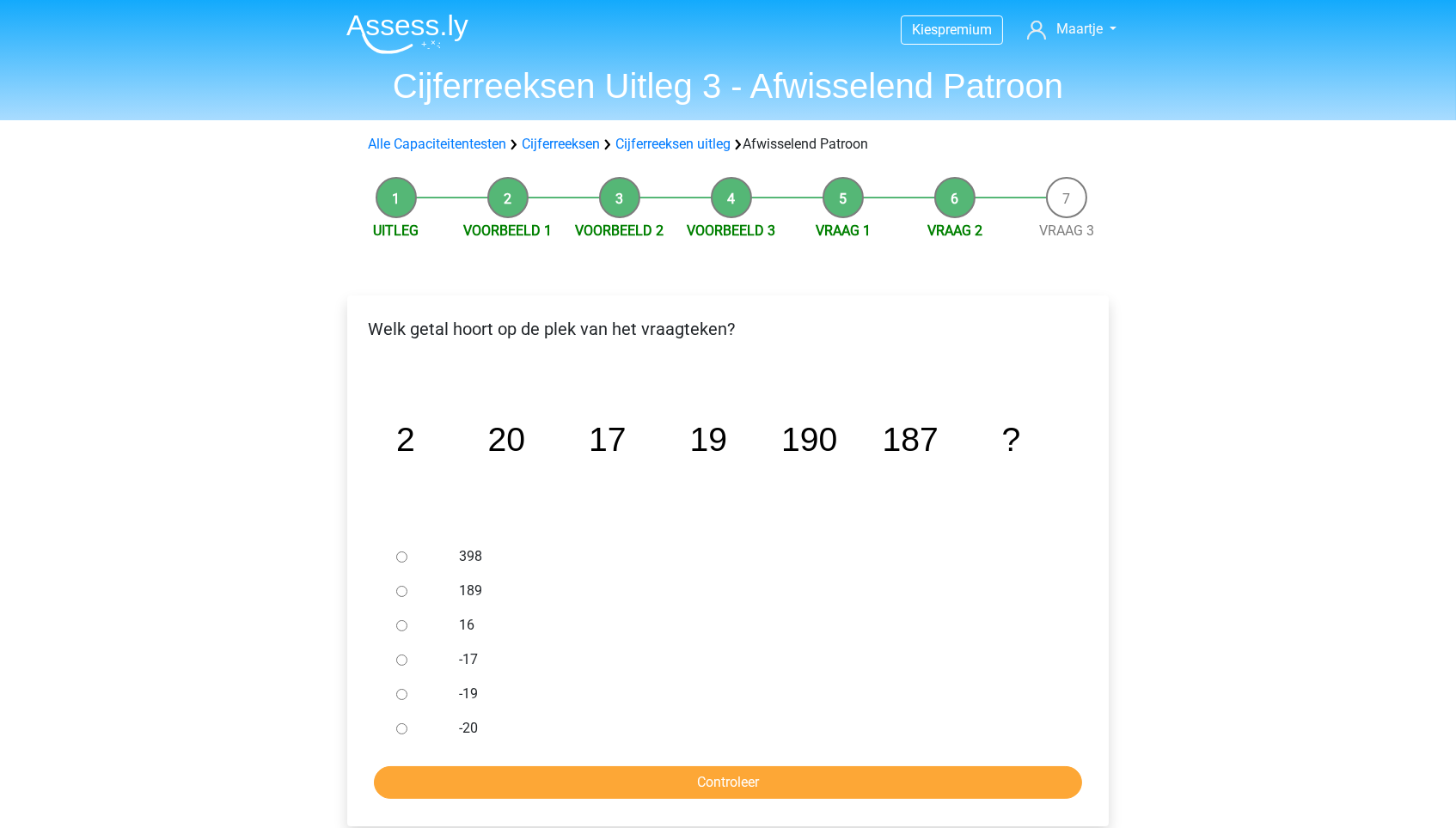
click at [404, 589] on input "189" at bounding box center [402, 592] width 11 height 11
radio input "true"
click at [569, 771] on input "Controleer" at bounding box center [727, 782] width 708 height 33
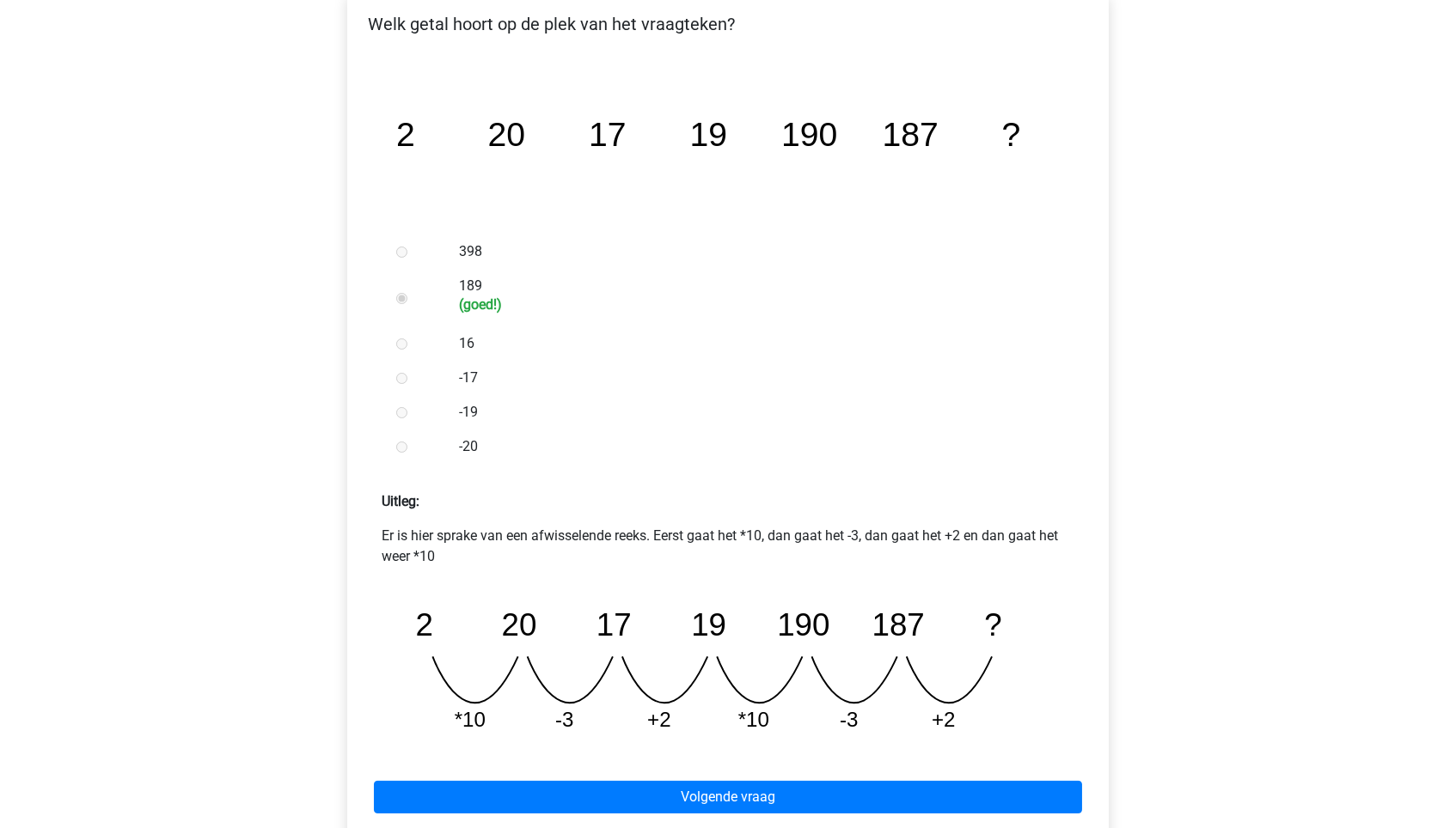
scroll to position [425, 0]
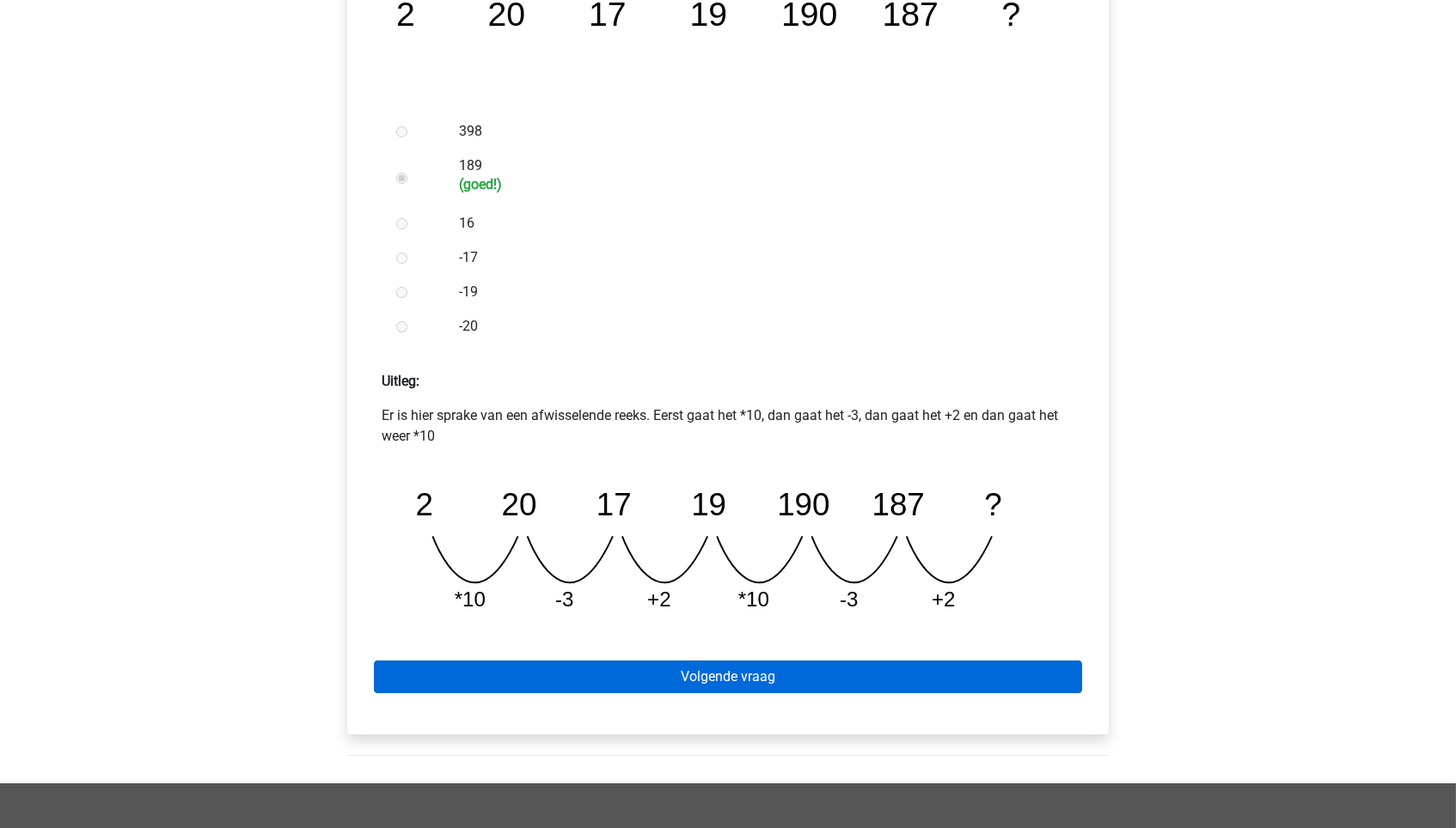
click at [600, 678] on link "Volgende vraag" at bounding box center [727, 677] width 708 height 33
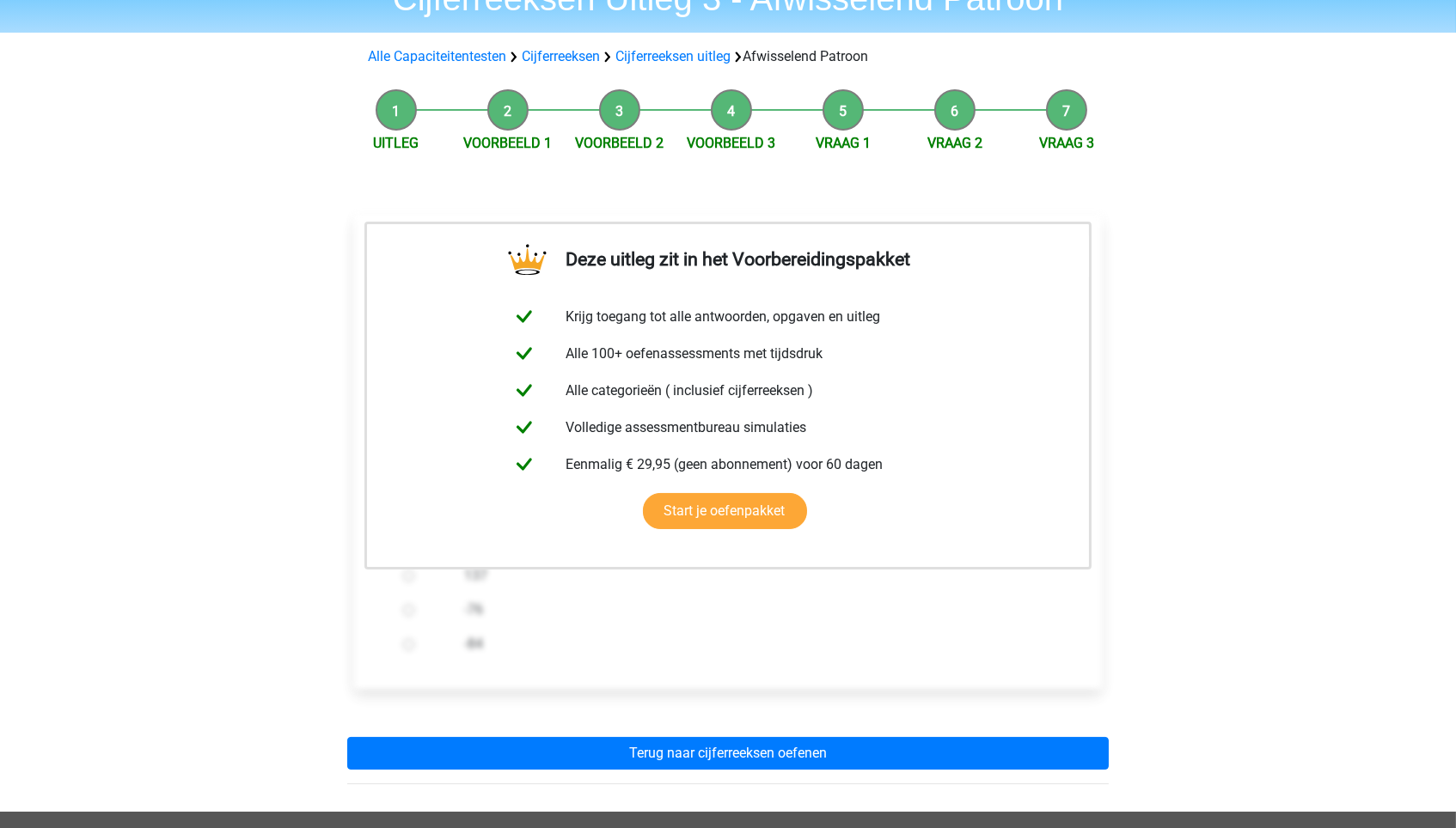
scroll to position [267, 0]
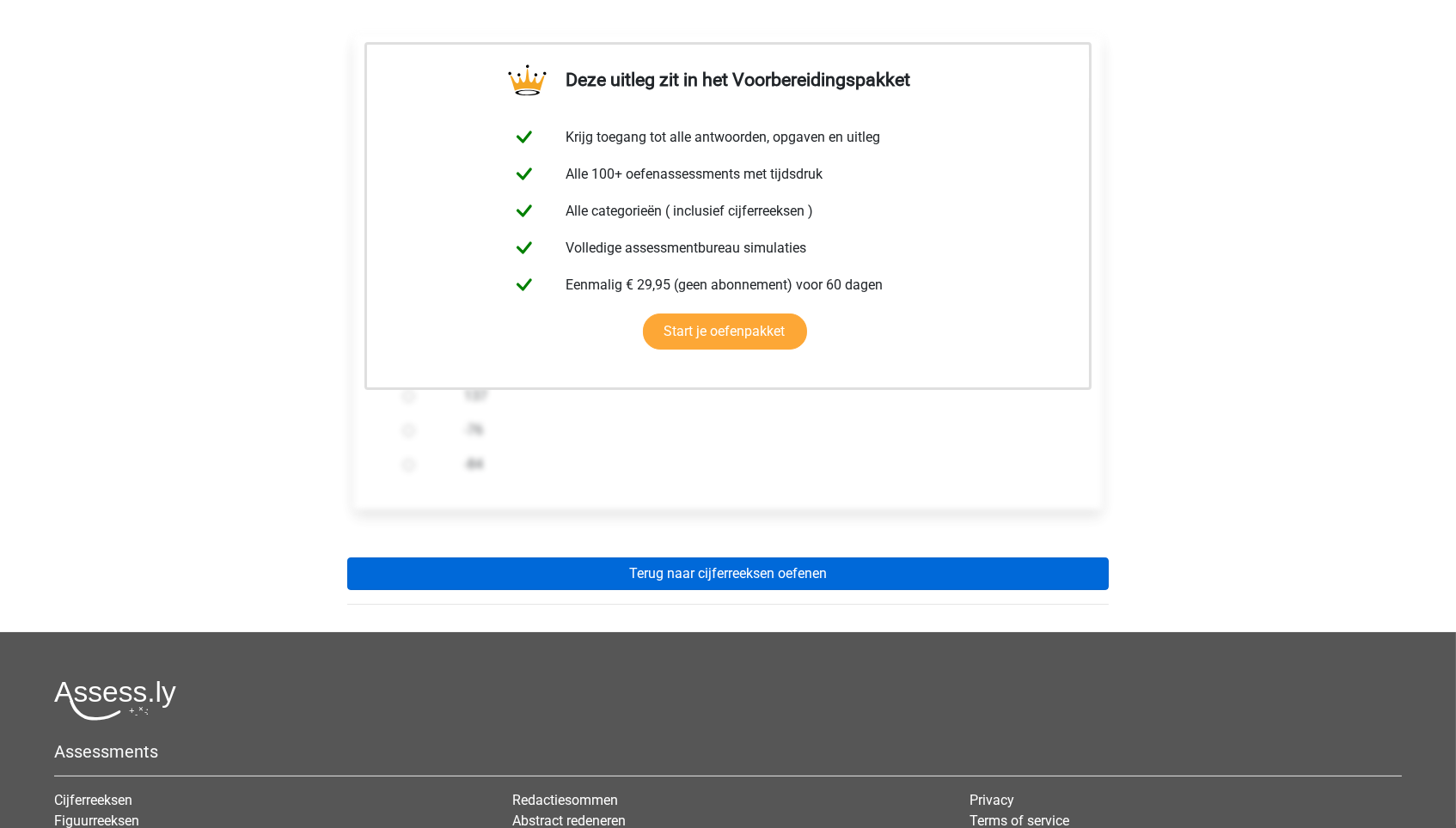
click at [678, 577] on link "Terug naar cijferreeksen oefenen" at bounding box center [728, 573] width 761 height 33
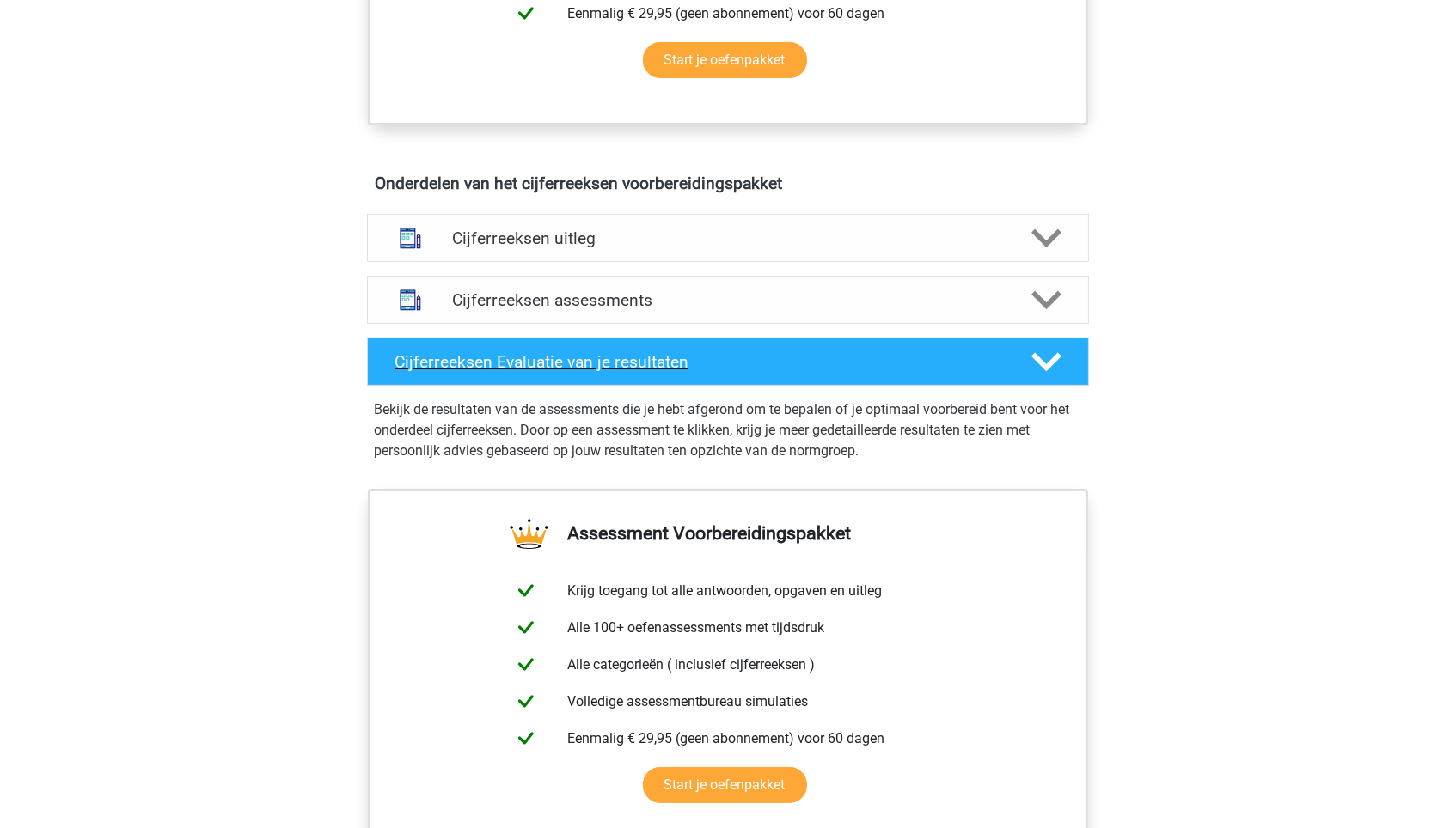
scroll to position [461, 0]
